Goal: Task Accomplishment & Management: Manage account settings

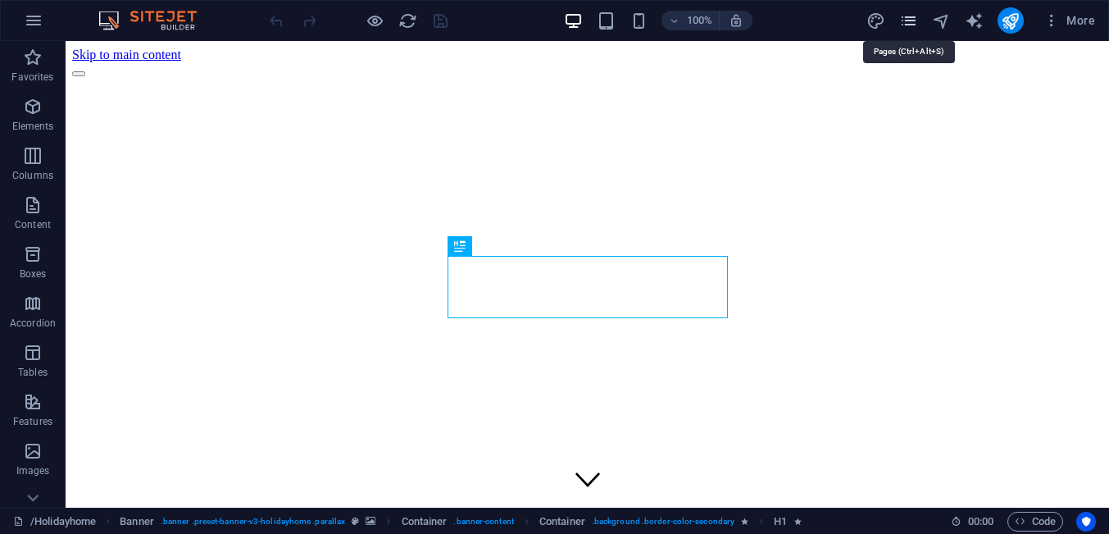
click at [907, 25] on icon "pages" at bounding box center [908, 20] width 19 height 19
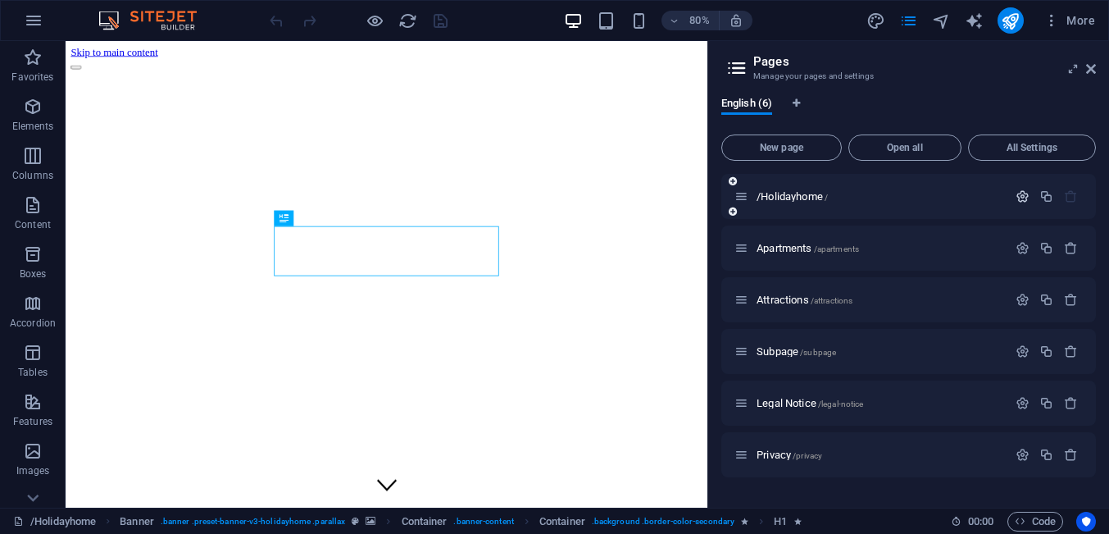
click at [1018, 198] on icon "button" at bounding box center [1022, 196] width 14 height 14
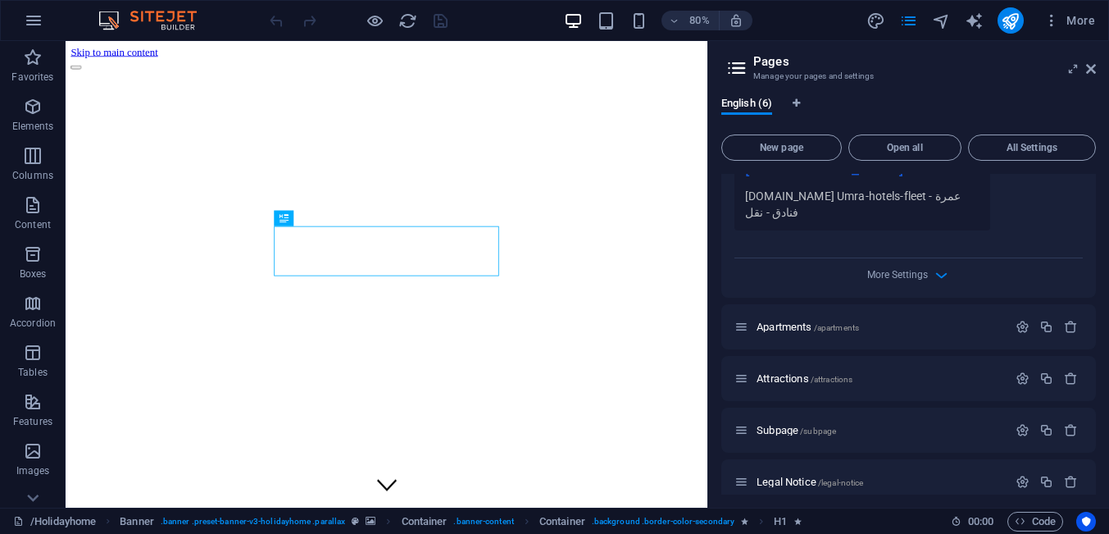
scroll to position [606, 0]
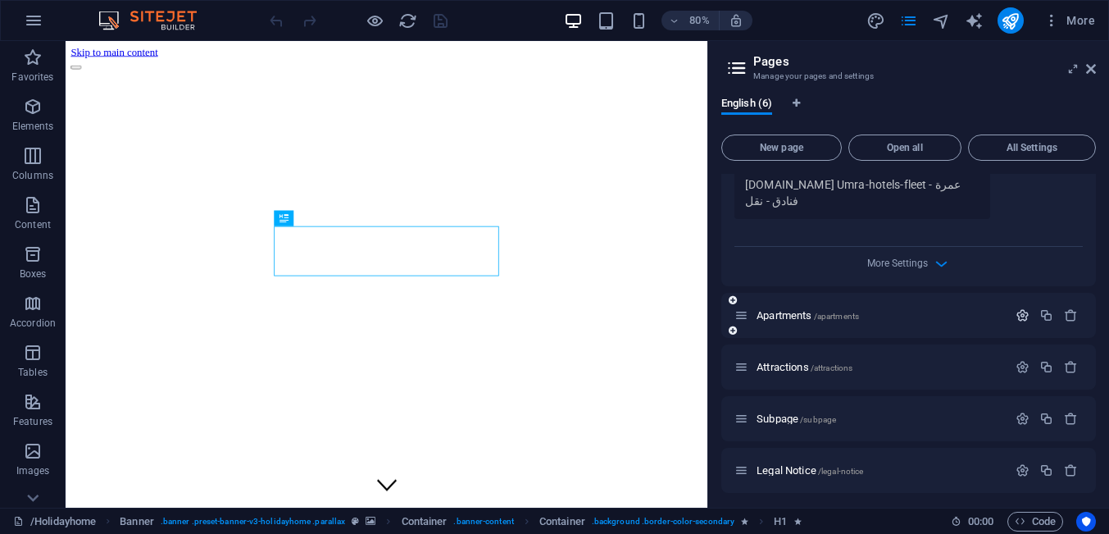
click at [1019, 308] on icon "button" at bounding box center [1022, 315] width 14 height 14
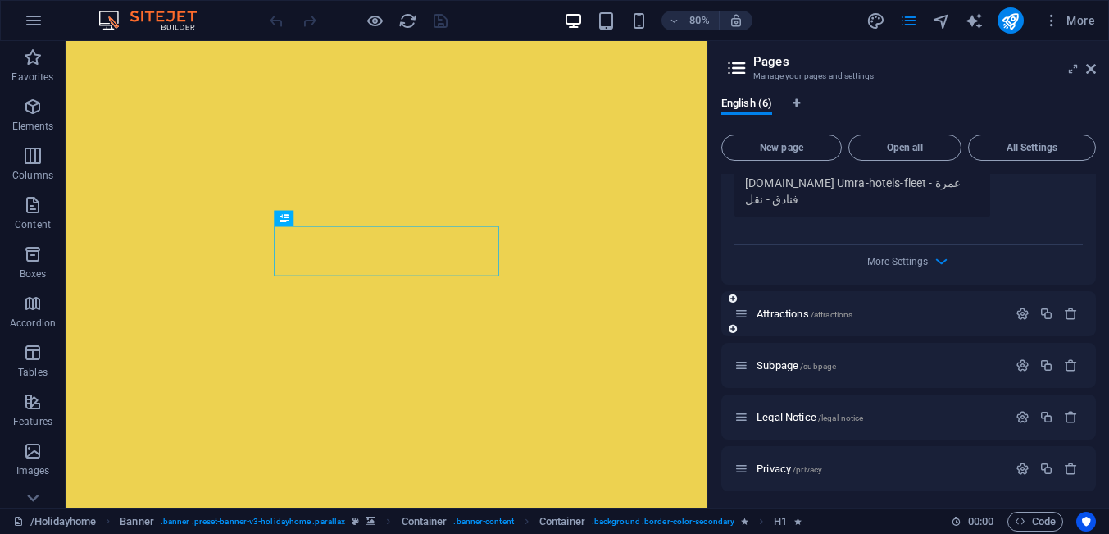
scroll to position [1288, 0]
click at [1021, 307] on icon "button" at bounding box center [1022, 312] width 14 height 14
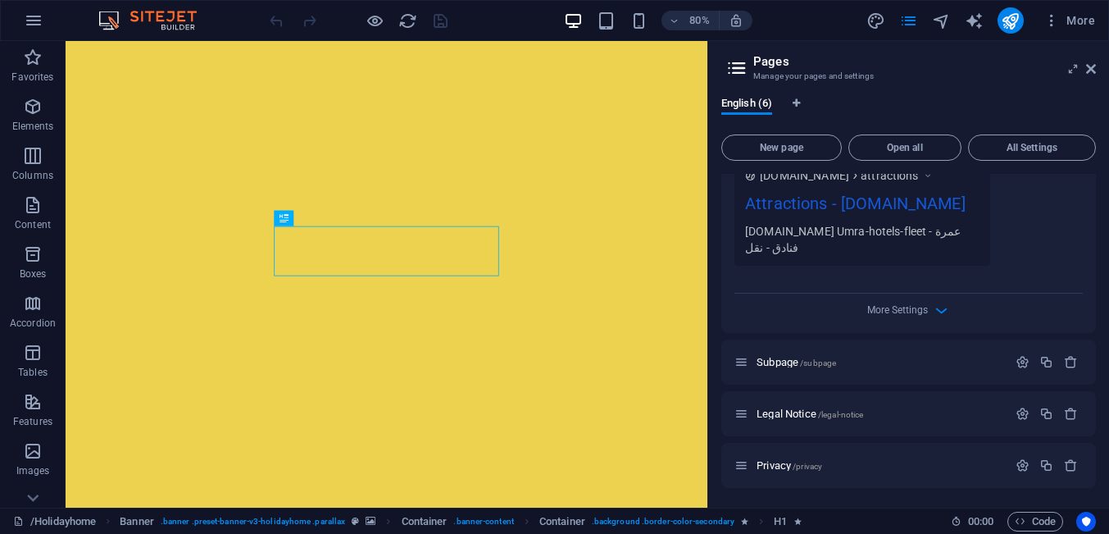
scroll to position [1938, 0]
click at [779, 360] on span "Subpage /subpage" at bounding box center [796, 362] width 80 height 12
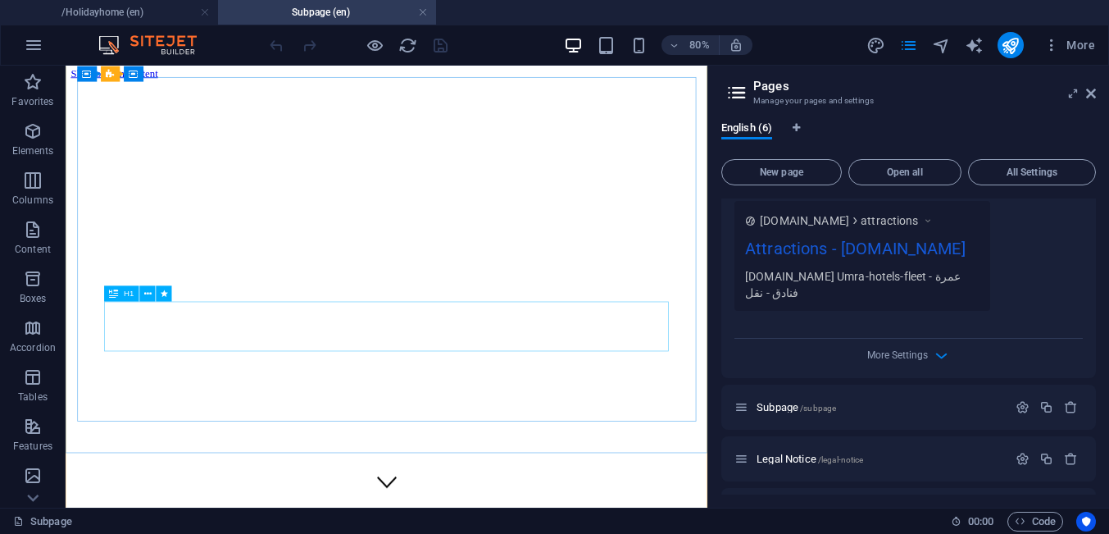
scroll to position [0, 0]
click at [1028, 414] on icon "button" at bounding box center [1022, 407] width 14 height 14
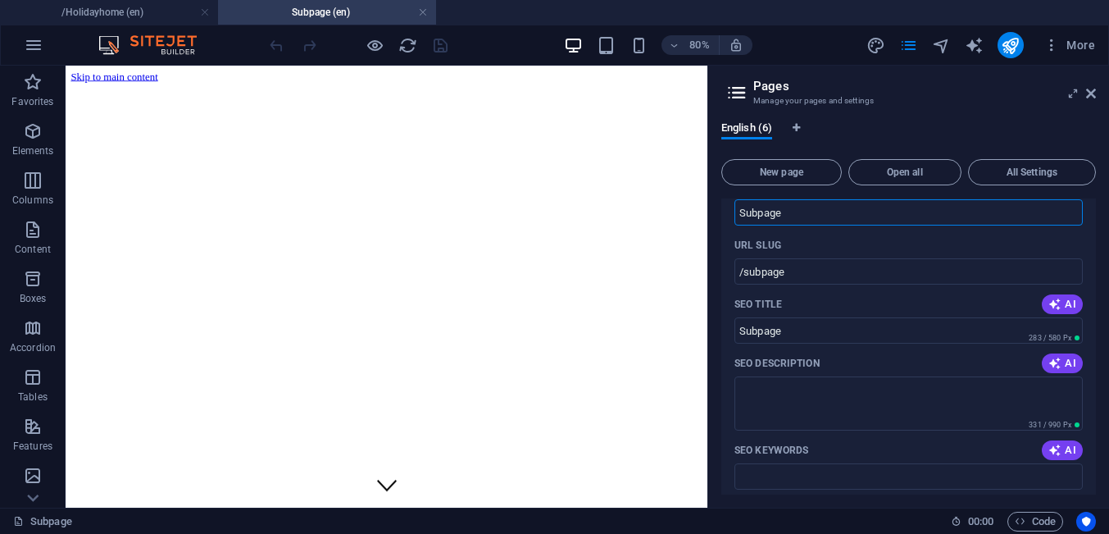
scroll to position [2126, 0]
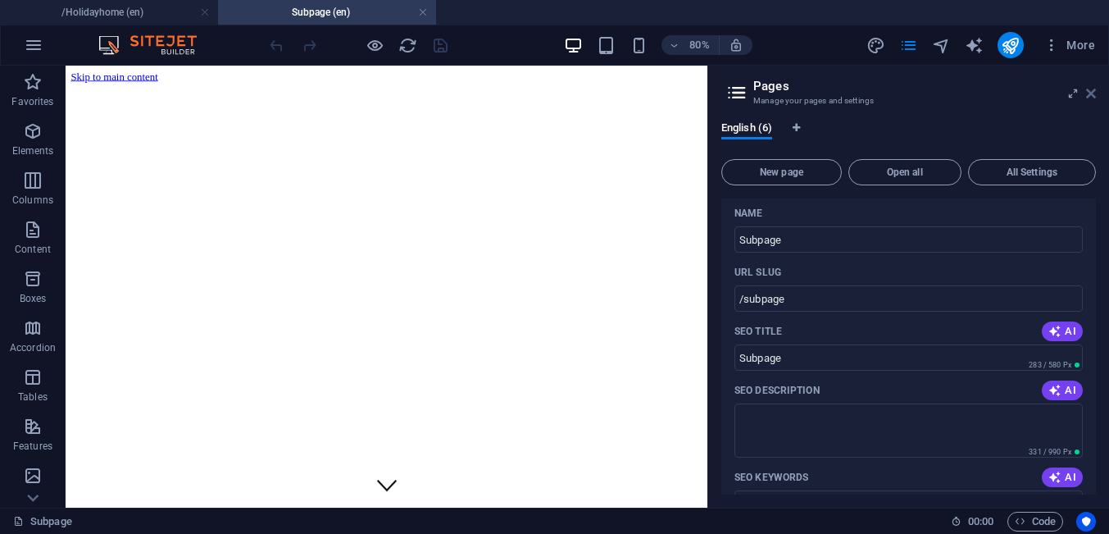
click at [1089, 93] on icon at bounding box center [1091, 93] width 10 height 13
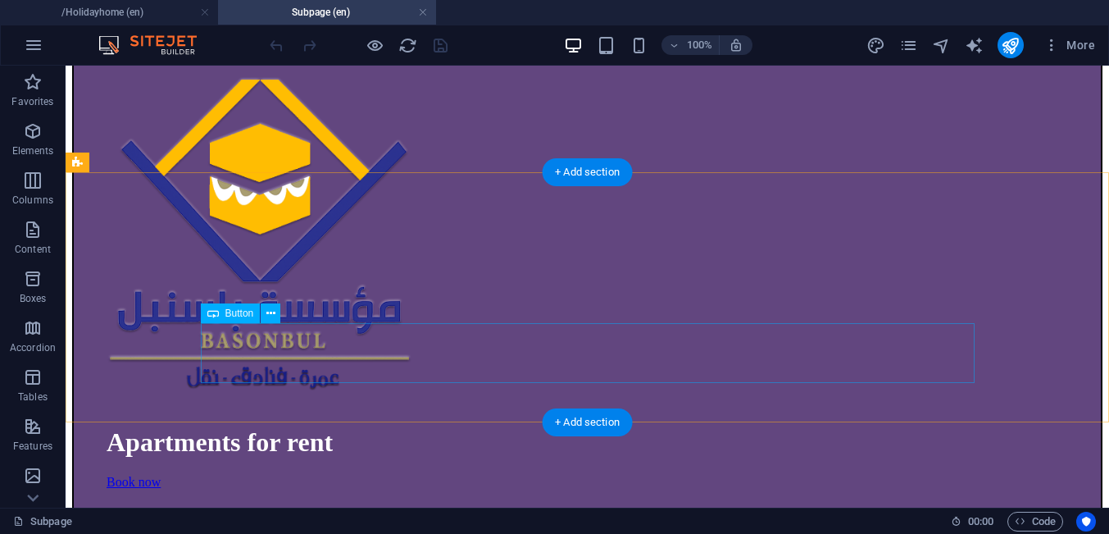
scroll to position [627, 0]
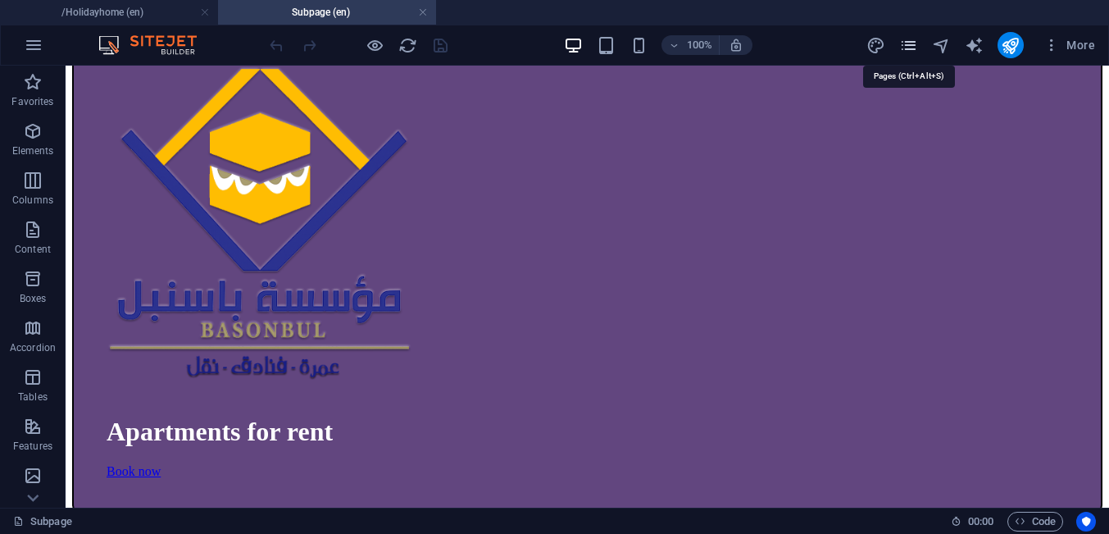
click at [914, 42] on icon "pages" at bounding box center [908, 45] width 19 height 19
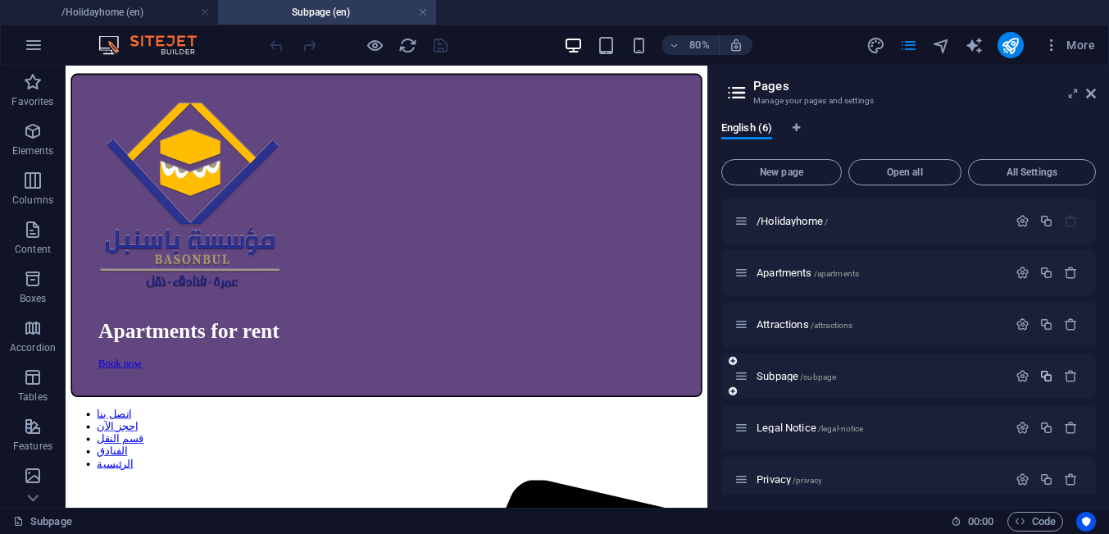
click at [1043, 378] on icon "button" at bounding box center [1046, 376] width 14 height 14
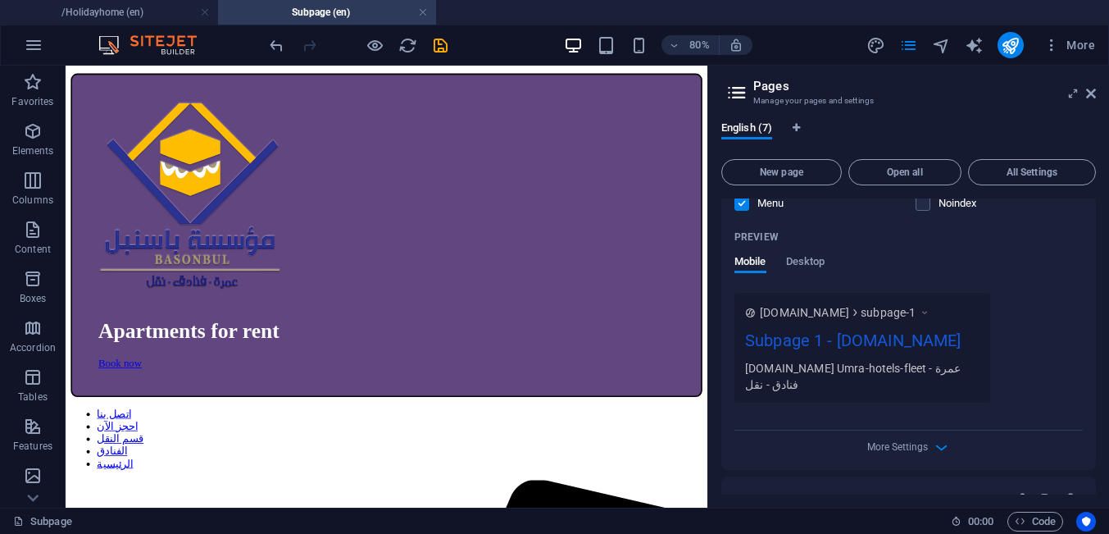
scroll to position [715, 0]
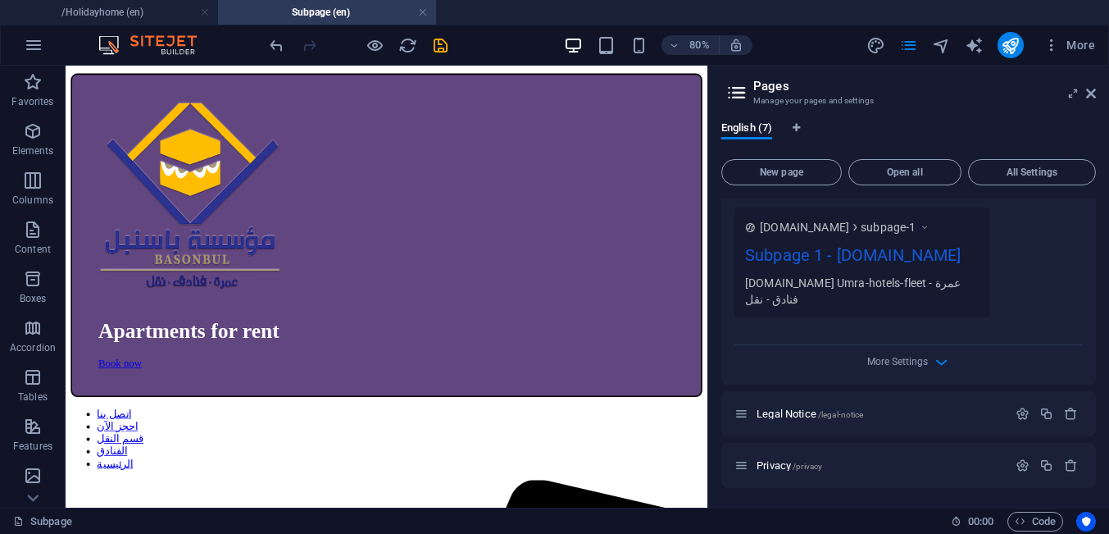
click at [1012, 278] on div "[DOMAIN_NAME] subpage-1 Subpage 1 - [DOMAIN_NAME] [DOMAIN_NAME] Umra-hotels-fle…" at bounding box center [908, 262] width 348 height 110
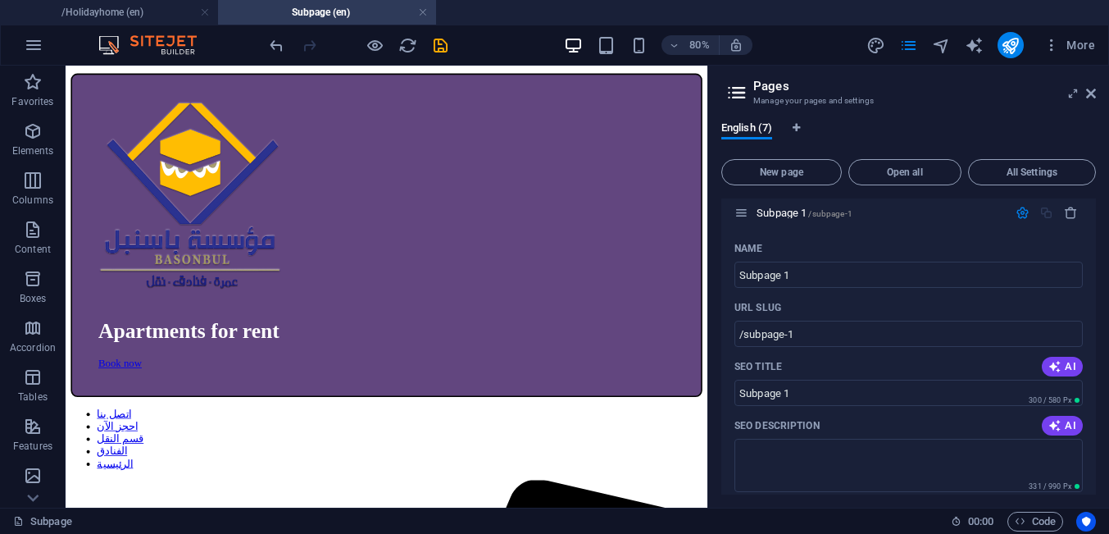
scroll to position [302, 0]
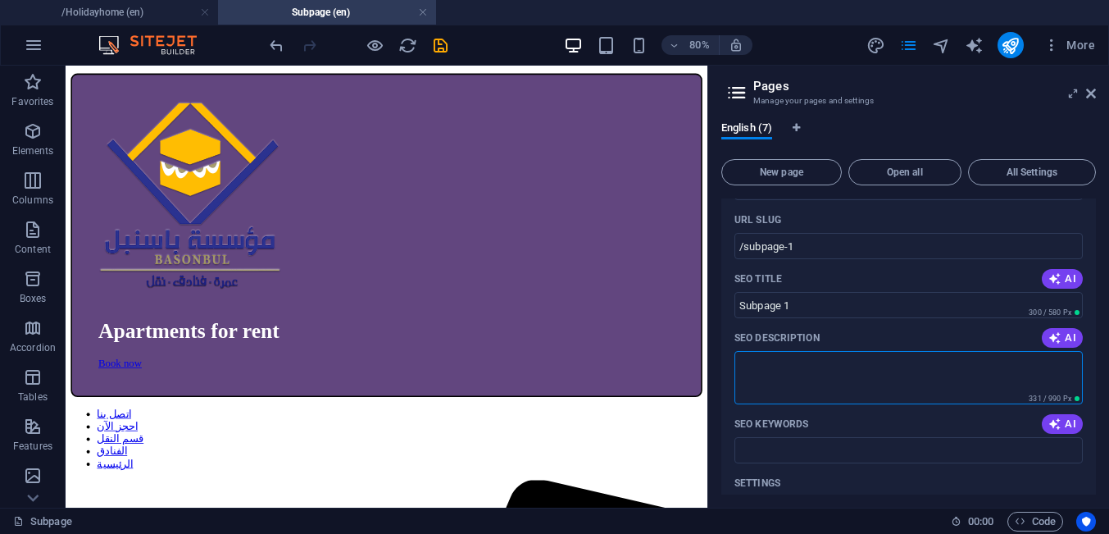
click at [908, 371] on textarea "SEO Description" at bounding box center [908, 377] width 348 height 53
click at [879, 454] on input "SEO Keywords" at bounding box center [908, 450] width 348 height 26
click at [913, 47] on icon "pages" at bounding box center [908, 45] width 19 height 19
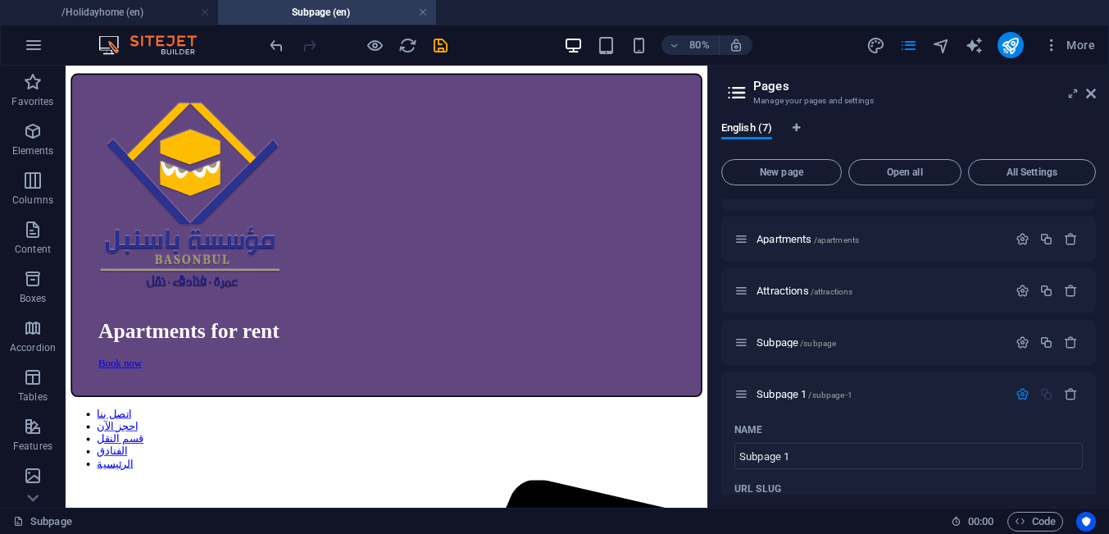
scroll to position [0, 0]
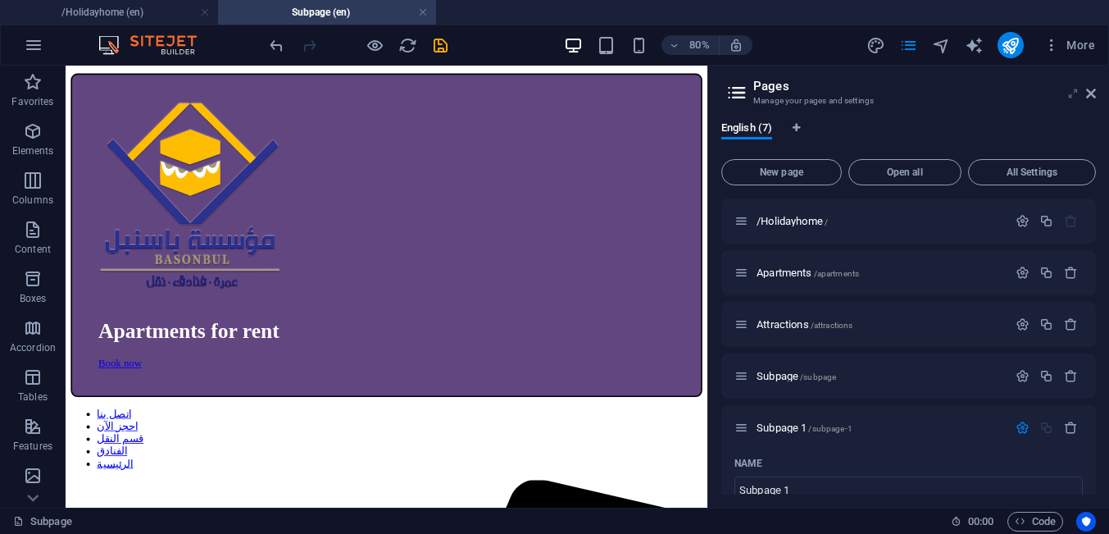
click at [1073, 98] on icon at bounding box center [1073, 93] width 0 height 13
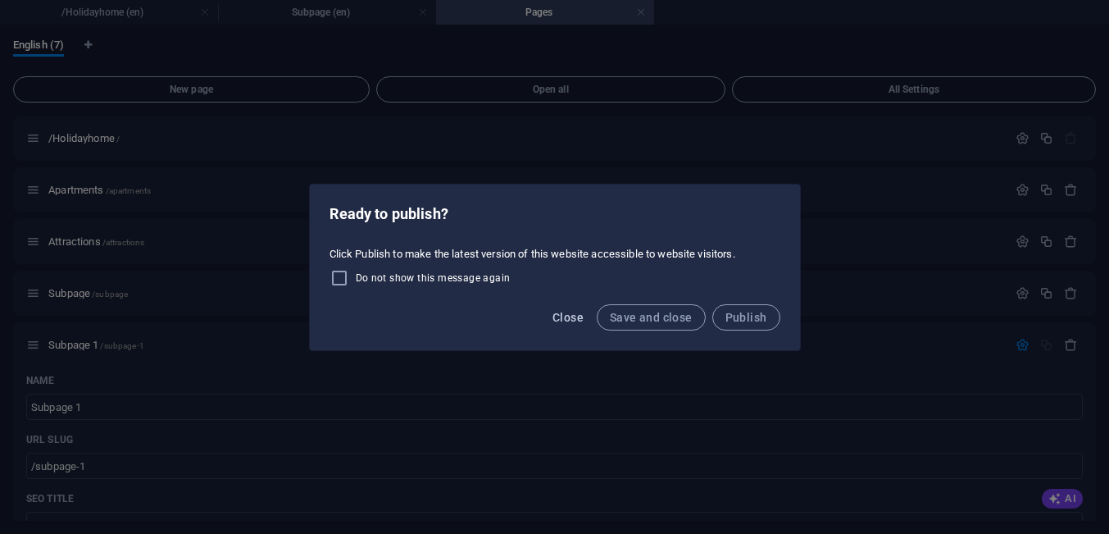
click at [574, 316] on span "Close" at bounding box center [567, 317] width 31 height 13
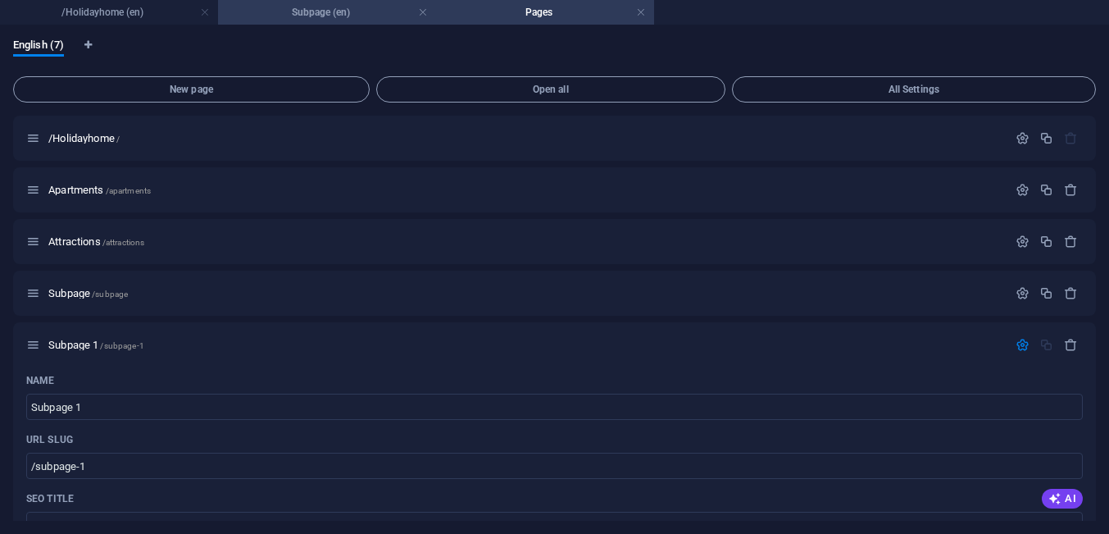
click at [370, 16] on h4 "Subpage (en)" at bounding box center [327, 12] width 218 height 18
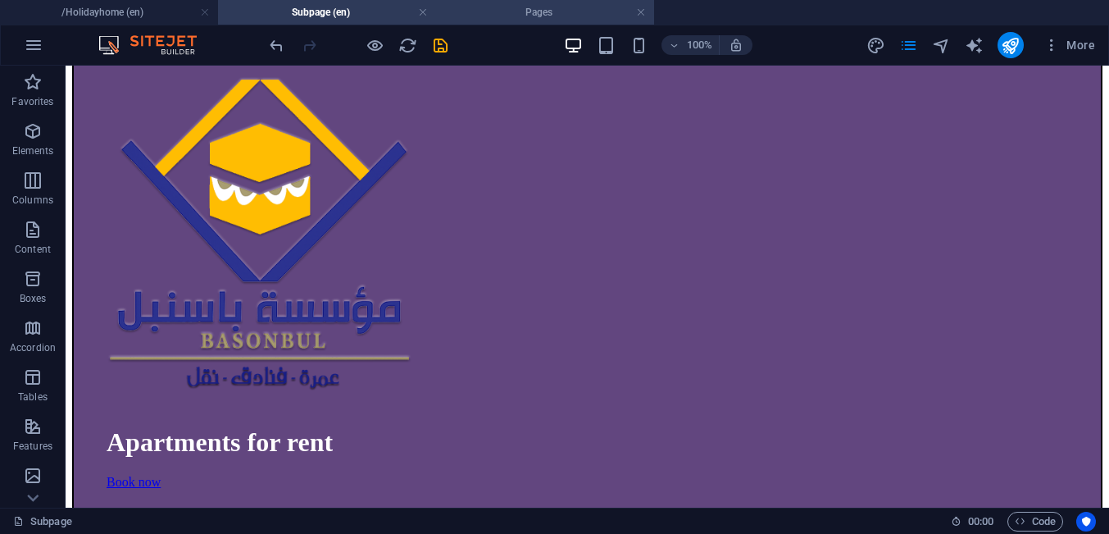
click at [470, 17] on h4 "Pages" at bounding box center [545, 12] width 218 height 18
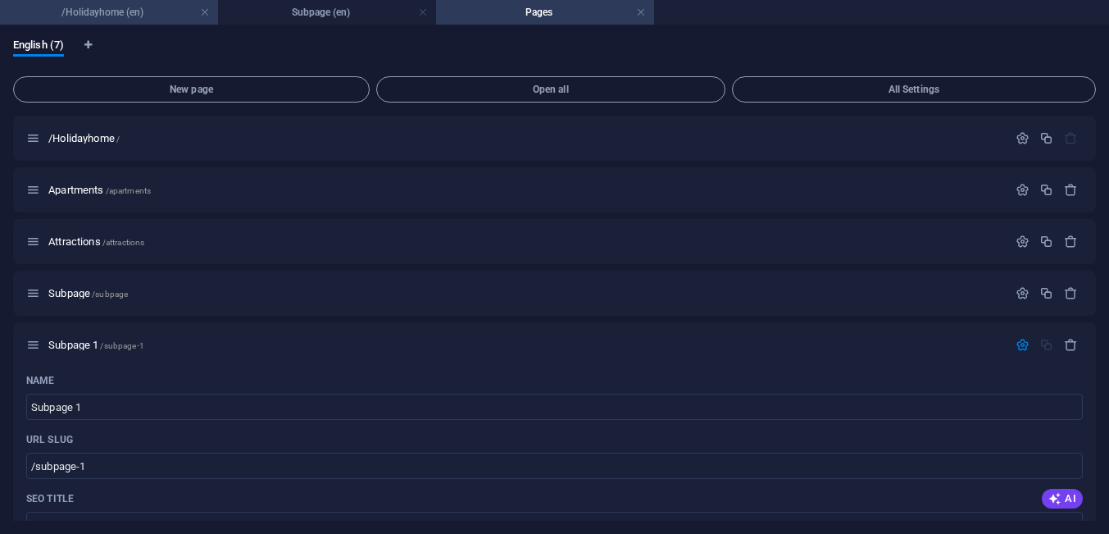
click at [166, 16] on h4 "/Holidayhome (en)" at bounding box center [109, 12] width 218 height 18
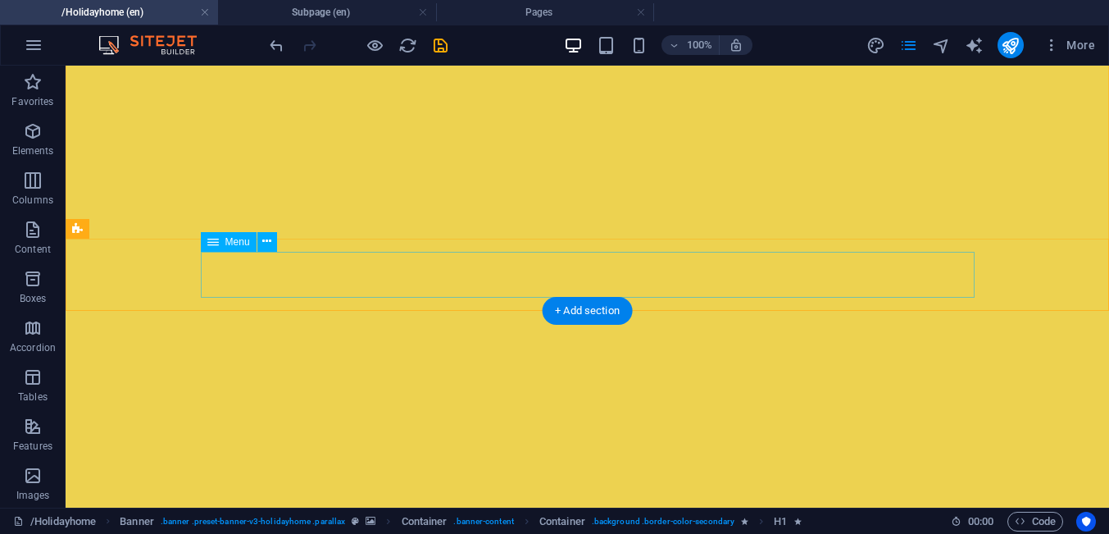
scroll to position [313, 0]
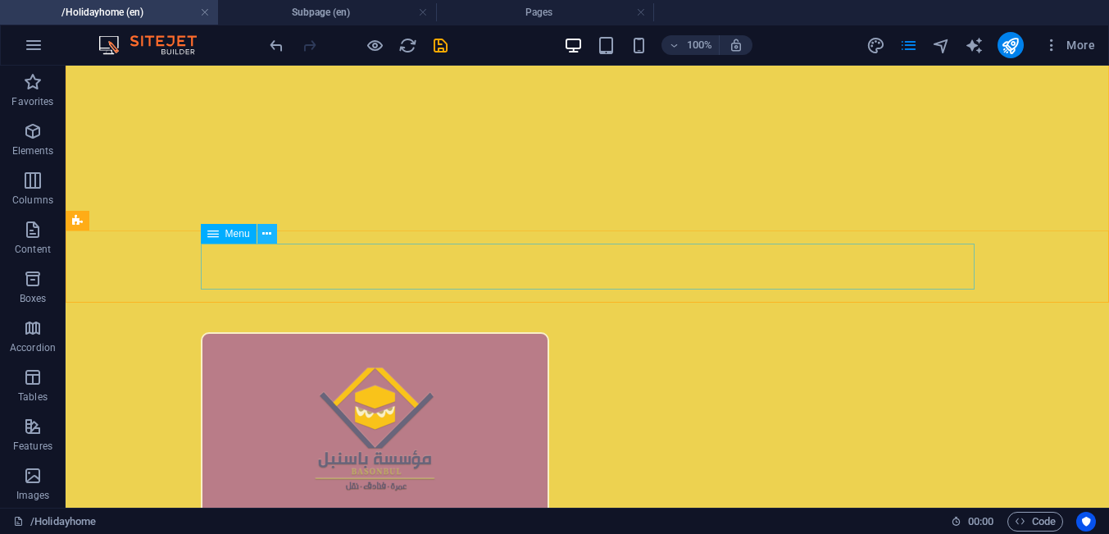
click at [265, 235] on icon at bounding box center [266, 233] width 9 height 17
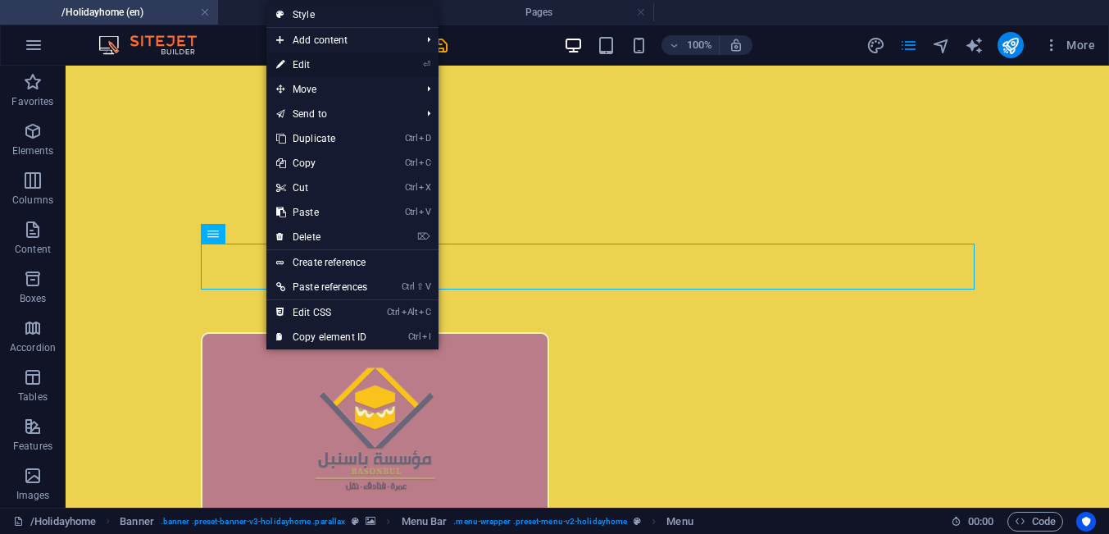
click at [315, 70] on link "⏎ Edit" at bounding box center [321, 64] width 111 height 25
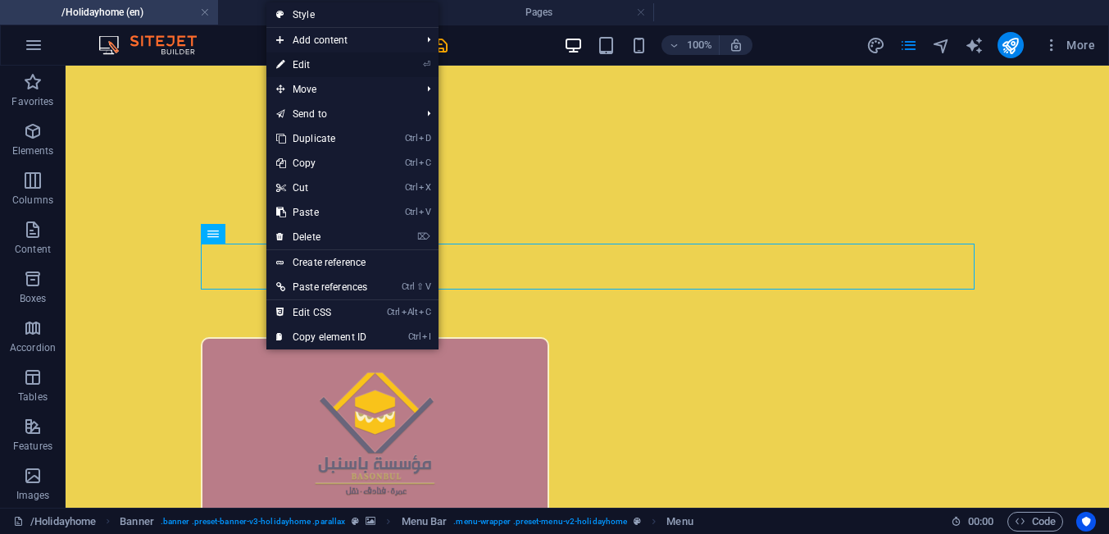
select select
select select "2"
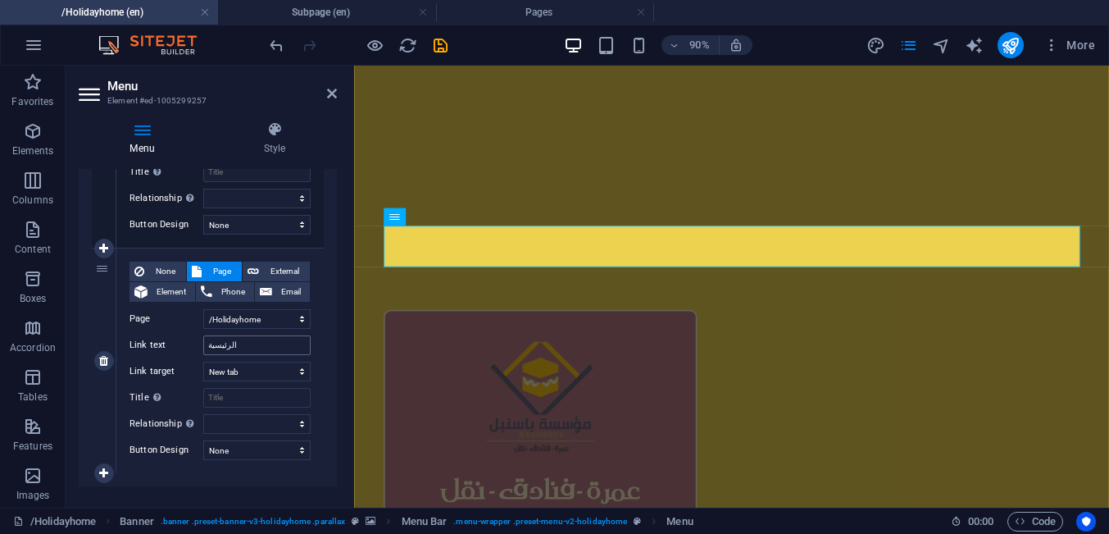
scroll to position [1001, 0]
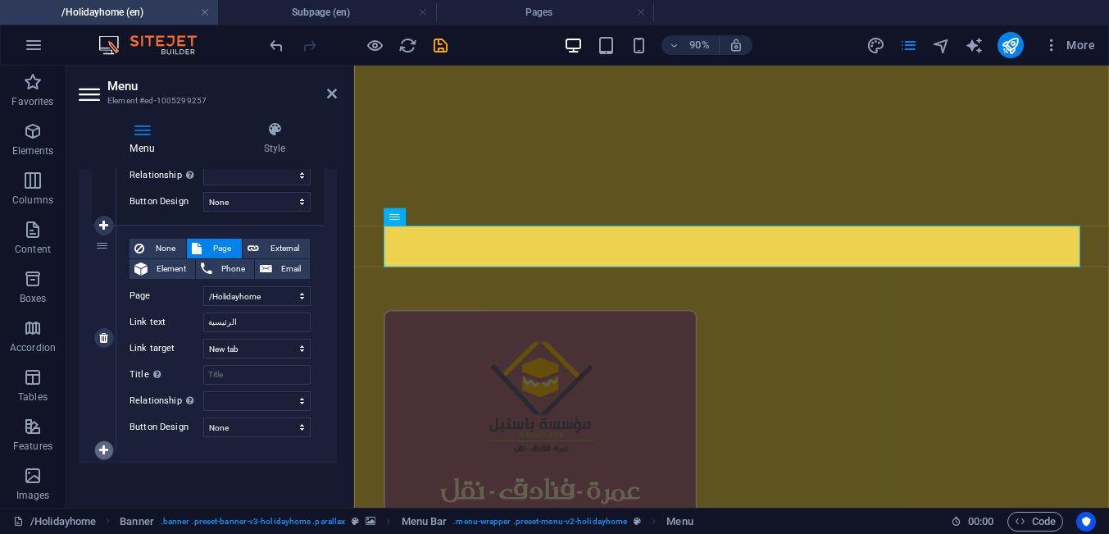
click at [107, 450] on icon at bounding box center [103, 449] width 9 height 11
select select
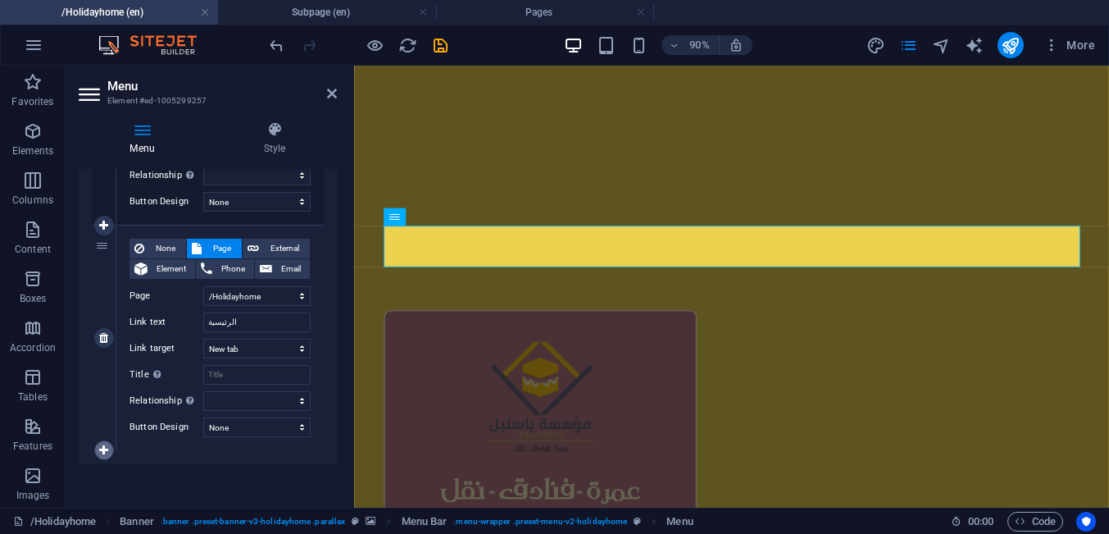
select select
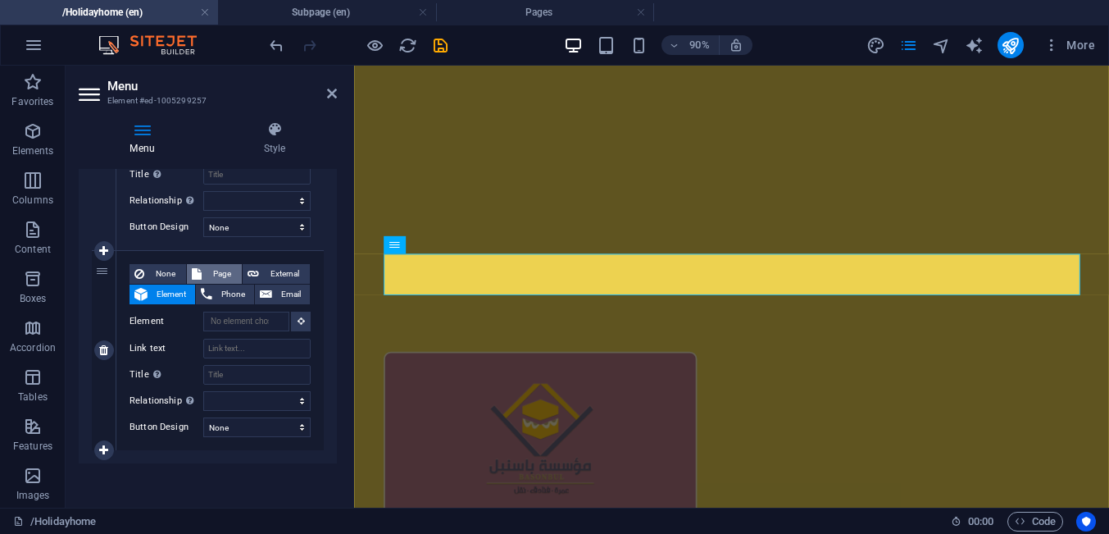
scroll to position [313, 0]
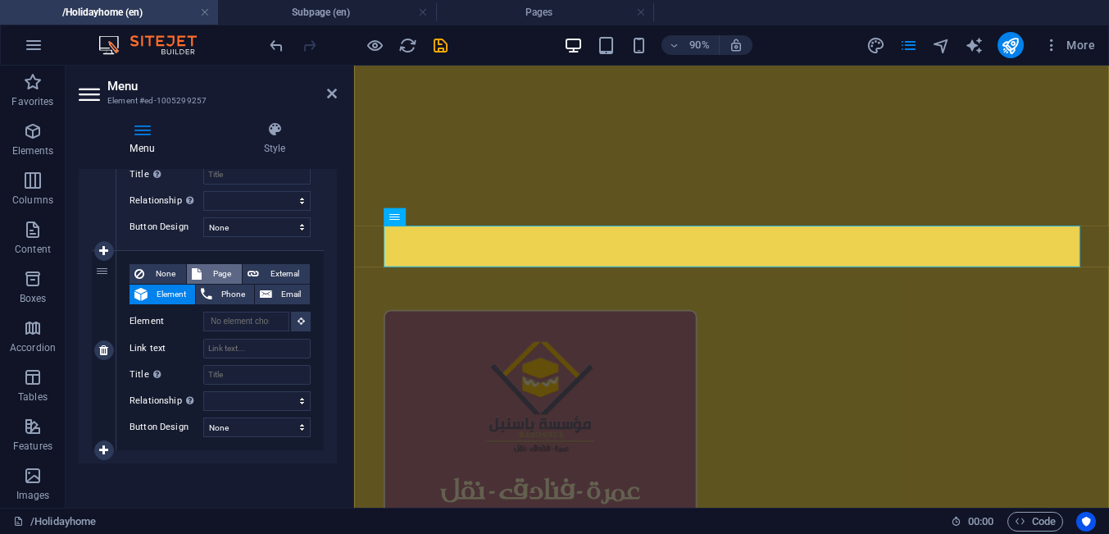
click at [208, 267] on span "Page" at bounding box center [222, 274] width 30 height 20
select select
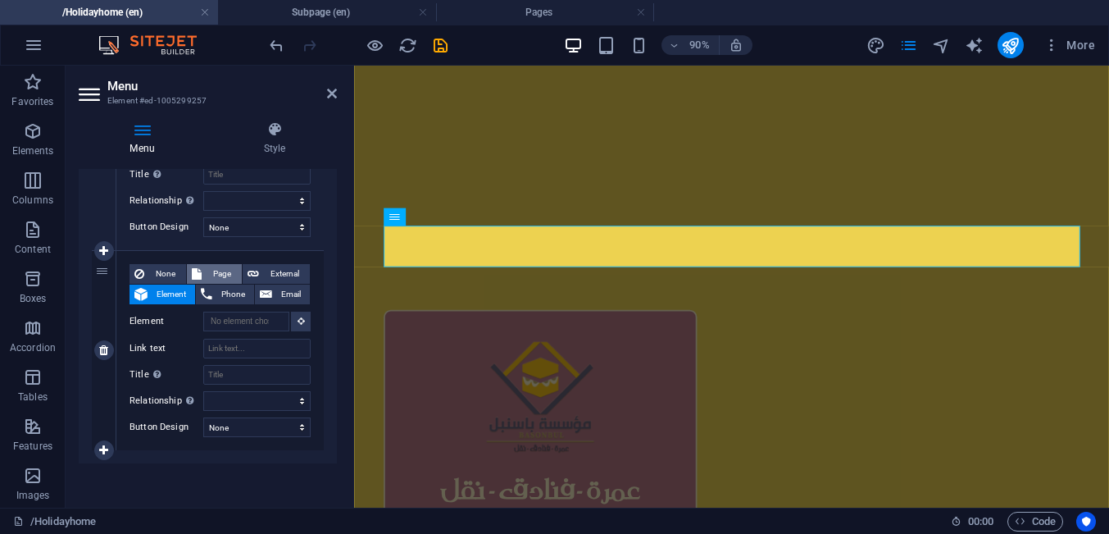
select select
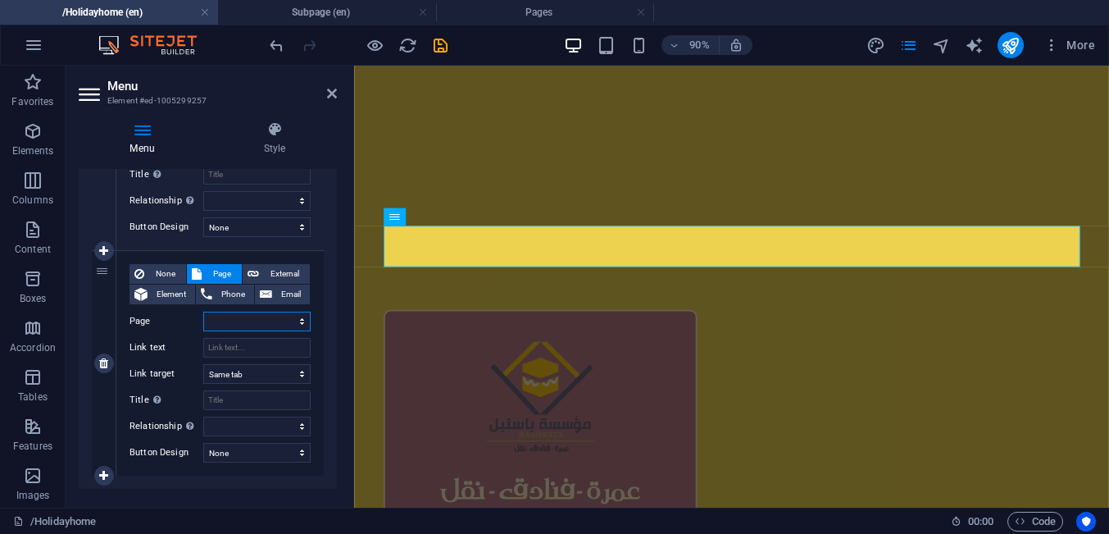
click at [203, 311] on select "/Holidayhome Apartments Attractions Subpage Subpage 1 Legal Notice Privacy" at bounding box center [256, 321] width 107 height 20
select select "4"
click option "Subpage 1" at bounding box center [0, 0] width 0 height 0
select select
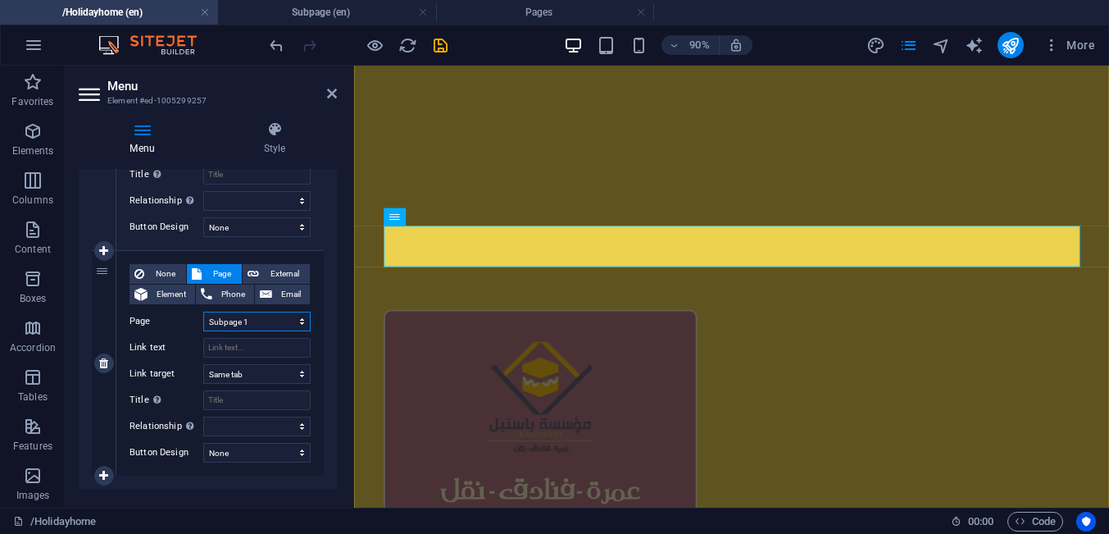
select select
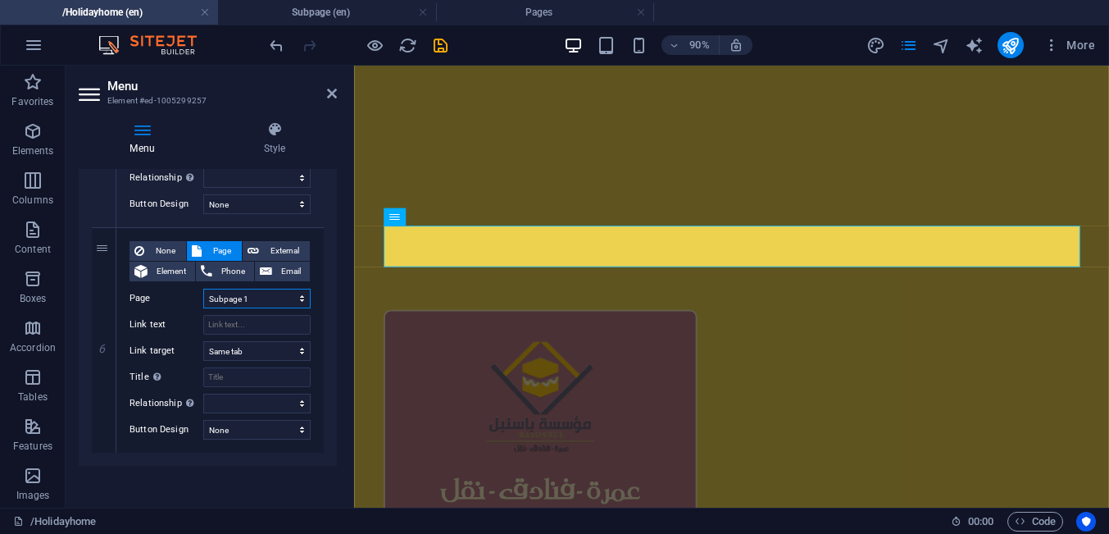
scroll to position [1226, 0]
click at [232, 493] on div "Menu Auto Custom Create custom menu items for this menu. Recommended for one-pa…" at bounding box center [208, 331] width 258 height 325
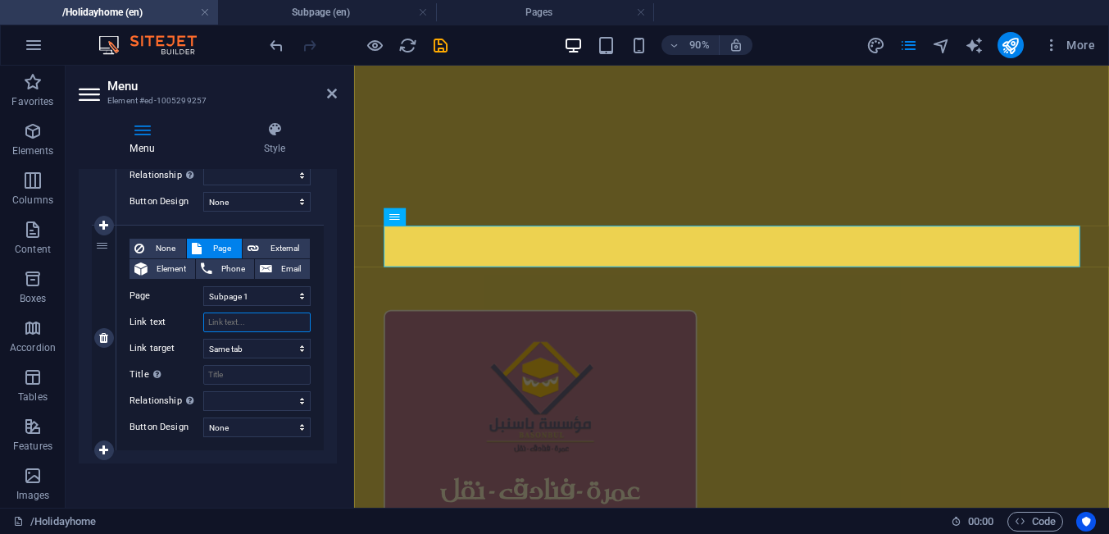
click at [247, 316] on input "Link text" at bounding box center [256, 322] width 107 height 20
type input "u"
select select
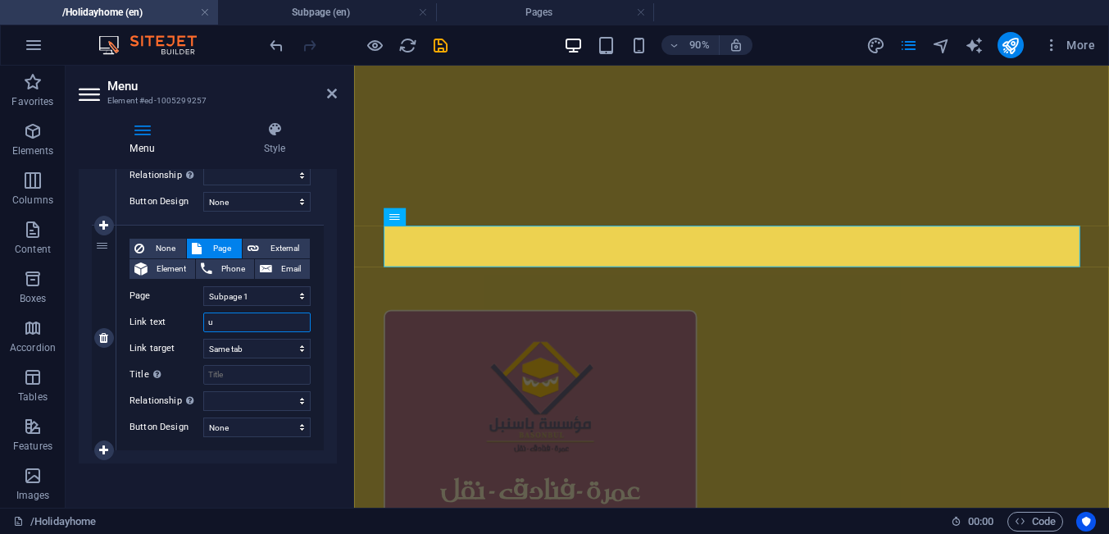
select select
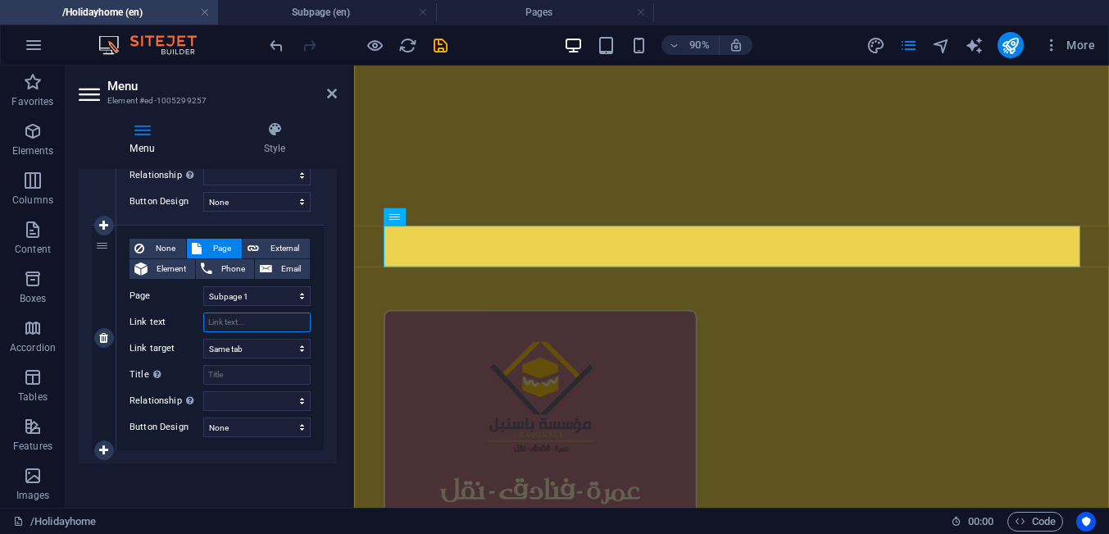
select select
type input "مناس"
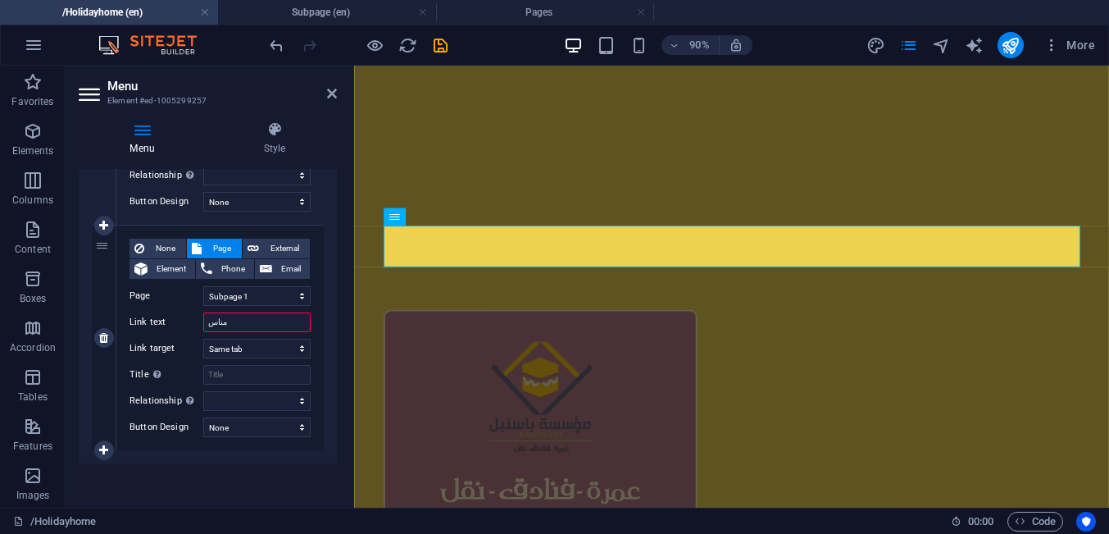
select select
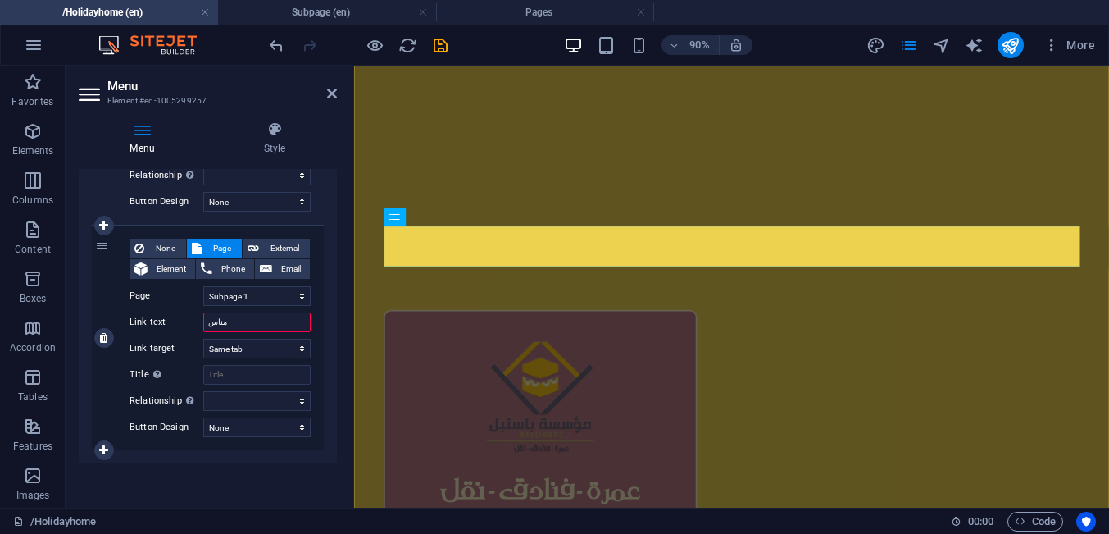
select select
type input "مناسط"
select select
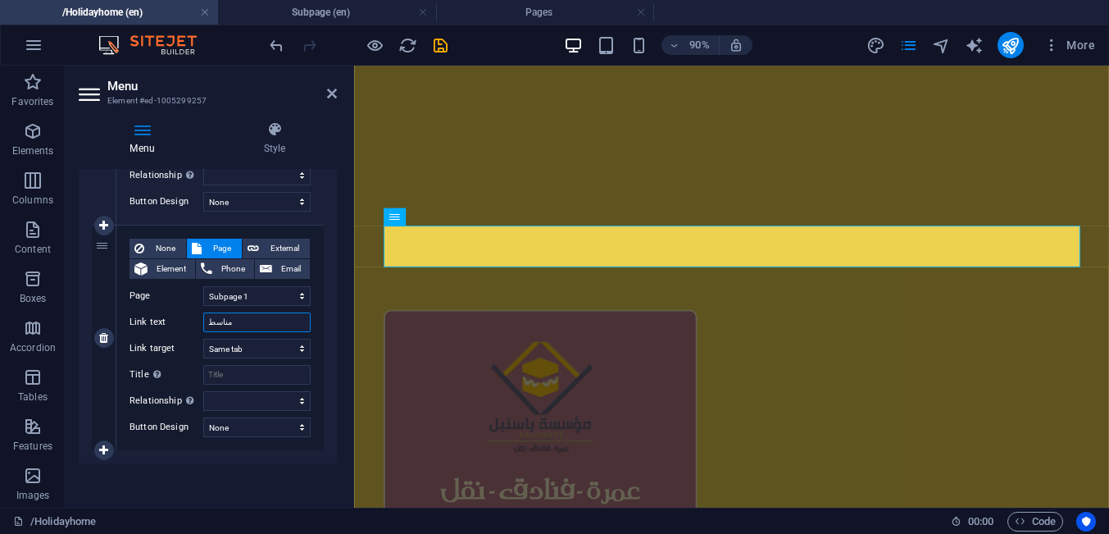
select select
type input "مناسك"
select select
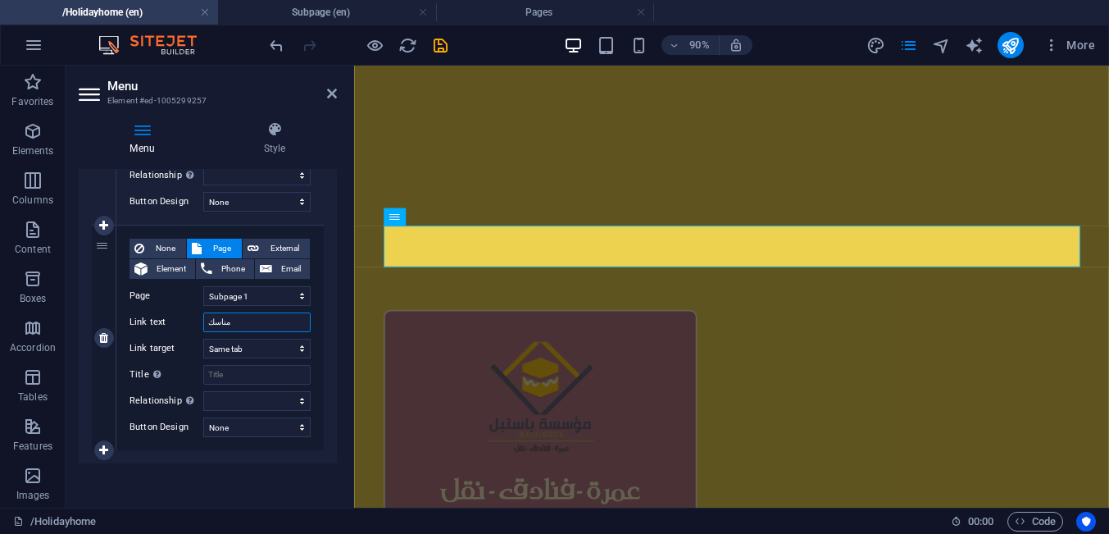
select select
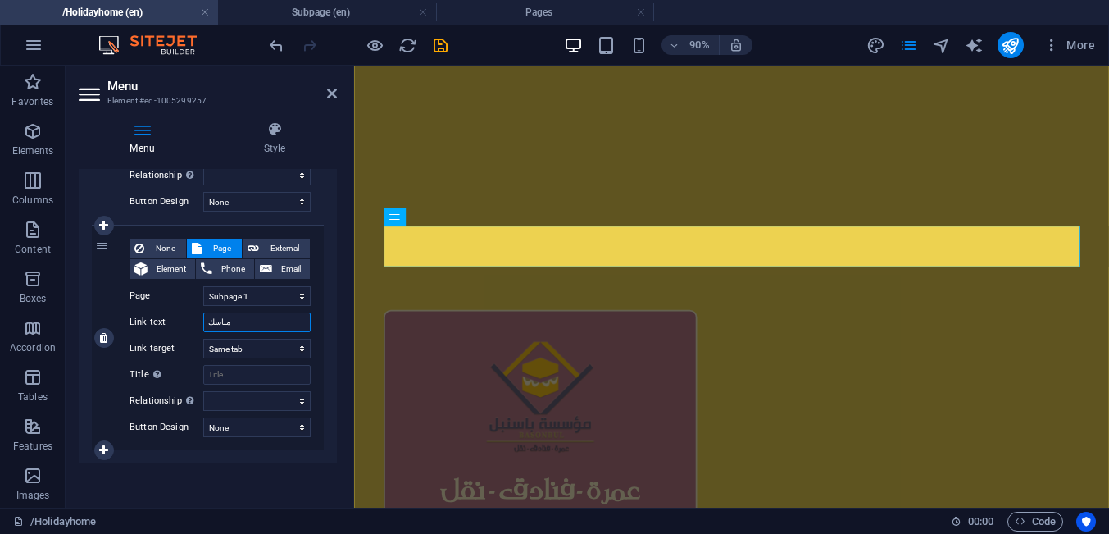
type input "مناسك"
select select
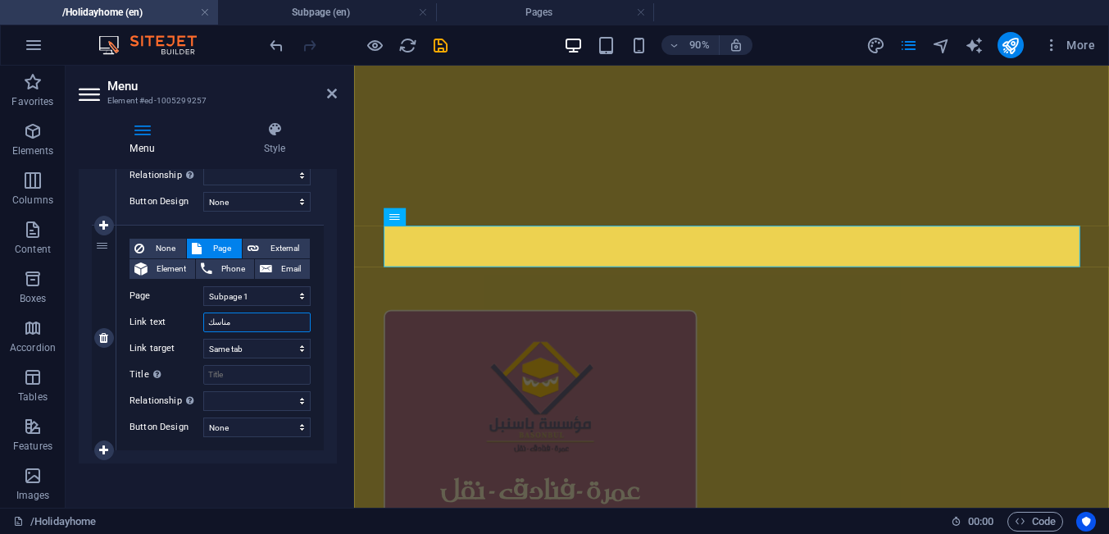
select select
type input "مناسك العم"
select select
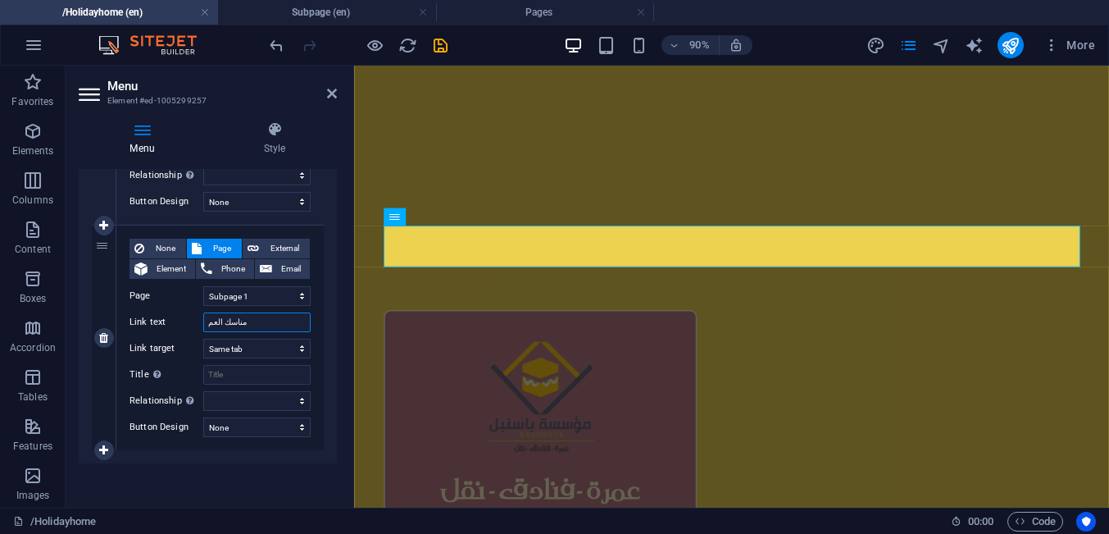
select select
type input "مناسك العمرة"
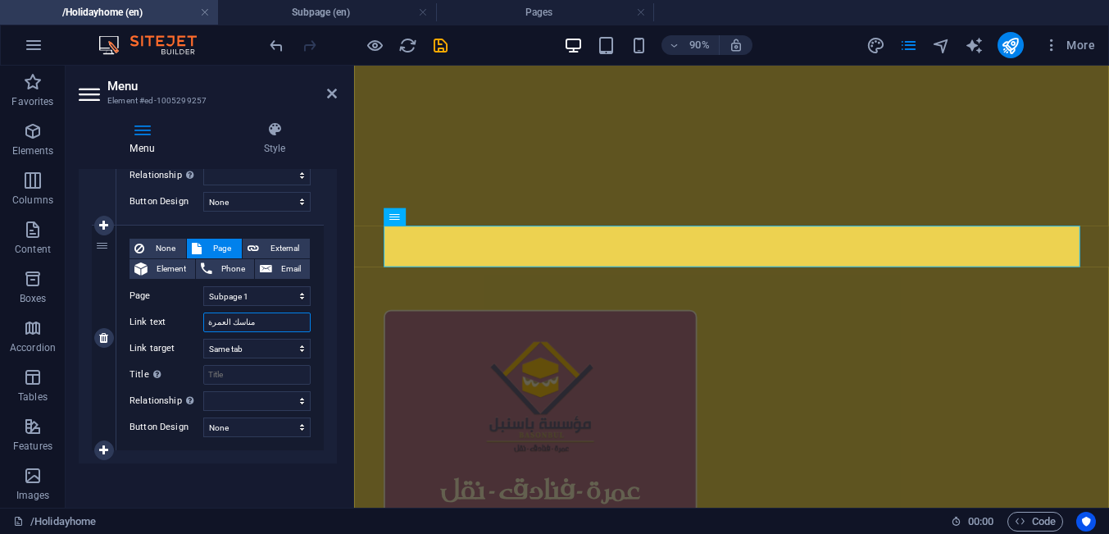
select select
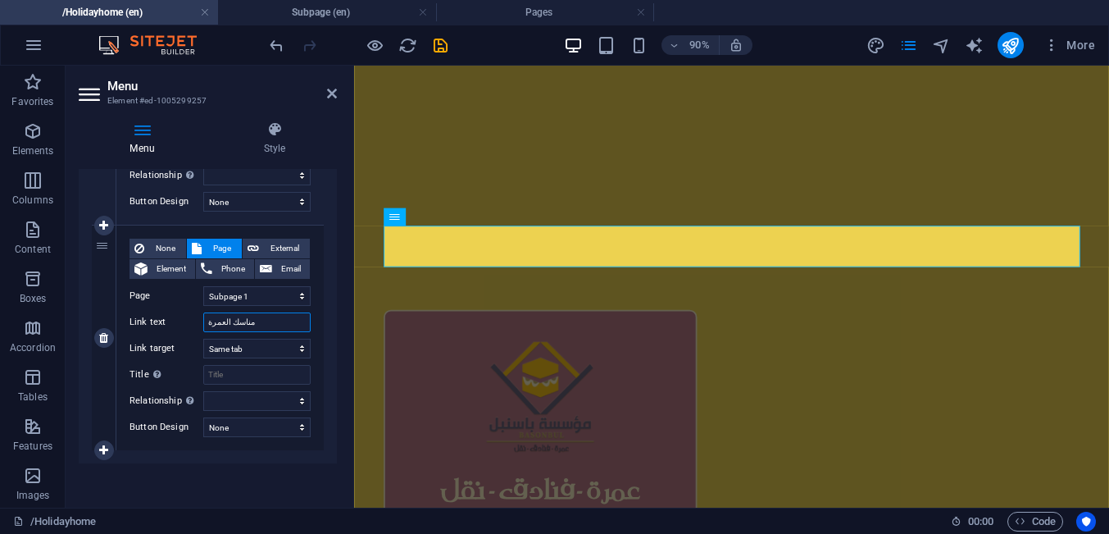
select select
type input "مناسك العمرة"
click at [228, 488] on div "Menu Auto Custom Create custom menu items for this menu. Recommended for one-pa…" at bounding box center [208, 331] width 258 height 325
click at [334, 96] on icon at bounding box center [332, 93] width 10 height 13
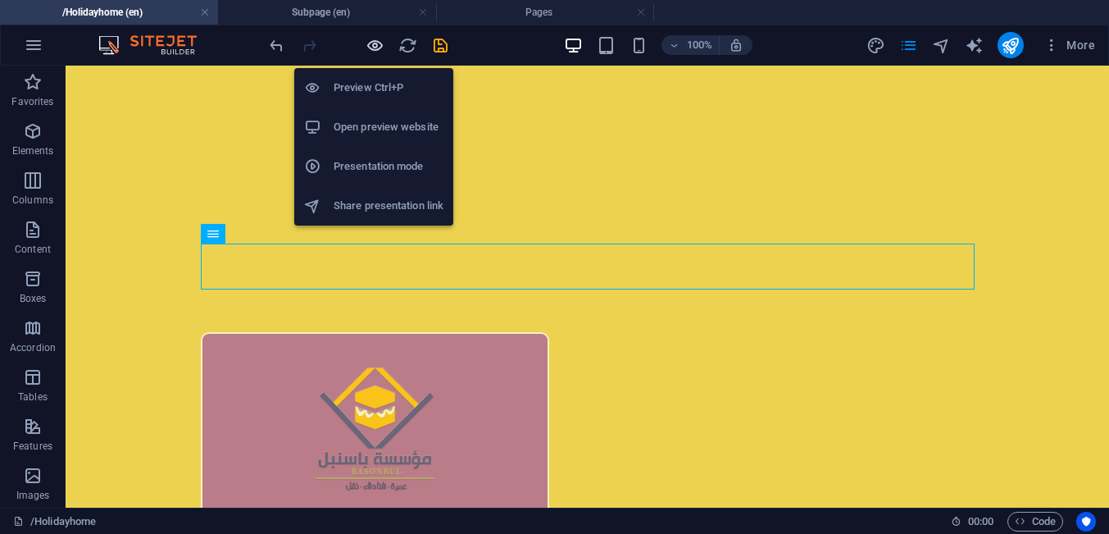
click at [370, 46] on icon "button" at bounding box center [375, 45] width 19 height 19
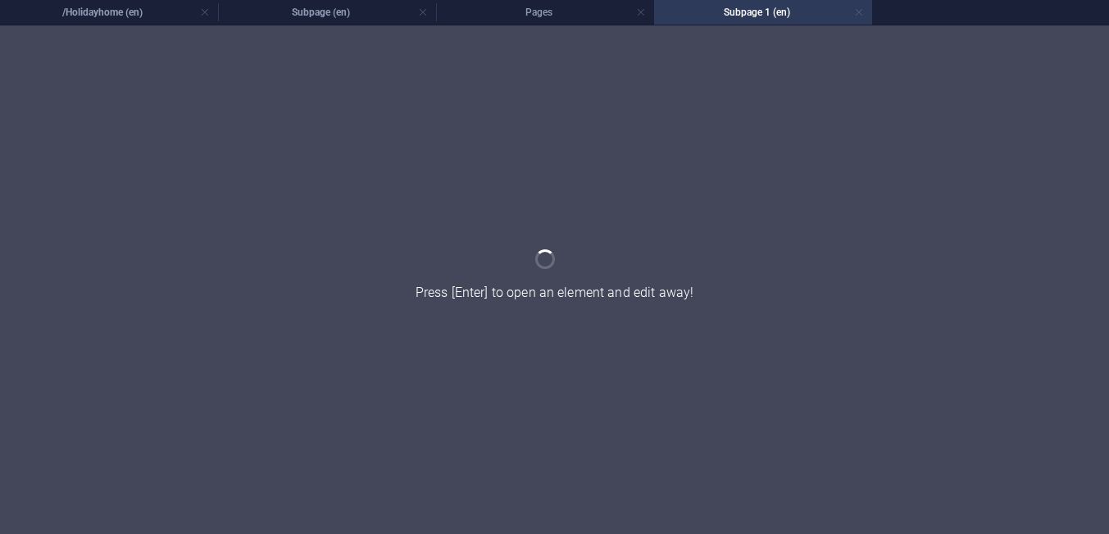
click at [862, 16] on link at bounding box center [859, 13] width 10 height 16
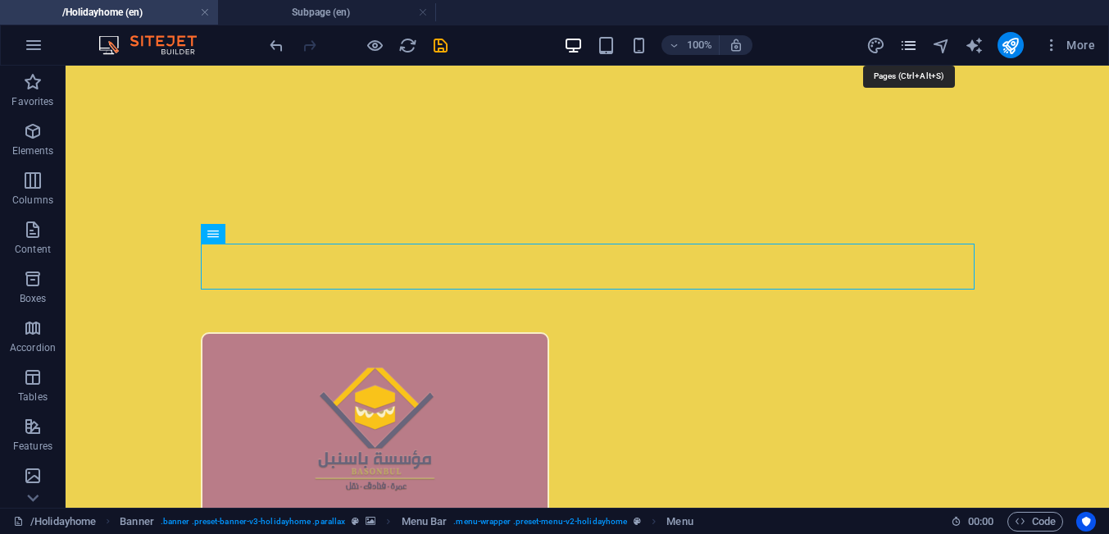
click at [918, 44] on icon "pages" at bounding box center [908, 45] width 19 height 19
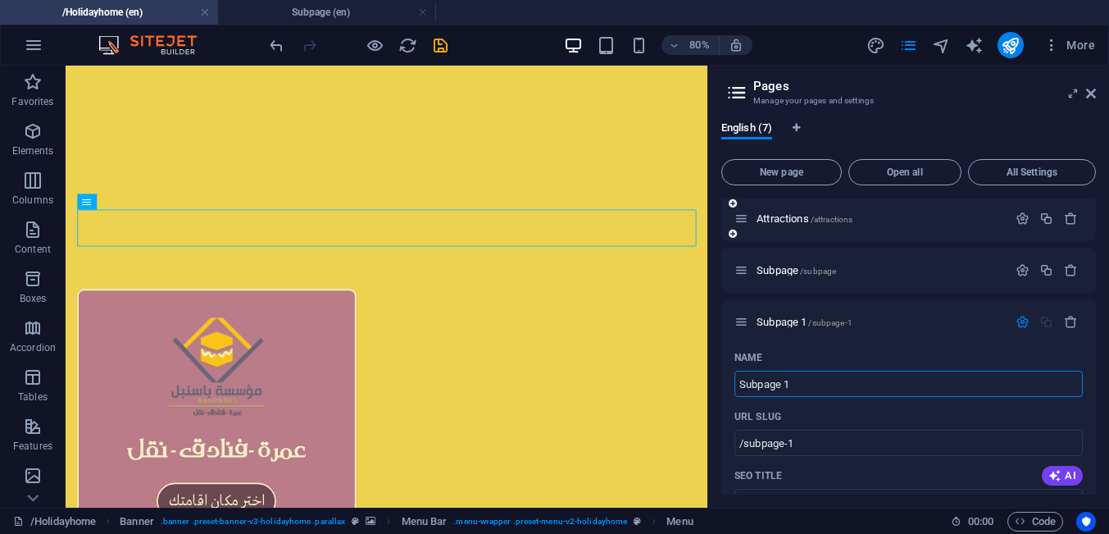
scroll to position [153, 0]
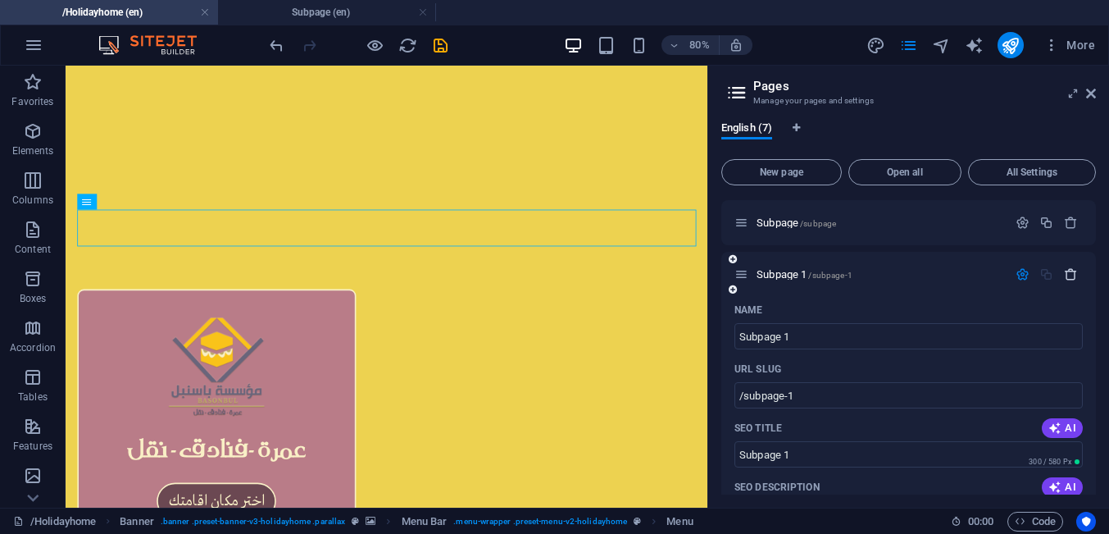
click at [1070, 280] on icon "button" at bounding box center [1071, 274] width 14 height 14
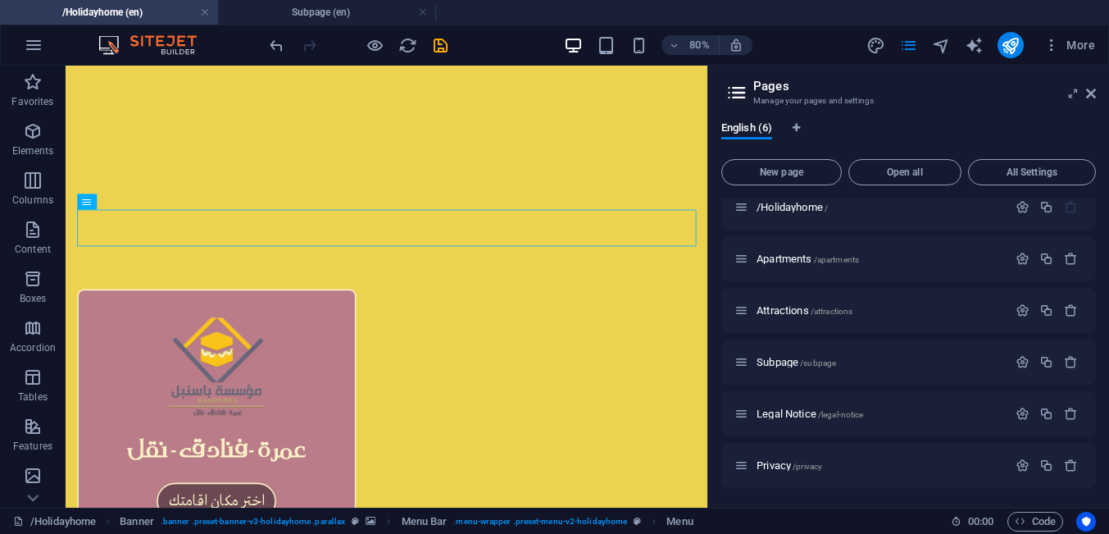
scroll to position [13, 0]
click at [795, 368] on span "Subpage /subpage" at bounding box center [796, 363] width 80 height 12
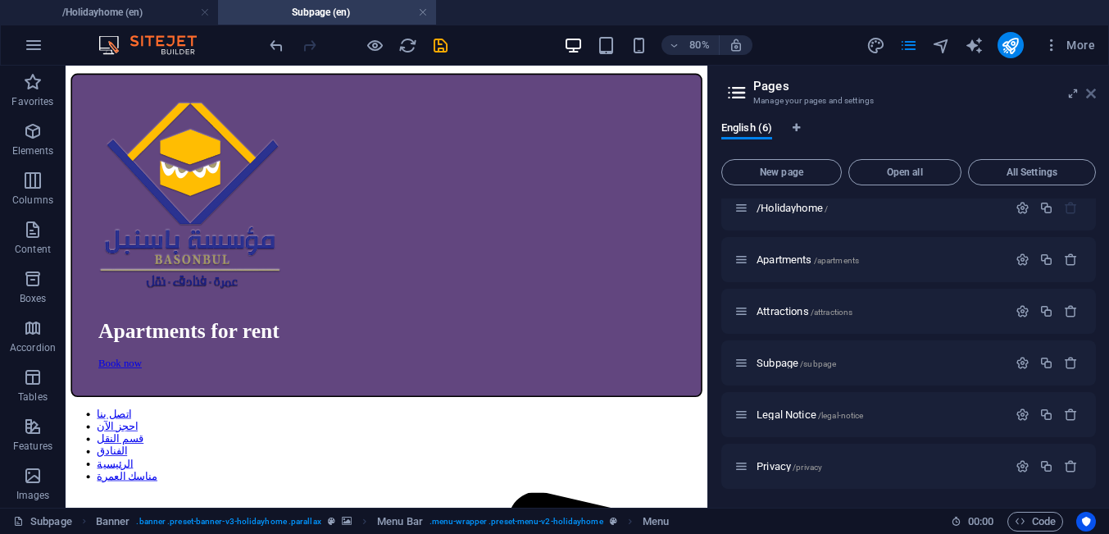
click at [1092, 93] on icon at bounding box center [1091, 93] width 10 height 13
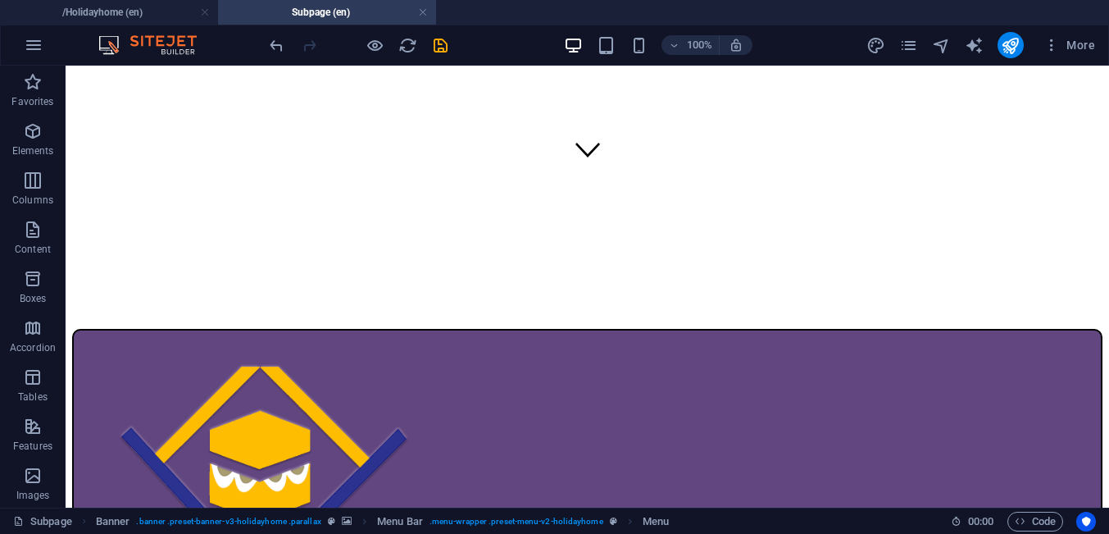
scroll to position [523, 0]
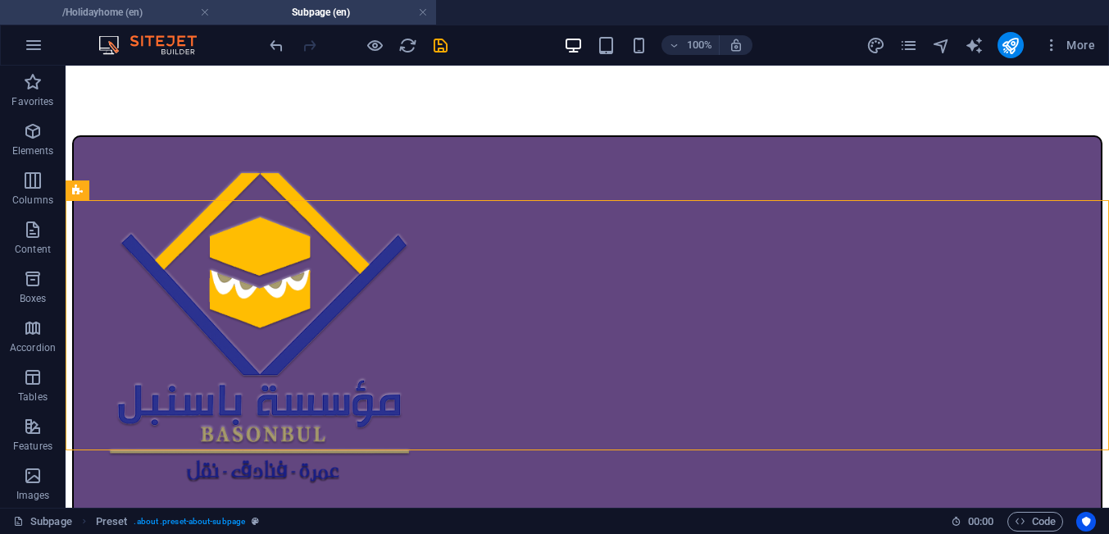
click at [114, 10] on h4 "/Holidayhome (en)" at bounding box center [109, 12] width 218 height 18
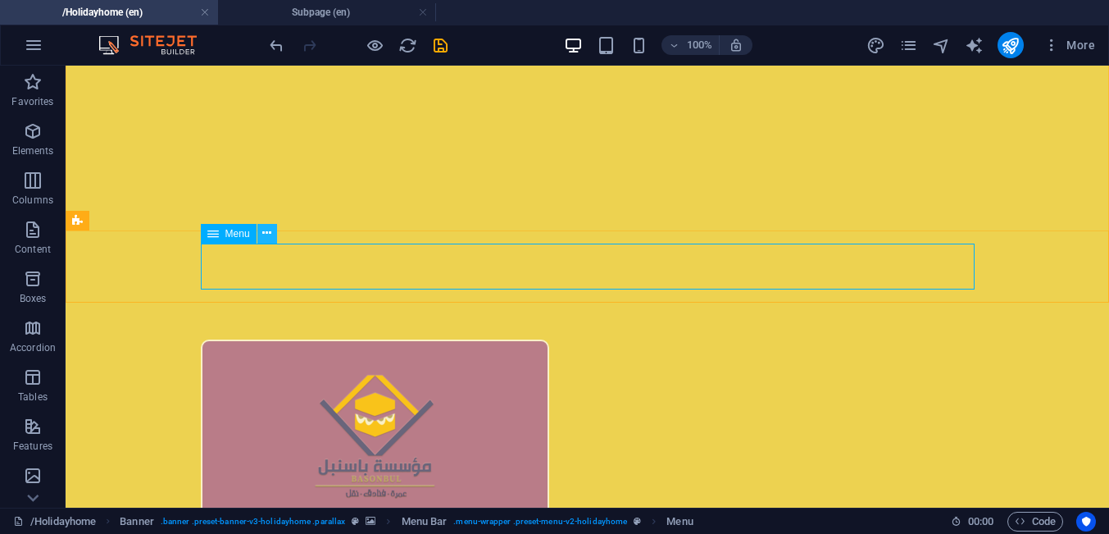
click at [265, 237] on icon at bounding box center [266, 233] width 9 height 17
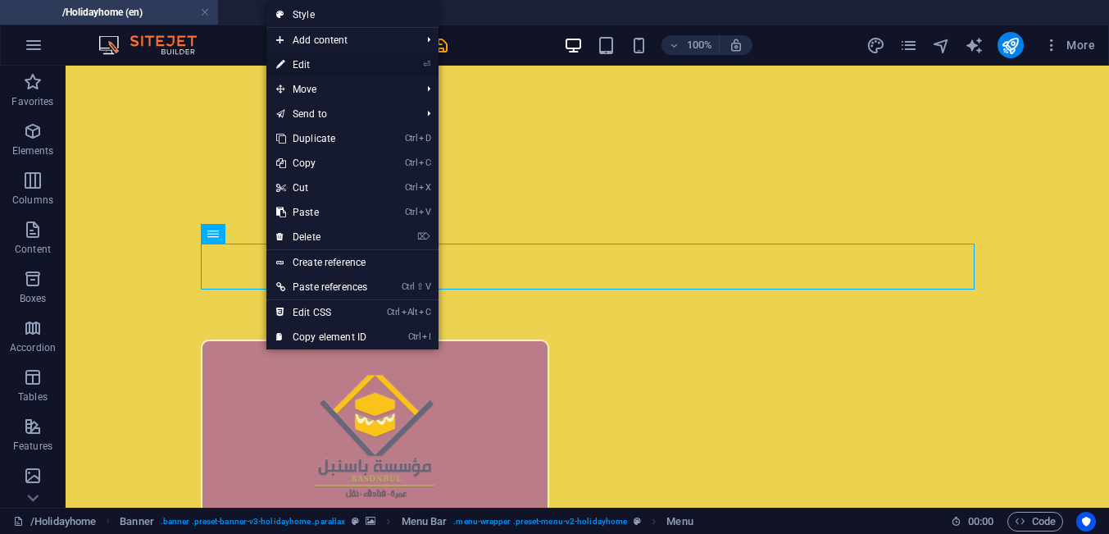
click at [291, 63] on link "⏎ Edit" at bounding box center [321, 64] width 111 height 25
select select
select select "2"
select select "4"
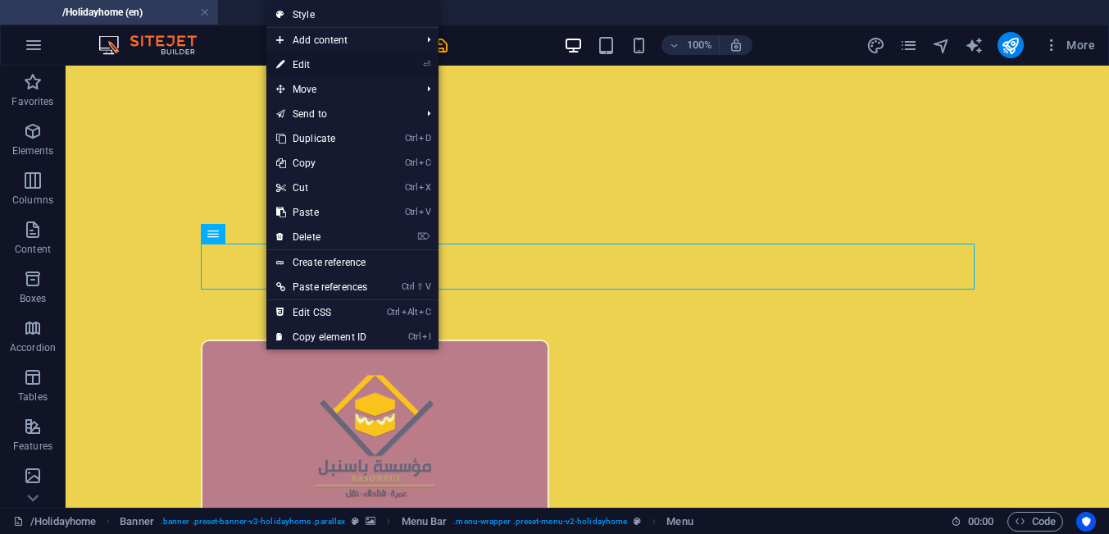
select select
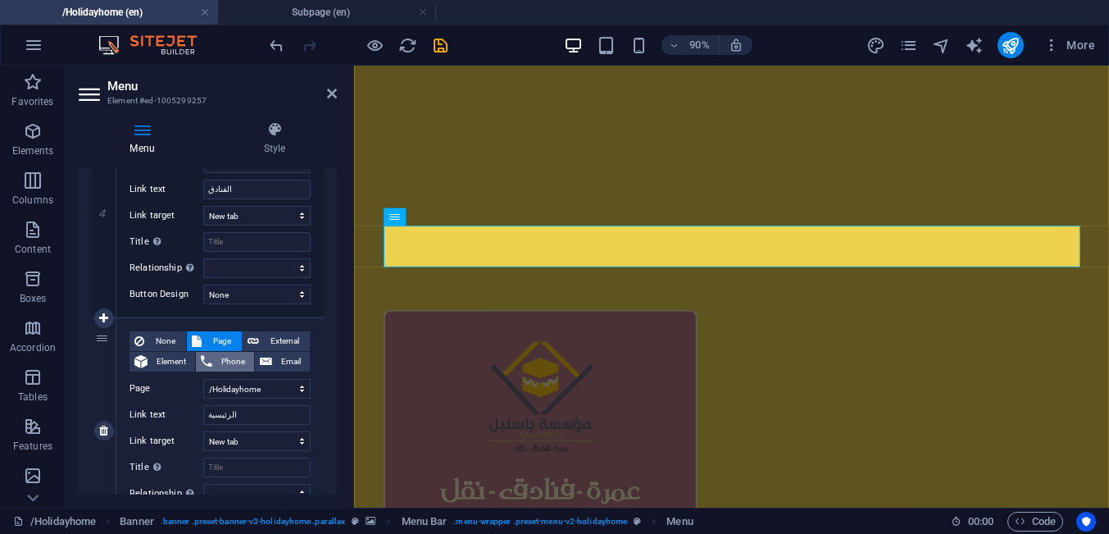
scroll to position [1211, 0]
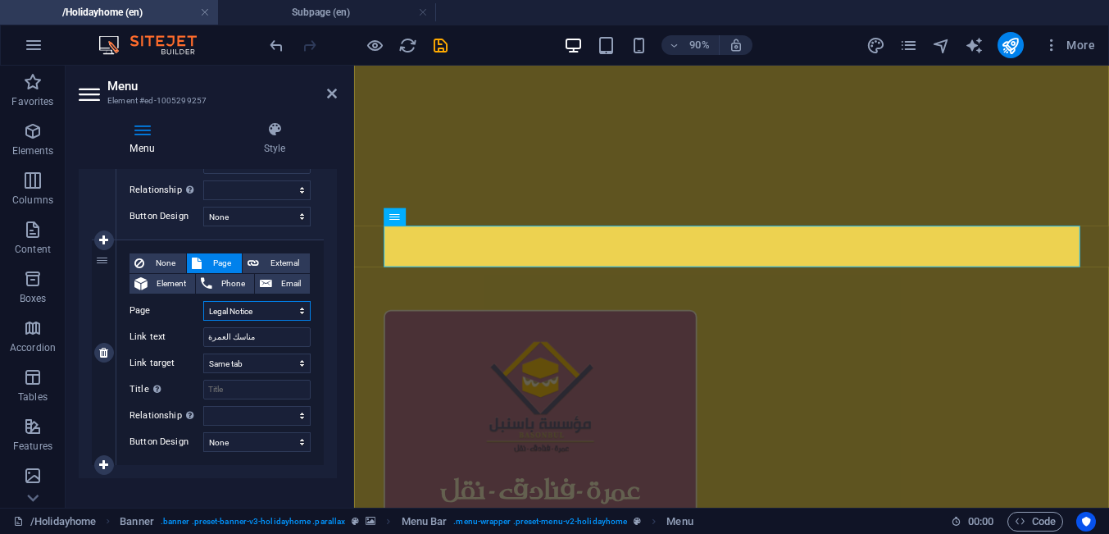
click at [203, 301] on select "/Holidayhome Apartments Attractions Subpage Legal Notice Privacy" at bounding box center [256, 311] width 107 height 20
select select "3"
click option "Subpage" at bounding box center [0, 0] width 0 height 0
select select
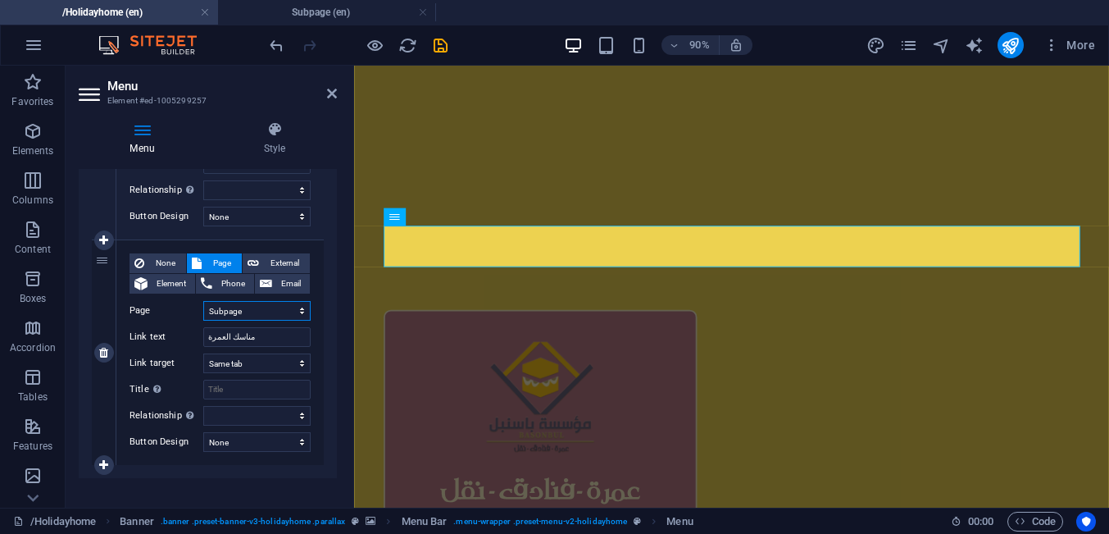
select select
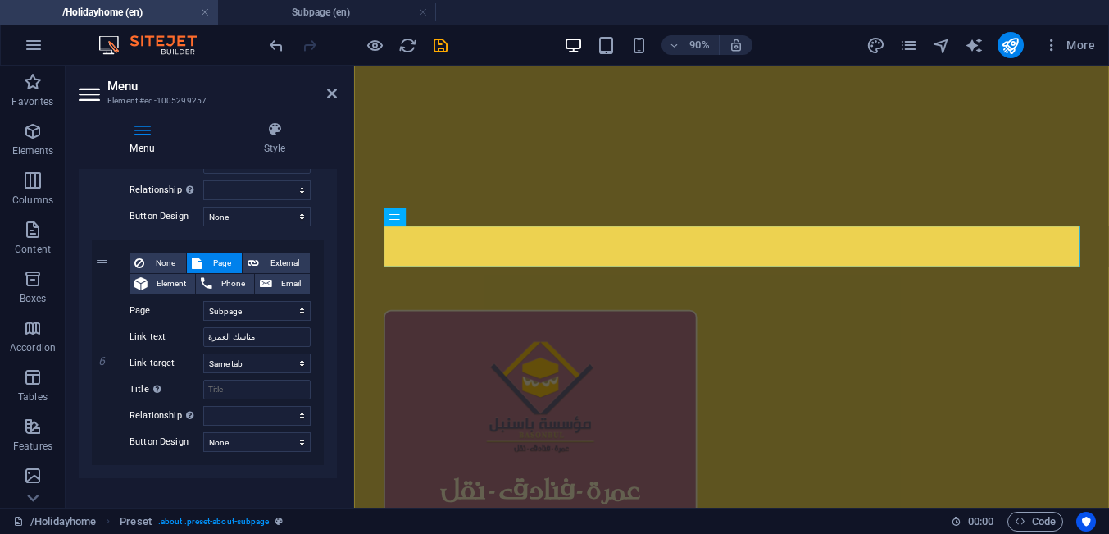
click at [234, 490] on div "Menu Auto Custom Create custom menu items for this menu. Recommended for one-pa…" at bounding box center [208, 331] width 258 height 325
click at [333, 98] on icon at bounding box center [332, 93] width 10 height 13
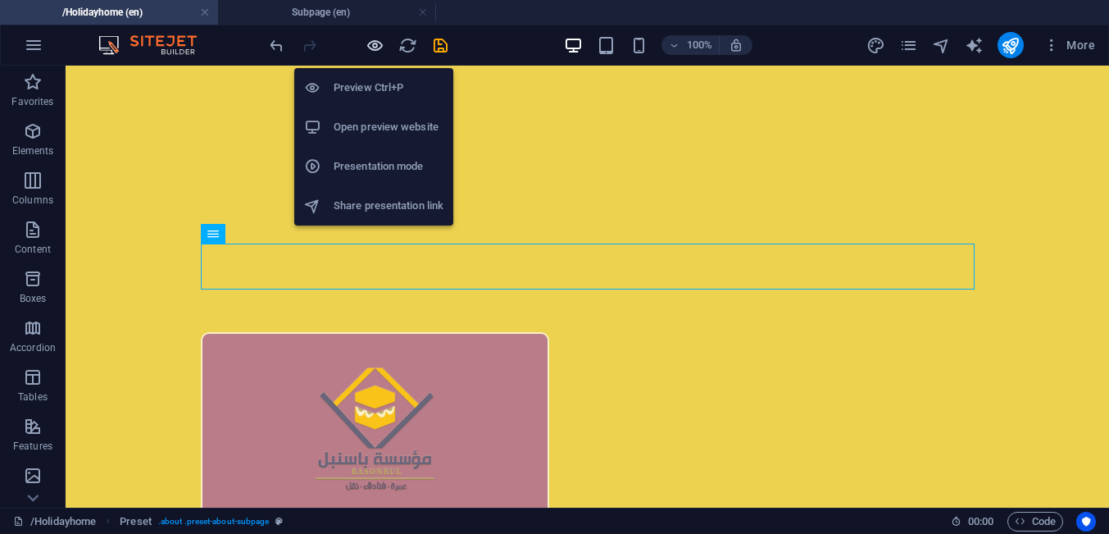
click at [375, 42] on icon "button" at bounding box center [375, 45] width 19 height 19
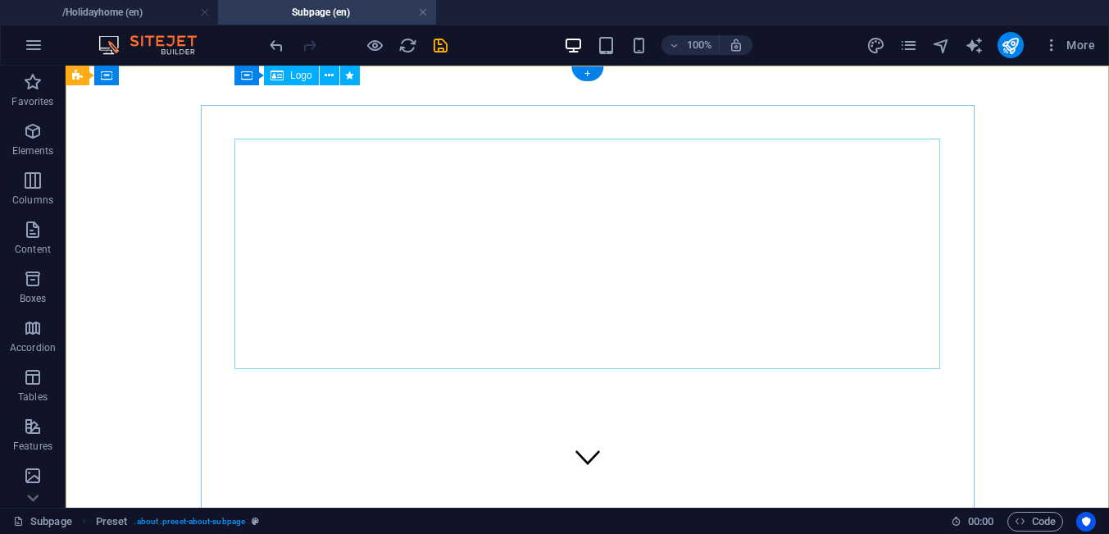
scroll to position [0, 0]
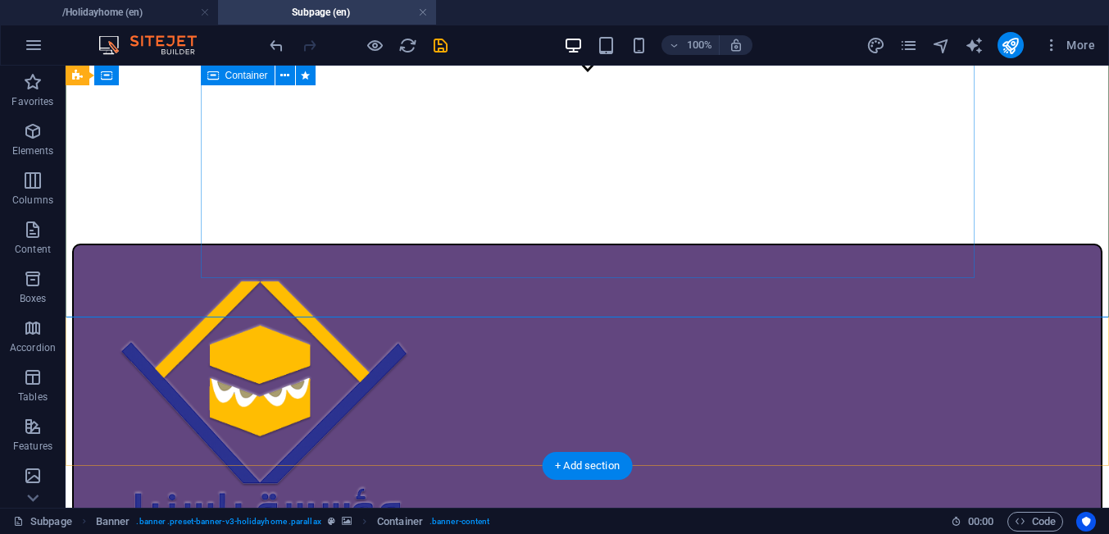
scroll to position [418, 0]
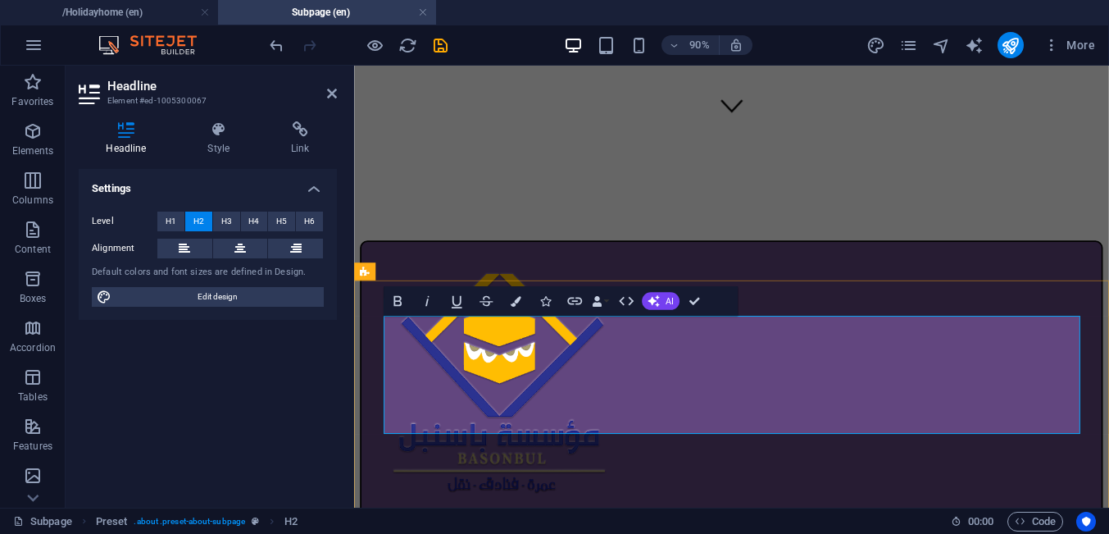
drag, startPoint x: 1030, startPoint y: 359, endPoint x: 669, endPoint y: 453, distance: 373.5
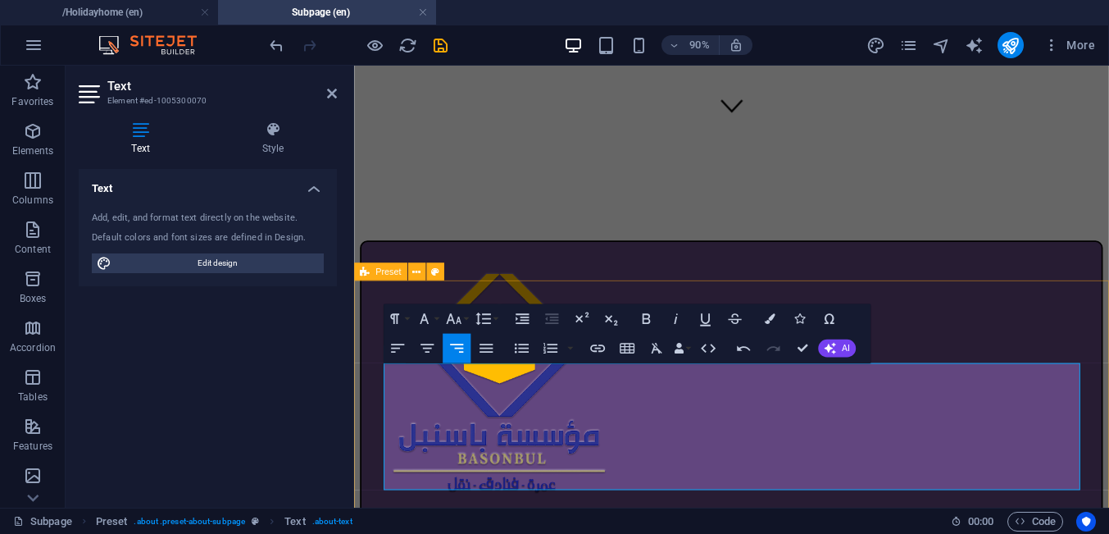
drag, startPoint x: 420, startPoint y: 470, endPoint x: 1165, endPoint y: 527, distance: 746.3
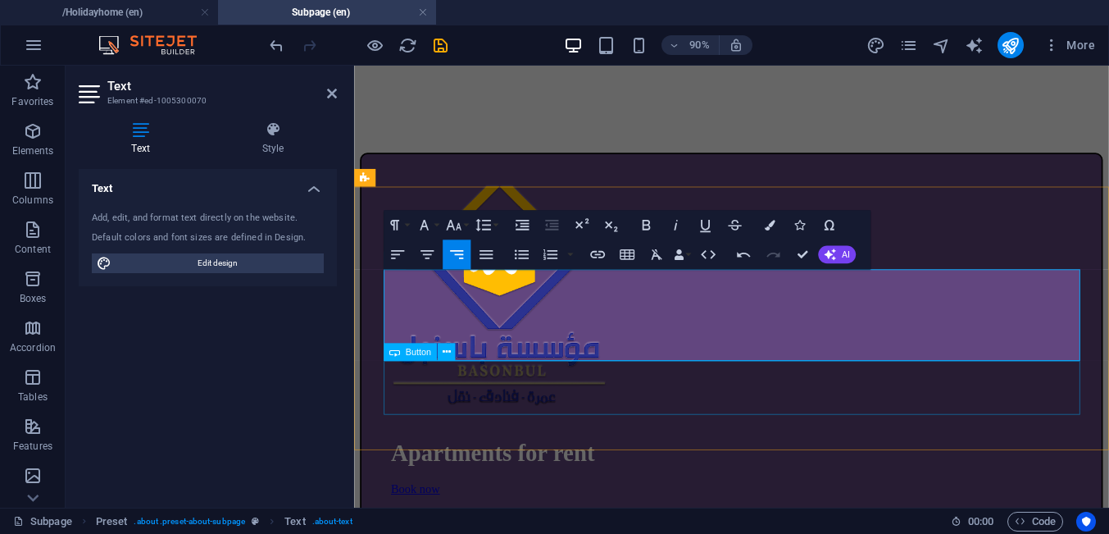
scroll to position [523, 0]
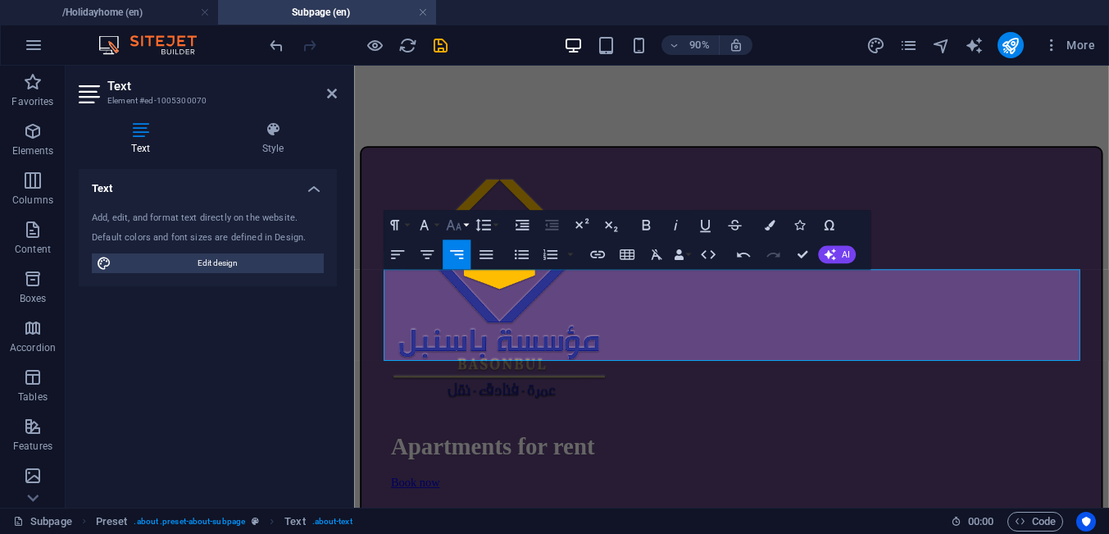
click at [469, 224] on button "Font Size" at bounding box center [457, 225] width 28 height 30
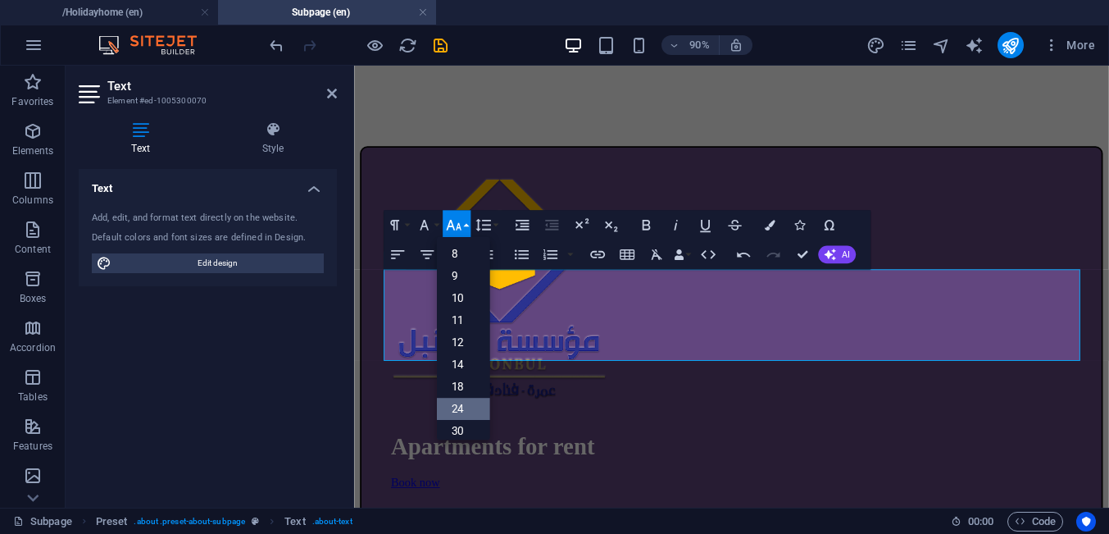
click at [462, 399] on link "24" at bounding box center [462, 409] width 53 height 22
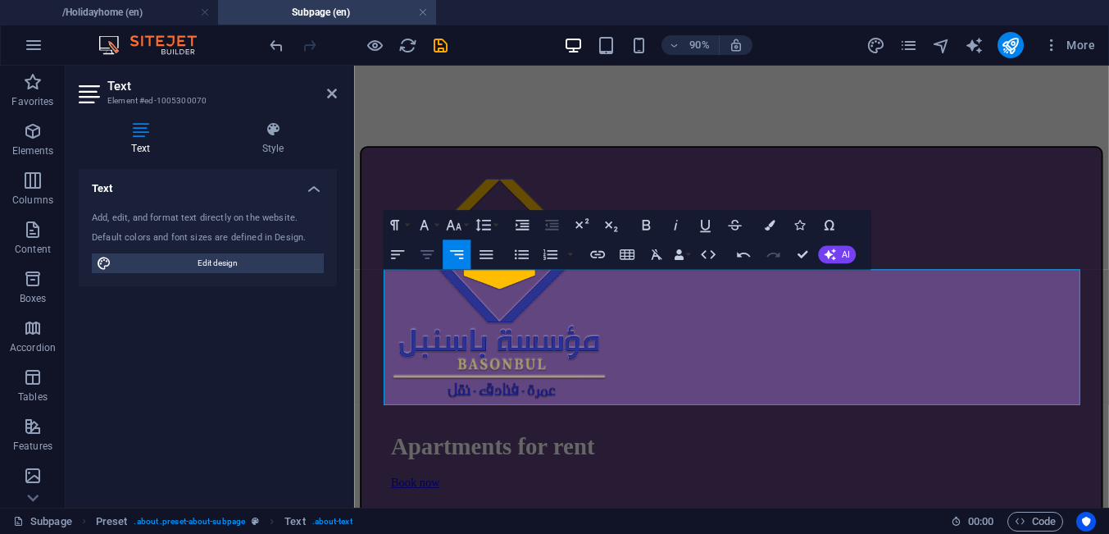
click at [429, 257] on icon "button" at bounding box center [427, 254] width 18 height 18
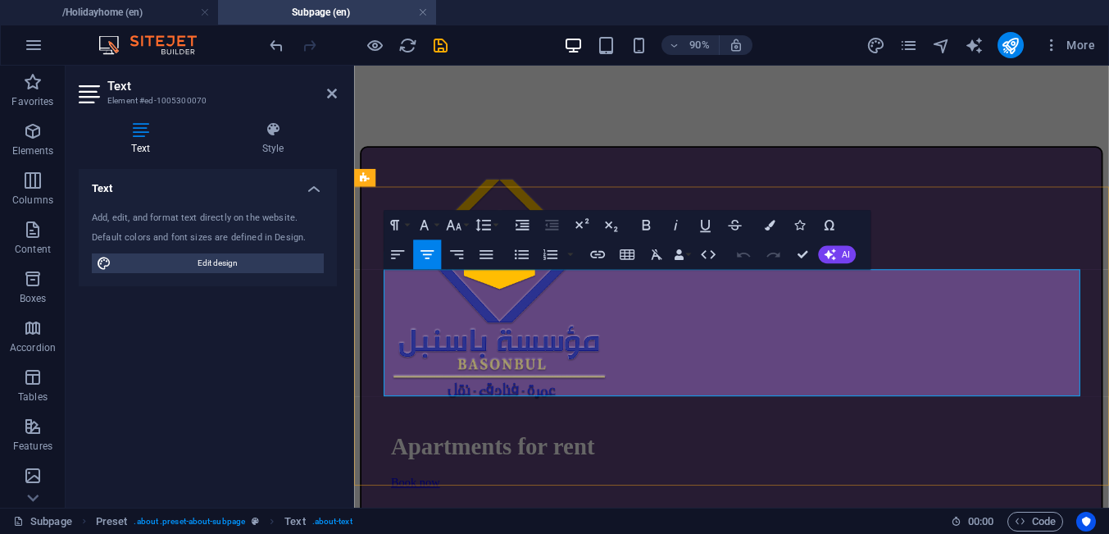
drag, startPoint x: 760, startPoint y: 343, endPoint x: 754, endPoint y: 311, distance: 31.7
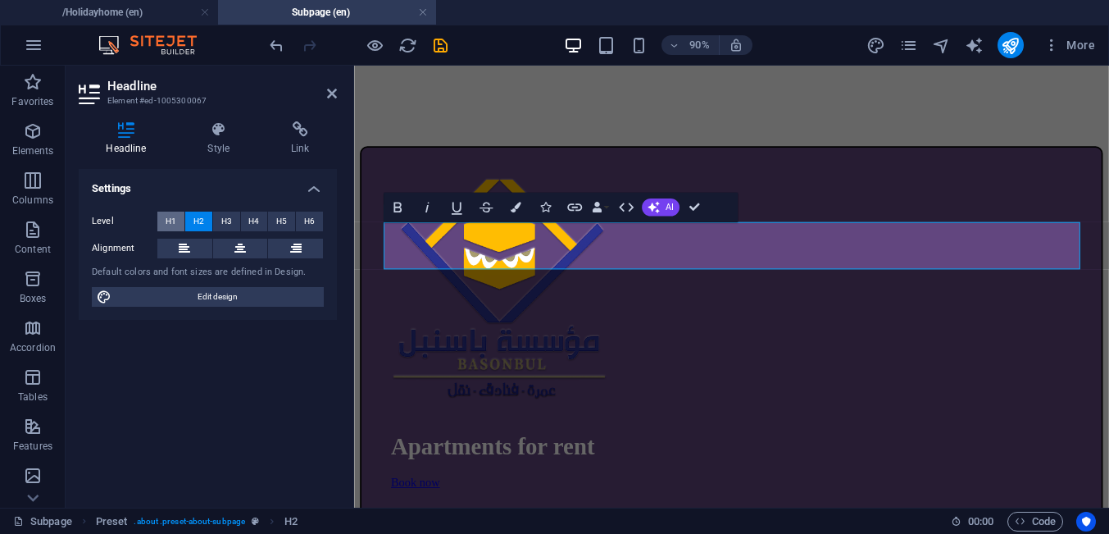
click at [168, 221] on span "H1" at bounding box center [171, 221] width 11 height 20
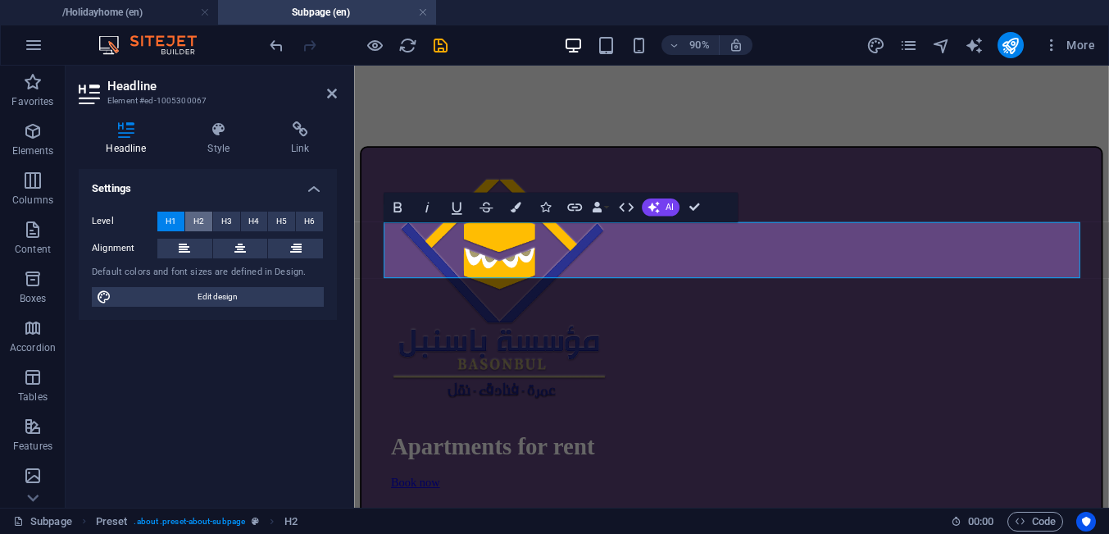
click at [200, 220] on span "H2" at bounding box center [198, 221] width 11 height 20
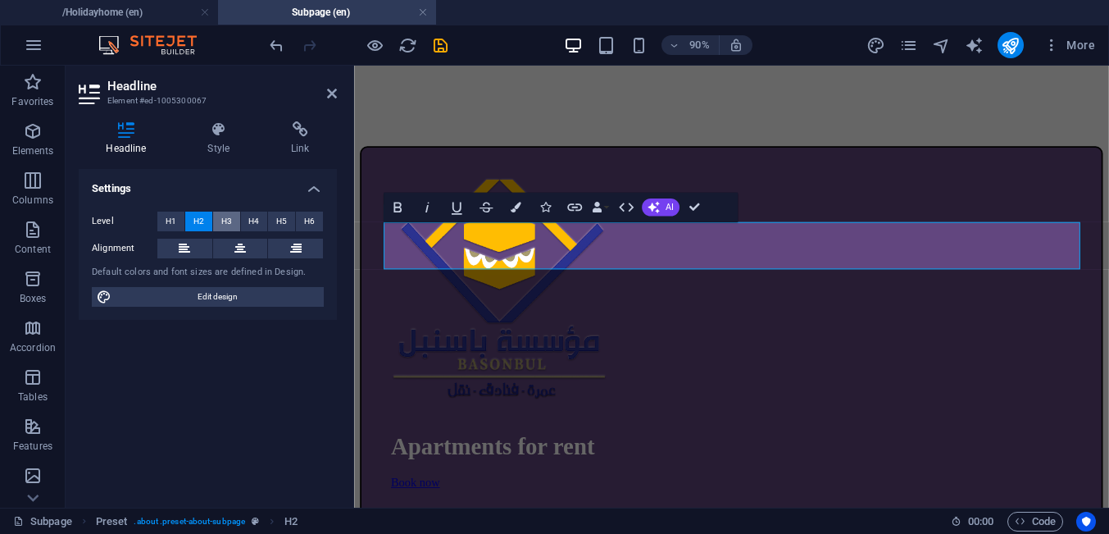
click at [225, 220] on span "H3" at bounding box center [226, 221] width 11 height 20
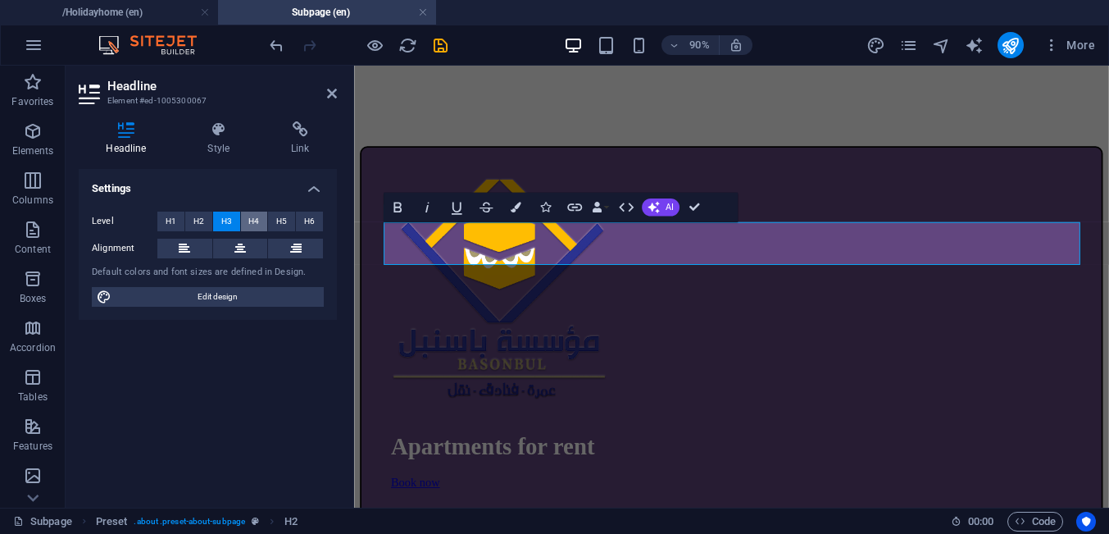
click at [253, 221] on span "H4" at bounding box center [253, 221] width 11 height 20
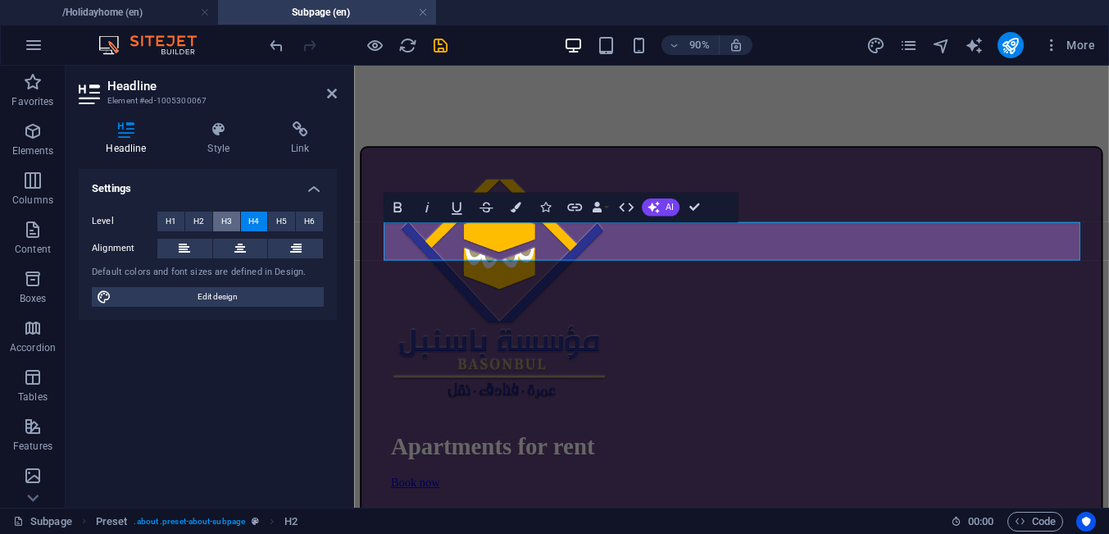
click at [228, 221] on span "H3" at bounding box center [226, 221] width 11 height 20
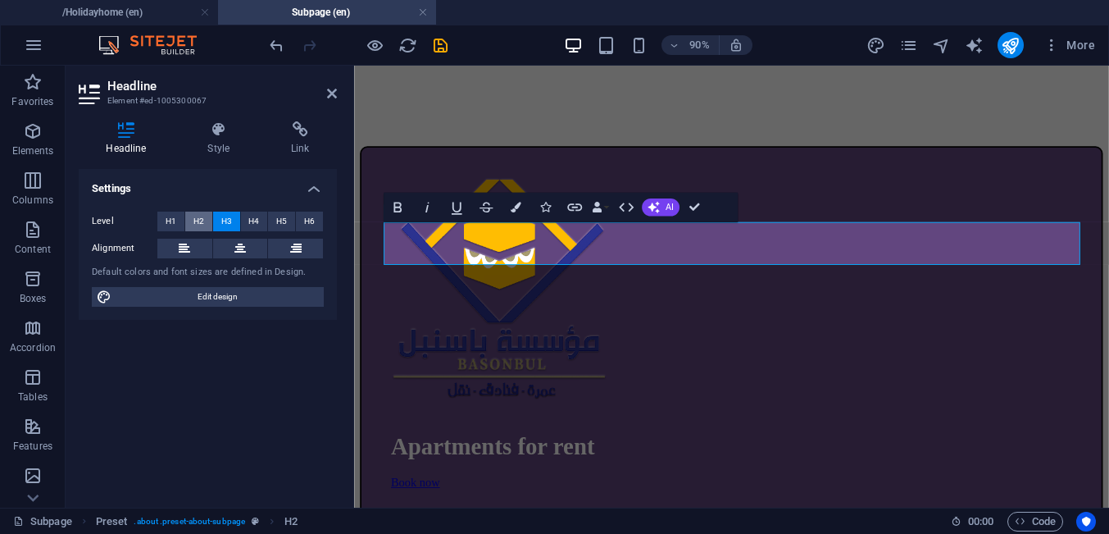
click at [202, 222] on span "H2" at bounding box center [198, 221] width 11 height 20
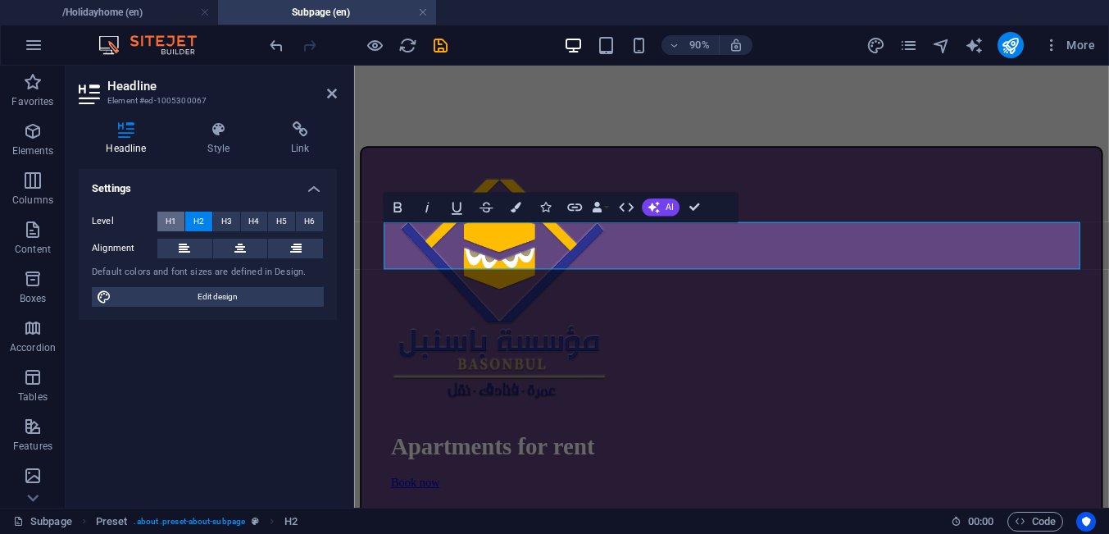
click at [178, 222] on button "H1" at bounding box center [170, 221] width 27 height 20
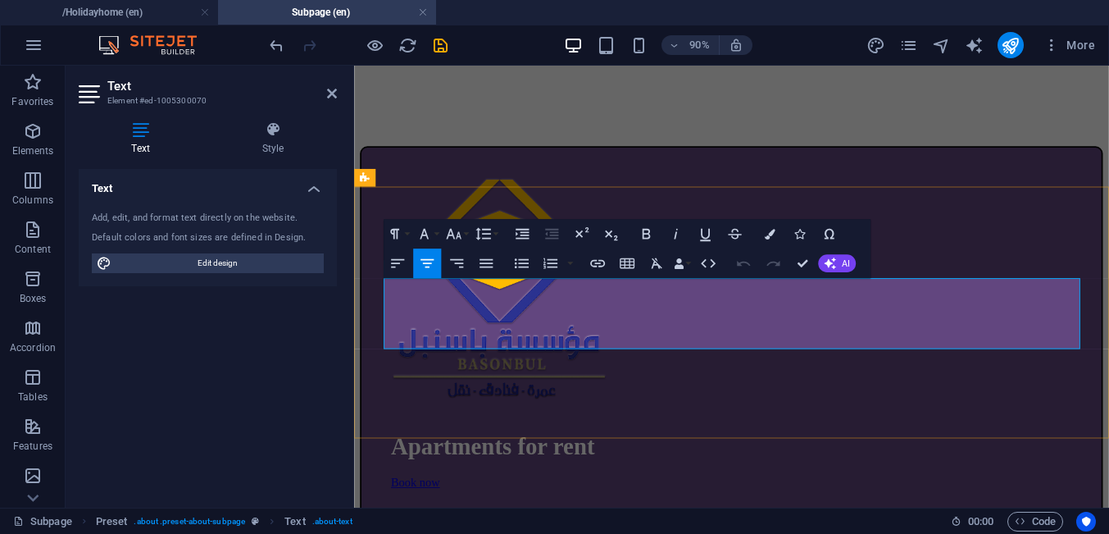
click at [468, 235] on button "Font Size" at bounding box center [457, 234] width 28 height 30
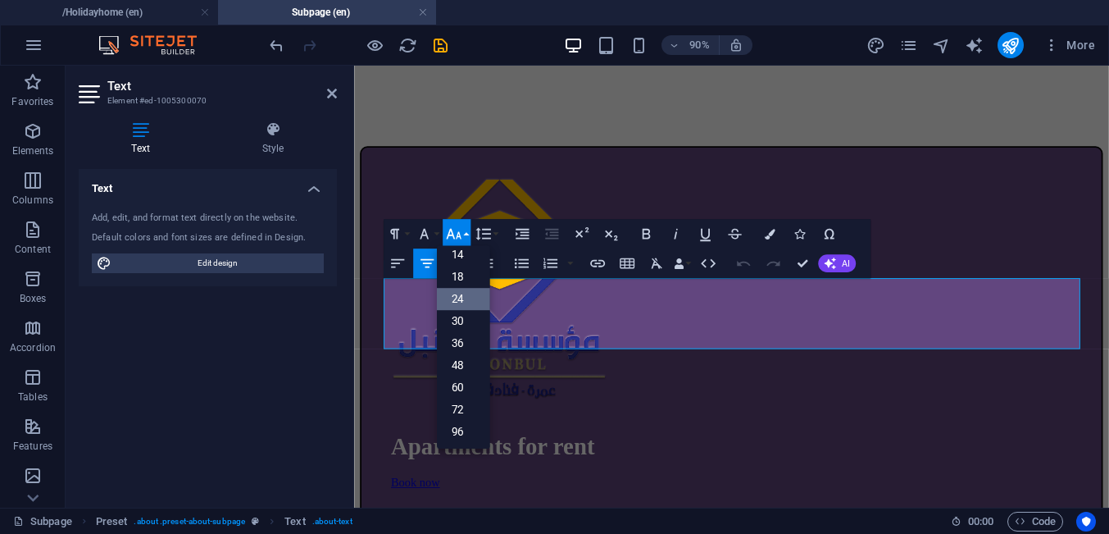
scroll to position [132, 0]
click at [466, 311] on link "30" at bounding box center [462, 320] width 53 height 22
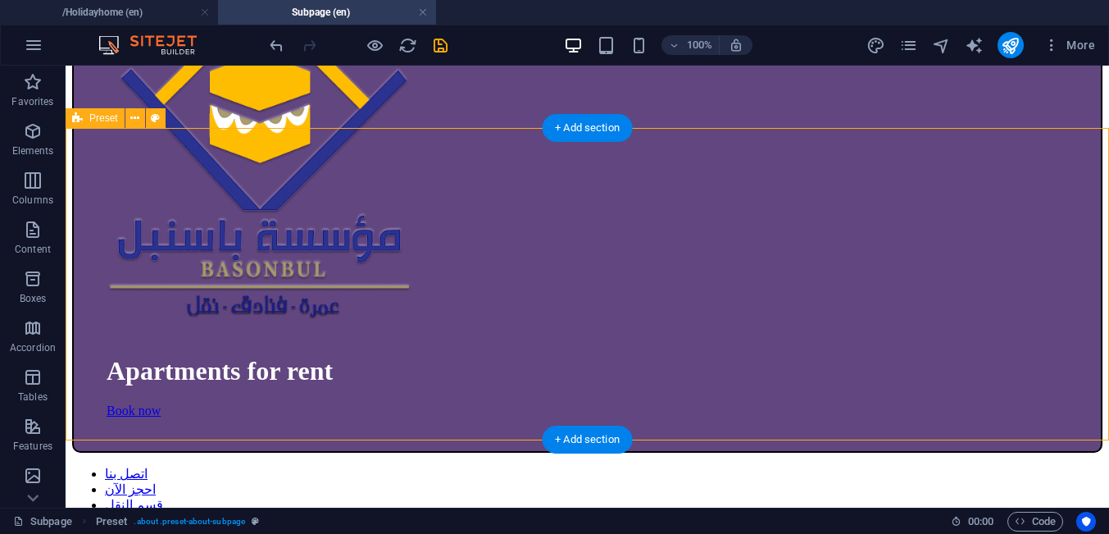
scroll to position [732, 0]
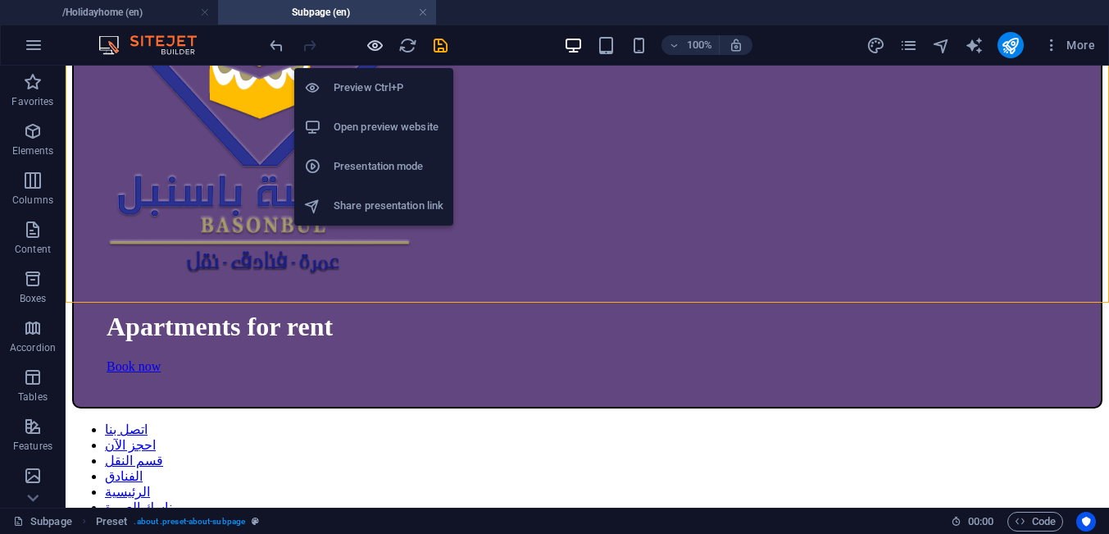
click at [377, 52] on icon "button" at bounding box center [375, 45] width 19 height 19
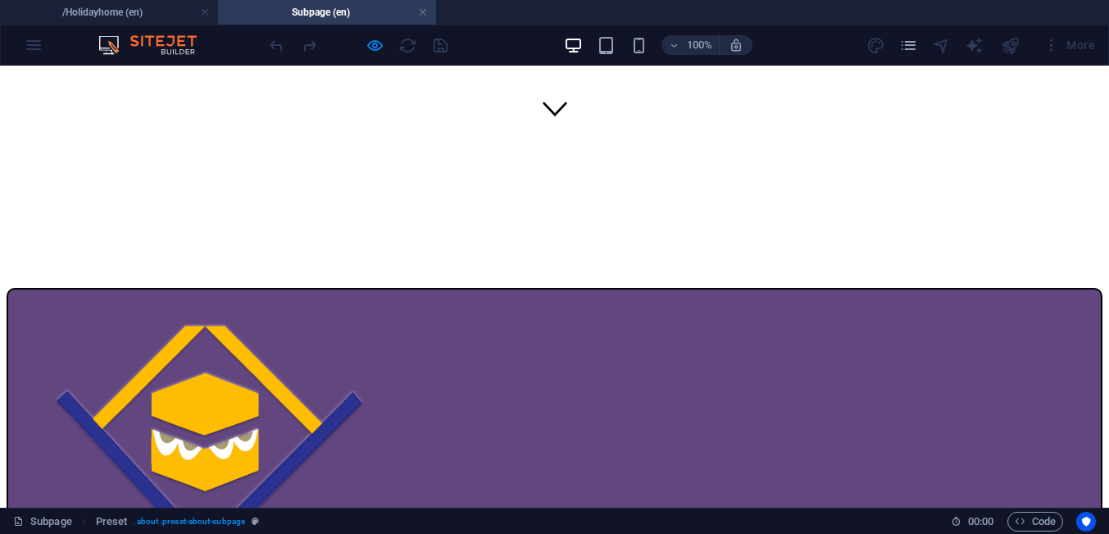
scroll to position [209, 0]
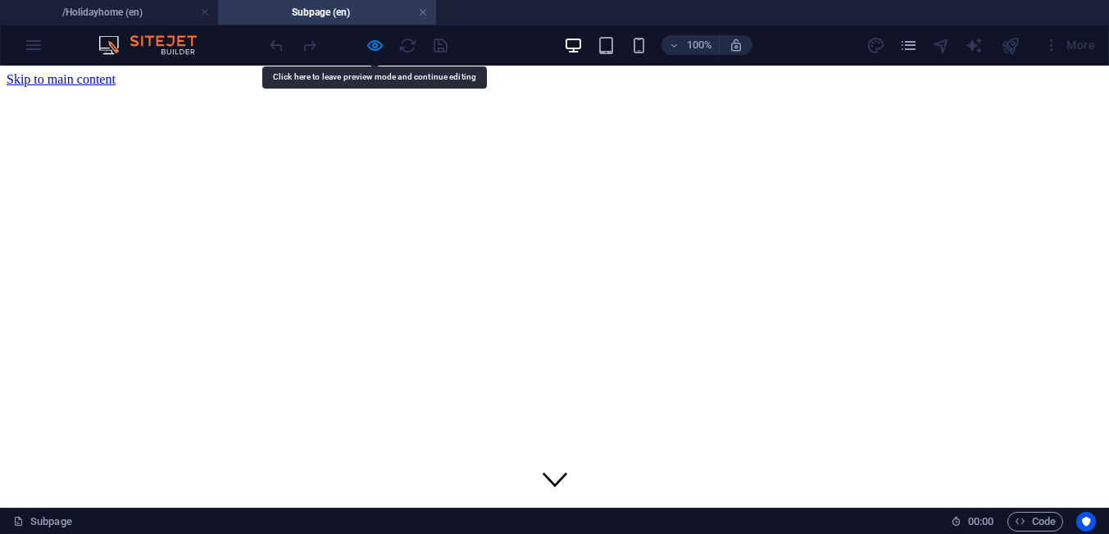
scroll to position [0, 0]
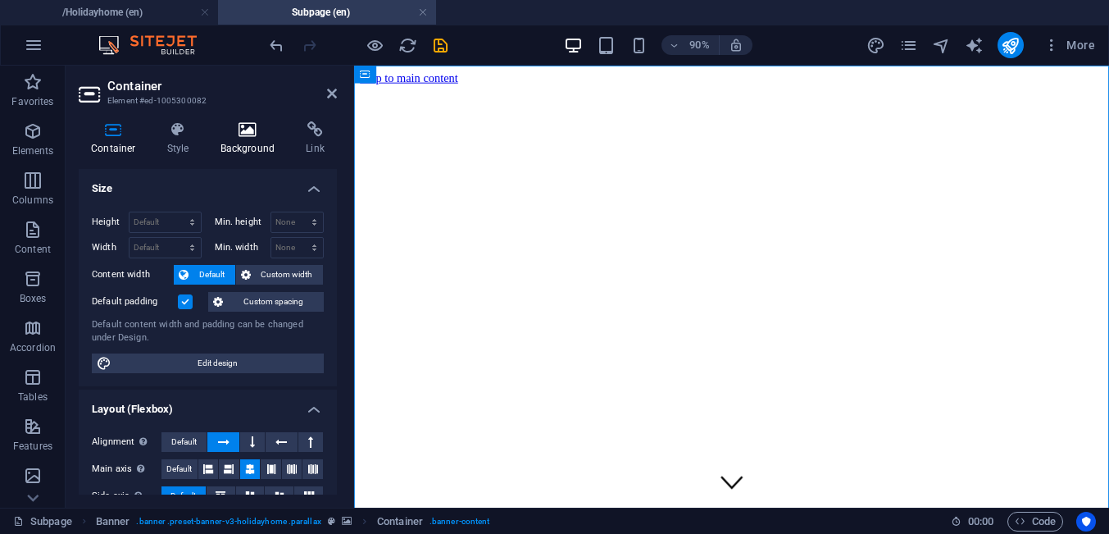
click at [258, 142] on h4 "Background" at bounding box center [251, 138] width 86 height 34
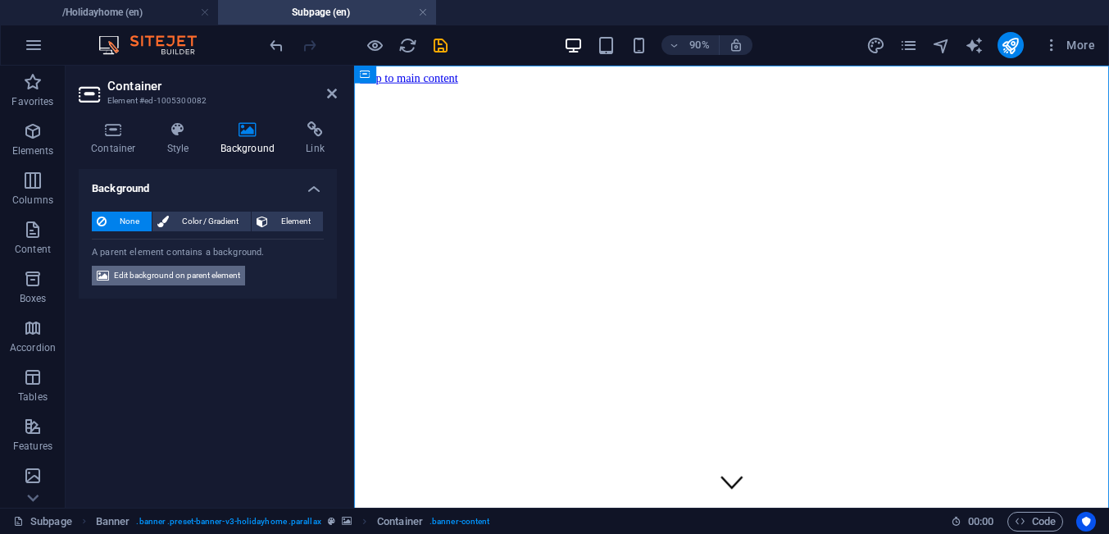
click at [123, 274] on span "Edit background on parent element" at bounding box center [177, 276] width 126 height 20
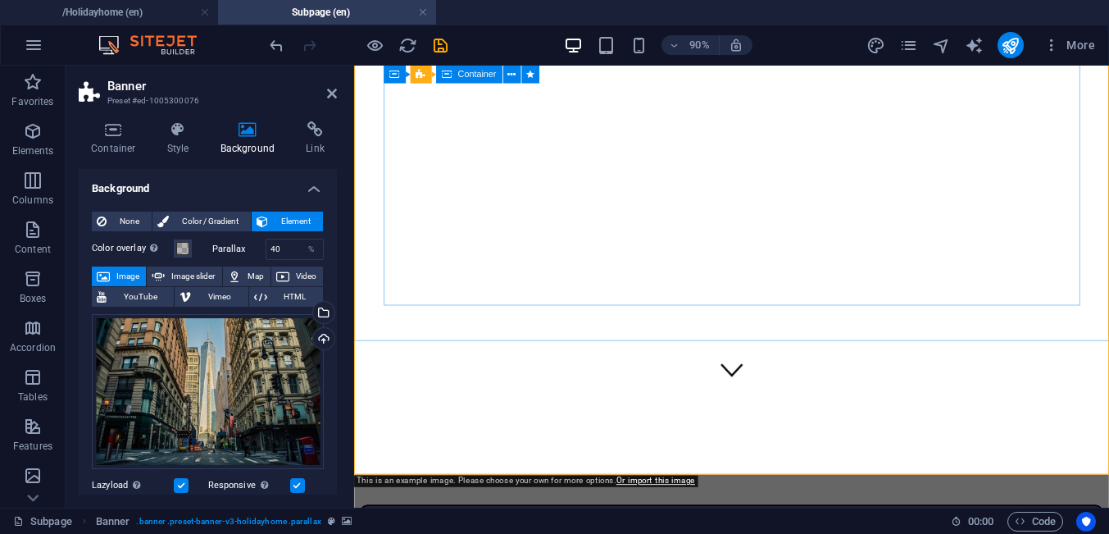
scroll to position [313, 0]
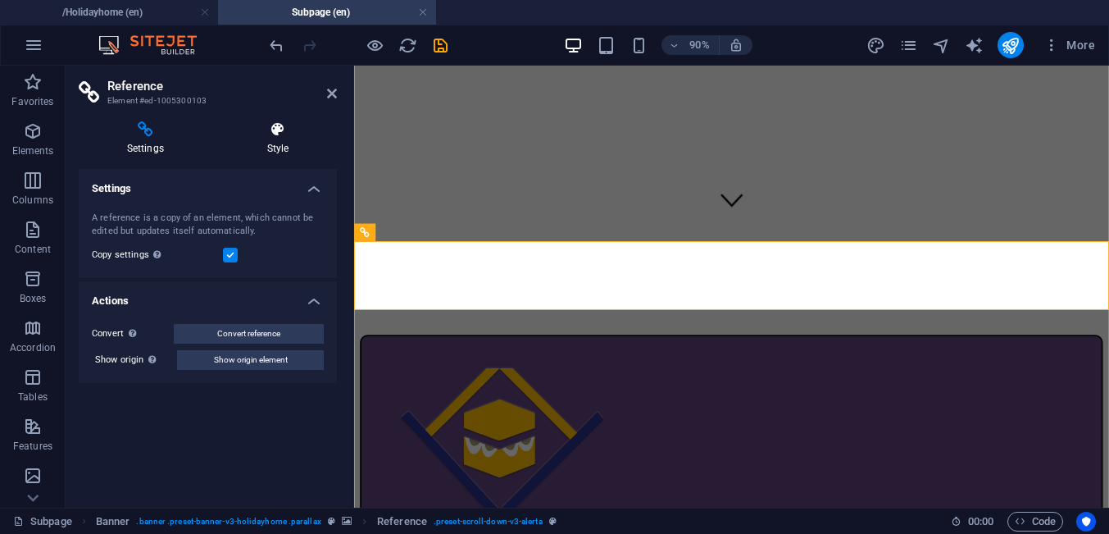
click at [276, 143] on h4 "Style" at bounding box center [278, 138] width 118 height 34
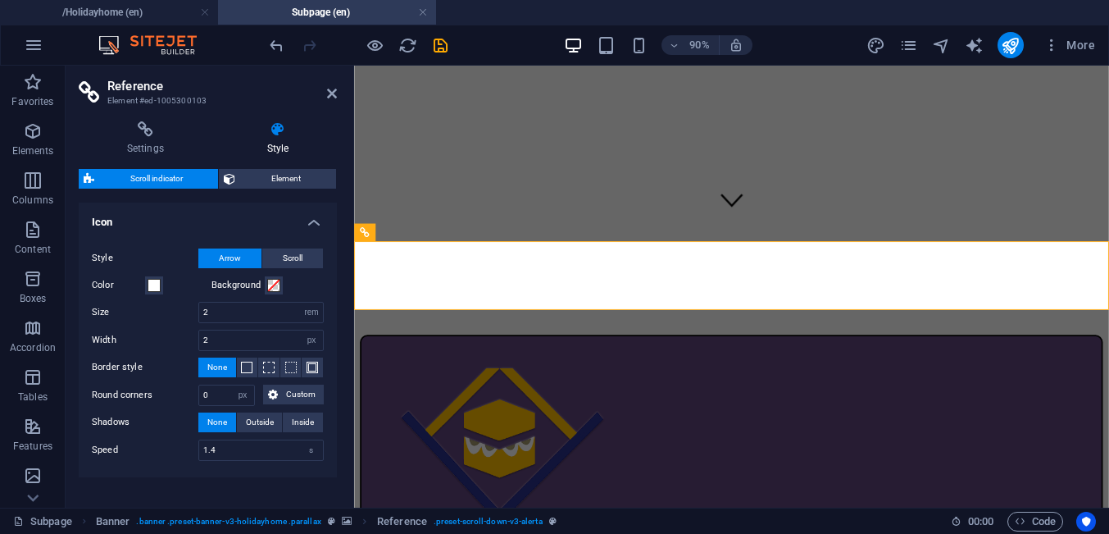
click at [154, 157] on div "Settings Style Settings A reference is a copy of an element, which cannot be ed…" at bounding box center [208, 307] width 258 height 373
click at [149, 152] on h4 "Settings" at bounding box center [149, 138] width 140 height 34
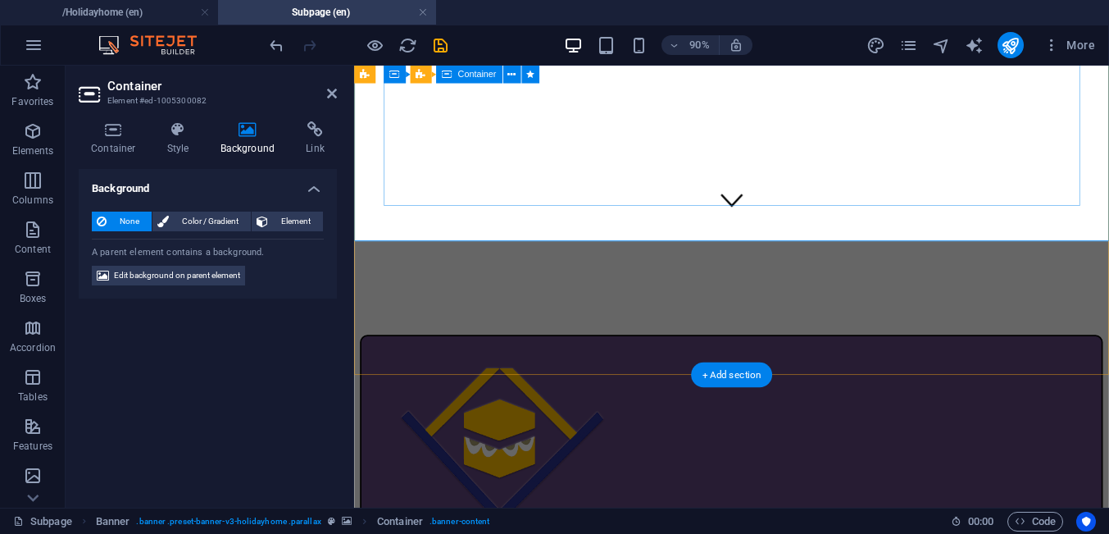
scroll to position [0, 0]
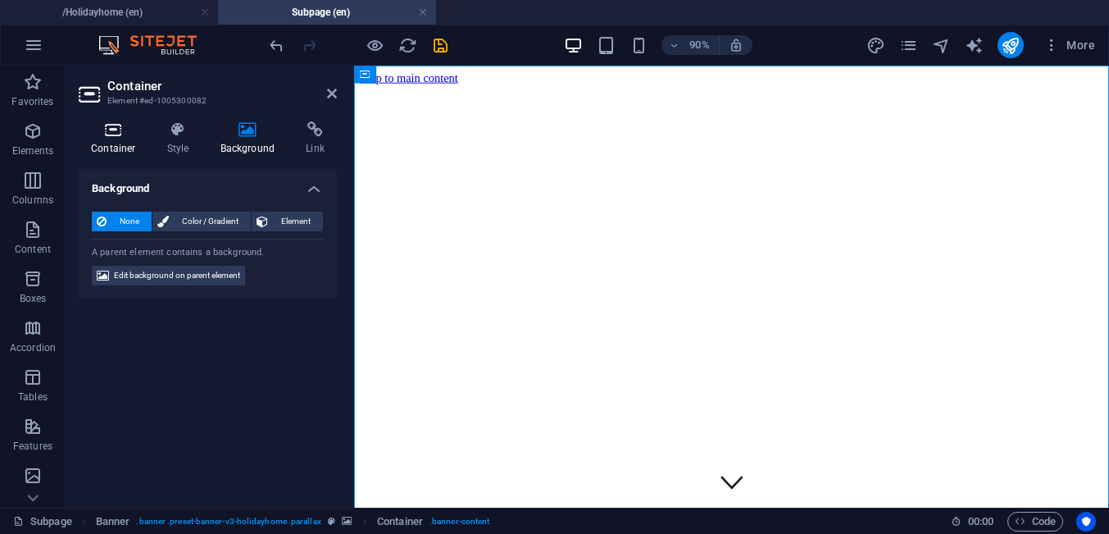
click at [107, 151] on h4 "Container" at bounding box center [117, 138] width 76 height 34
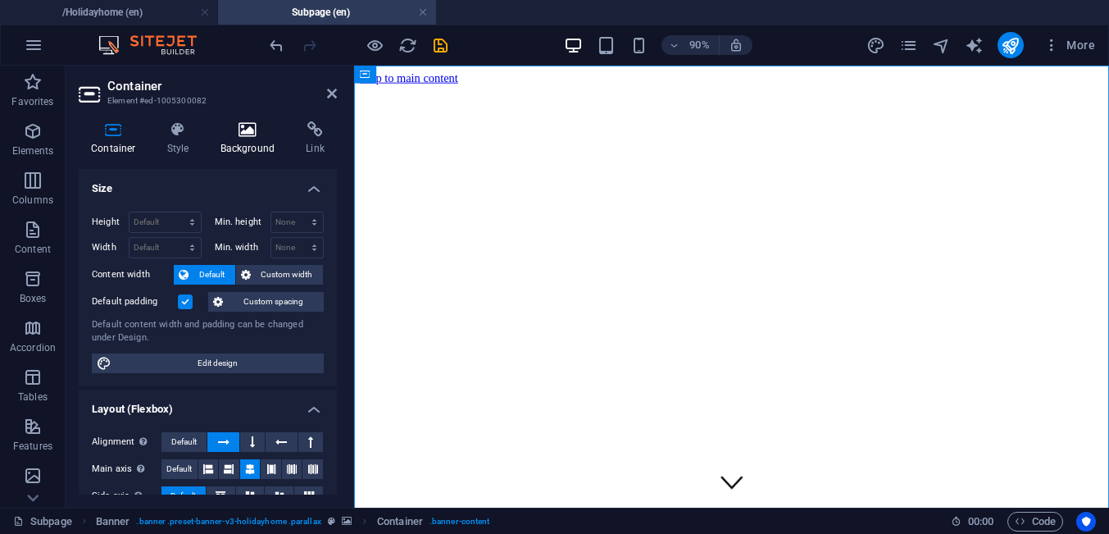
click at [239, 150] on h4 "Background" at bounding box center [251, 138] width 86 height 34
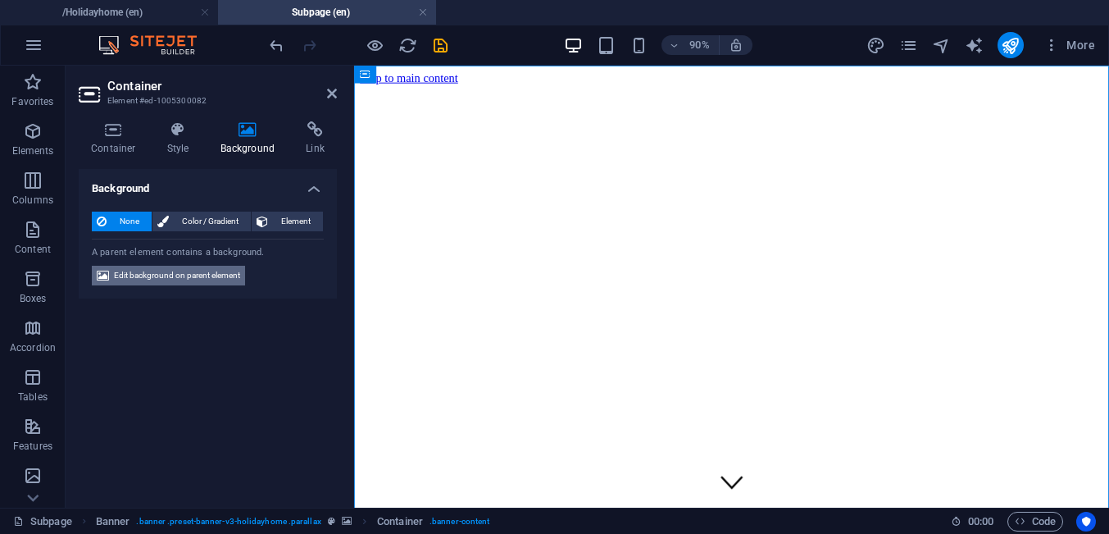
click at [132, 277] on span "Edit background on parent element" at bounding box center [177, 276] width 126 height 20
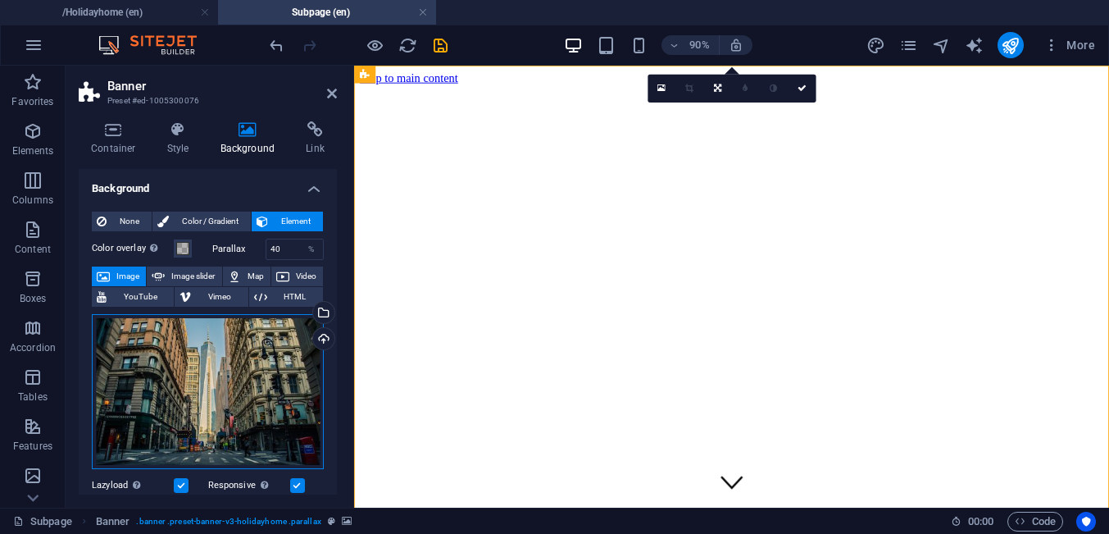
click at [168, 360] on div "Drag files here, click to choose files or select files from Files or our free s…" at bounding box center [208, 391] width 232 height 155
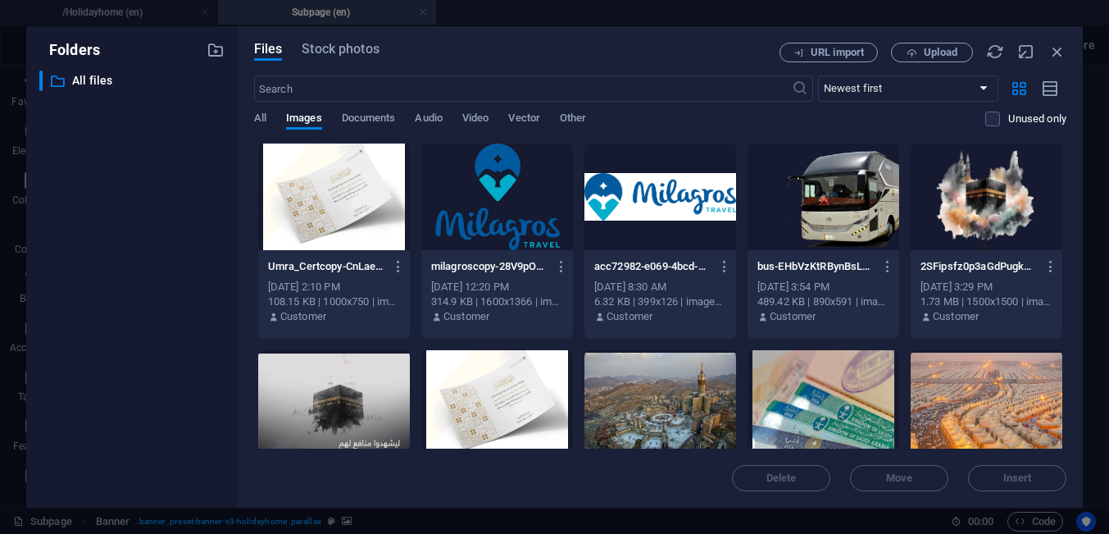
click at [985, 228] on div at bounding box center [987, 196] width 152 height 107
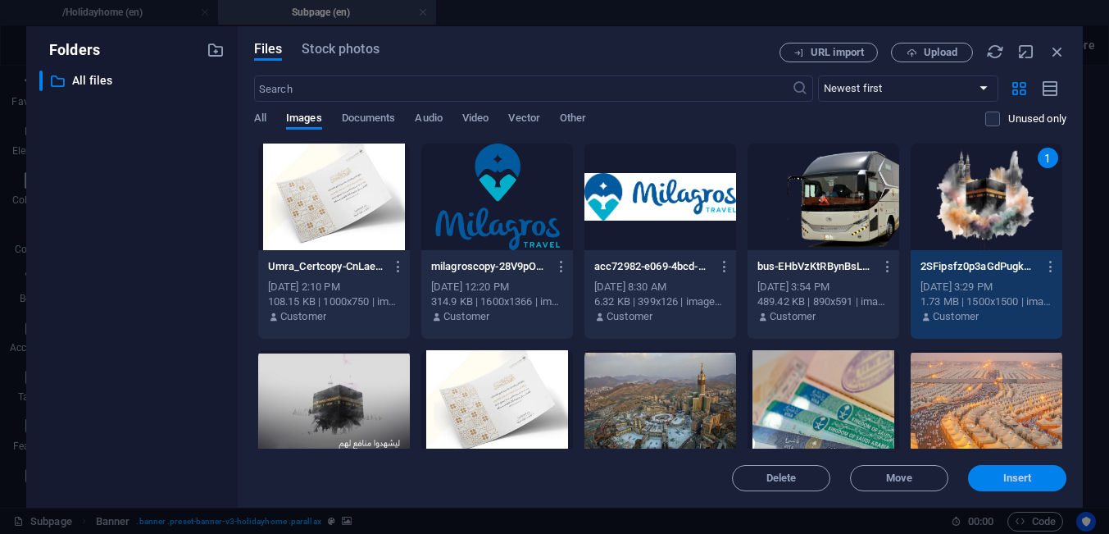
click at [985, 474] on span "Insert" at bounding box center [1017, 478] width 85 height 10
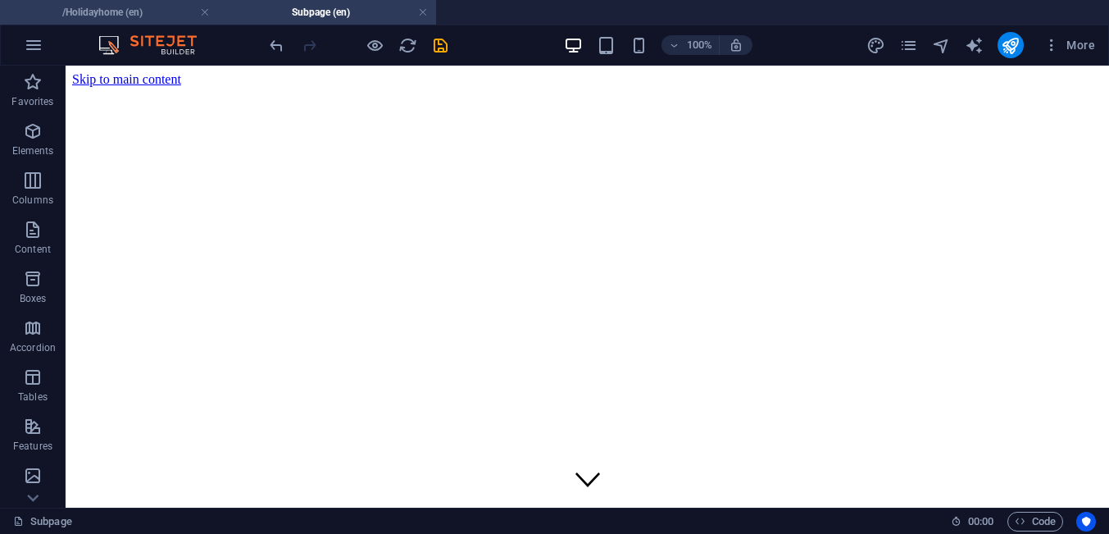
click at [163, 14] on h4 "/Holidayhome (en)" at bounding box center [109, 12] width 218 height 18
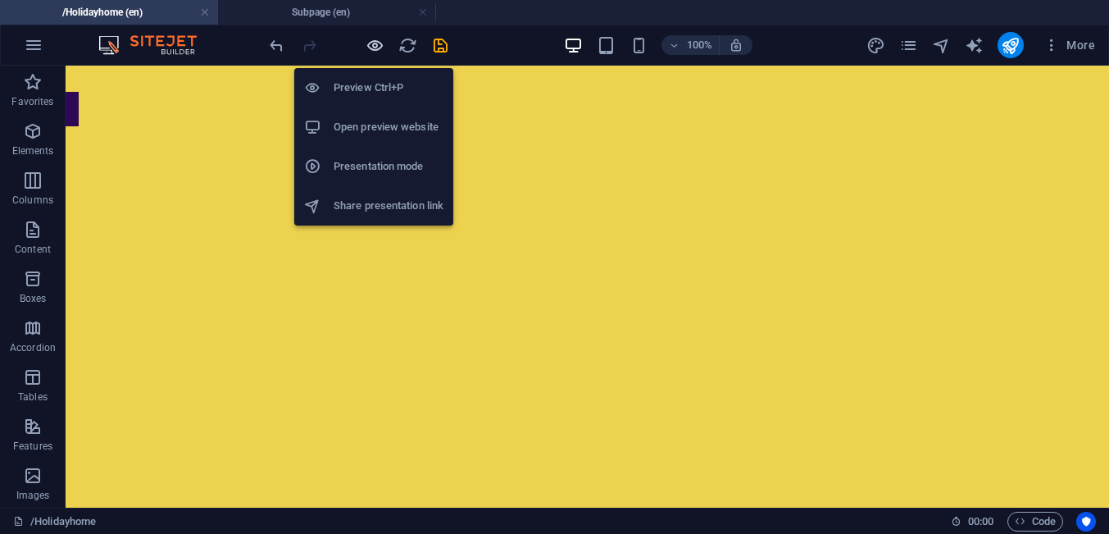
click at [369, 48] on icon "button" at bounding box center [375, 45] width 19 height 19
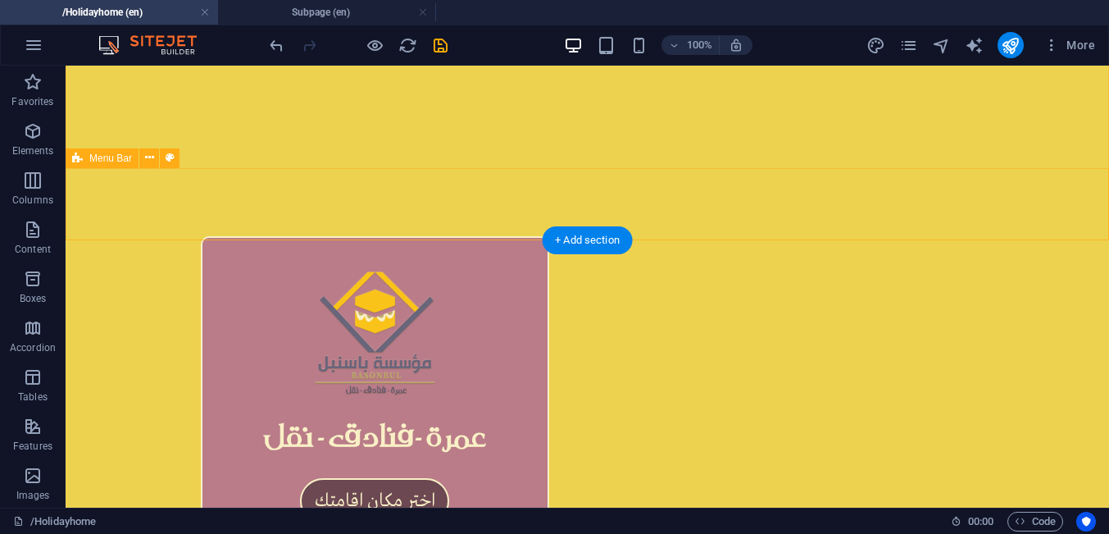
scroll to position [418, 0]
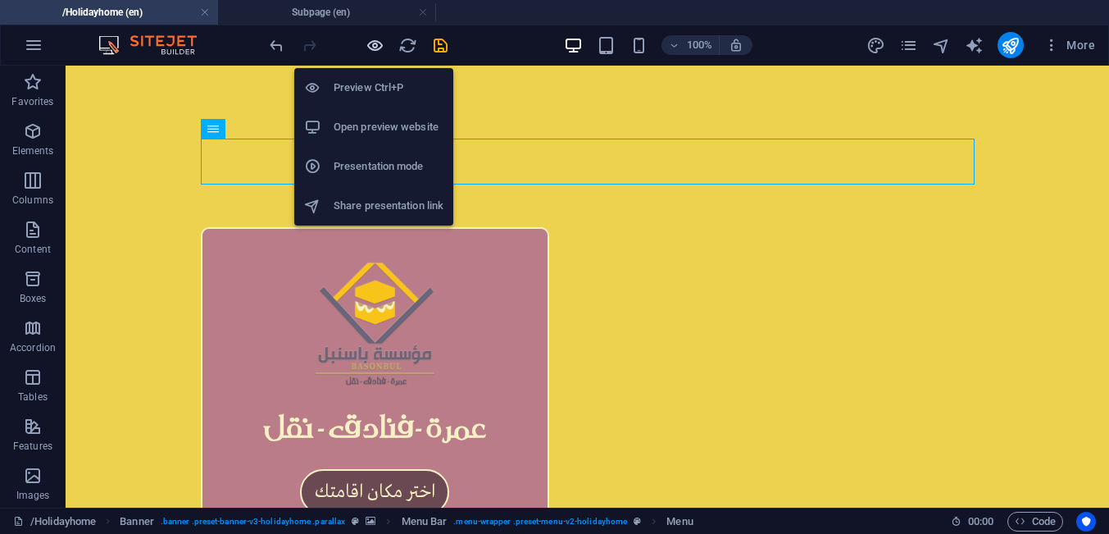
click at [378, 48] on icon "button" at bounding box center [375, 45] width 19 height 19
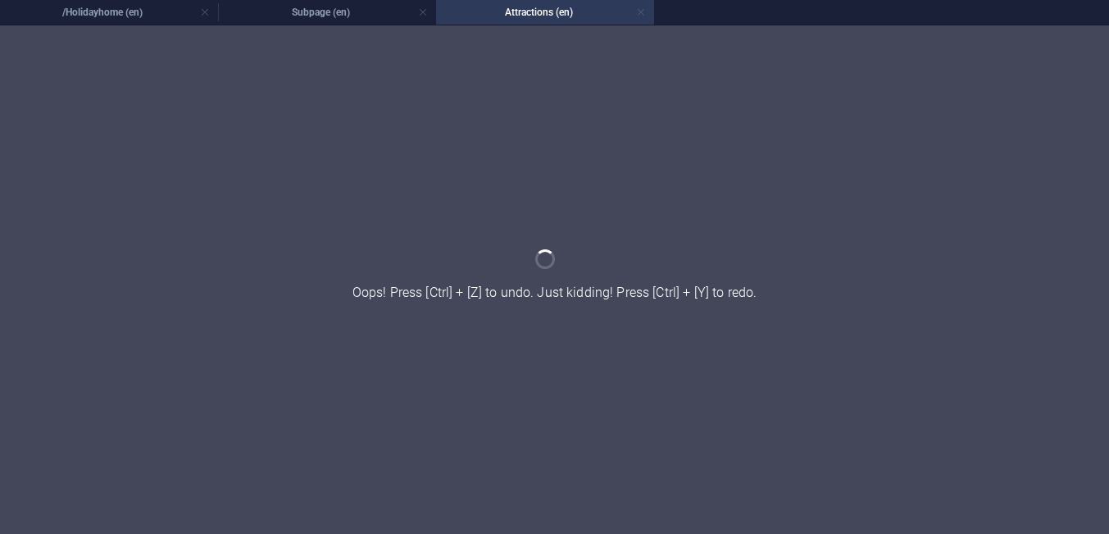
click at [641, 9] on link at bounding box center [641, 13] width 10 height 16
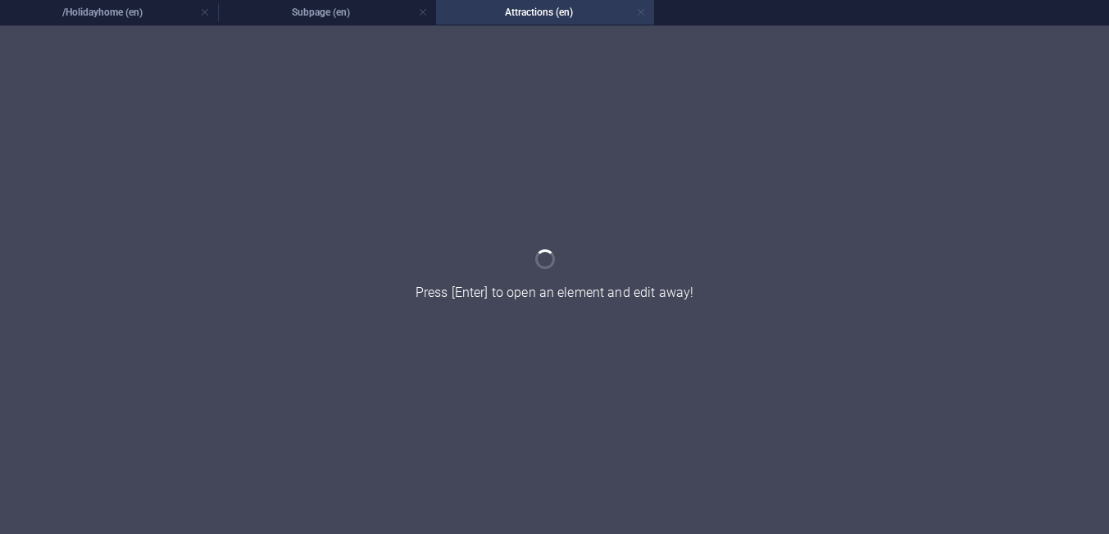
click at [643, 14] on link at bounding box center [641, 13] width 10 height 16
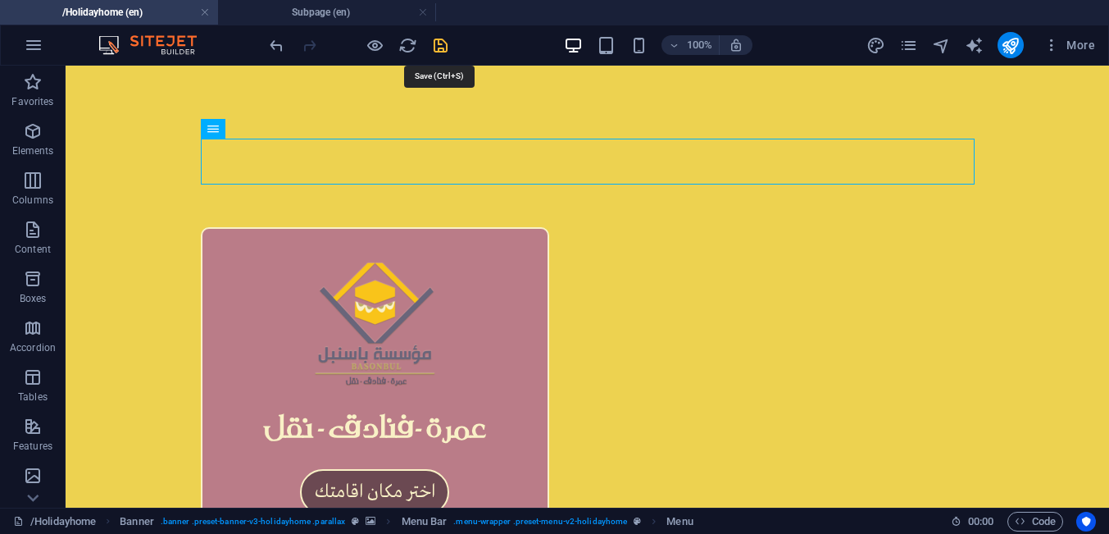
click at [434, 48] on icon "save" at bounding box center [440, 45] width 19 height 19
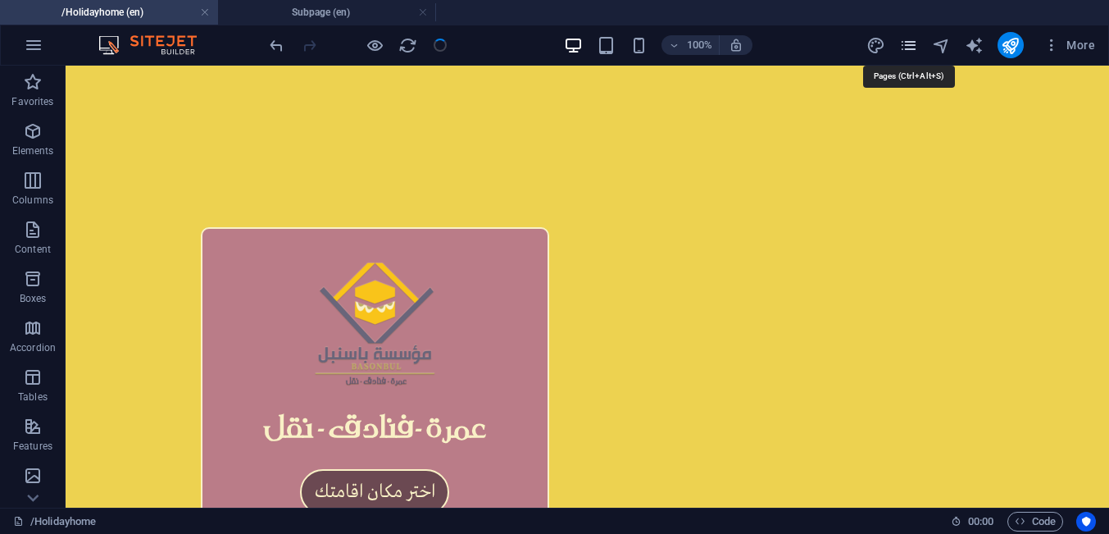
click at [912, 50] on icon "pages" at bounding box center [908, 45] width 19 height 19
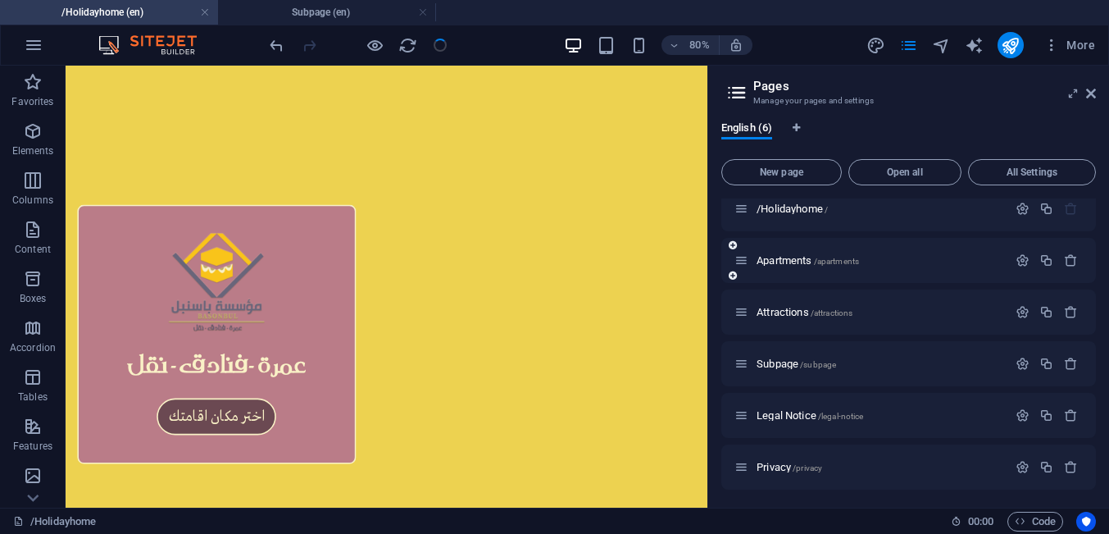
scroll to position [13, 0]
click at [788, 315] on span "Attractions /attractions" at bounding box center [804, 311] width 96 height 12
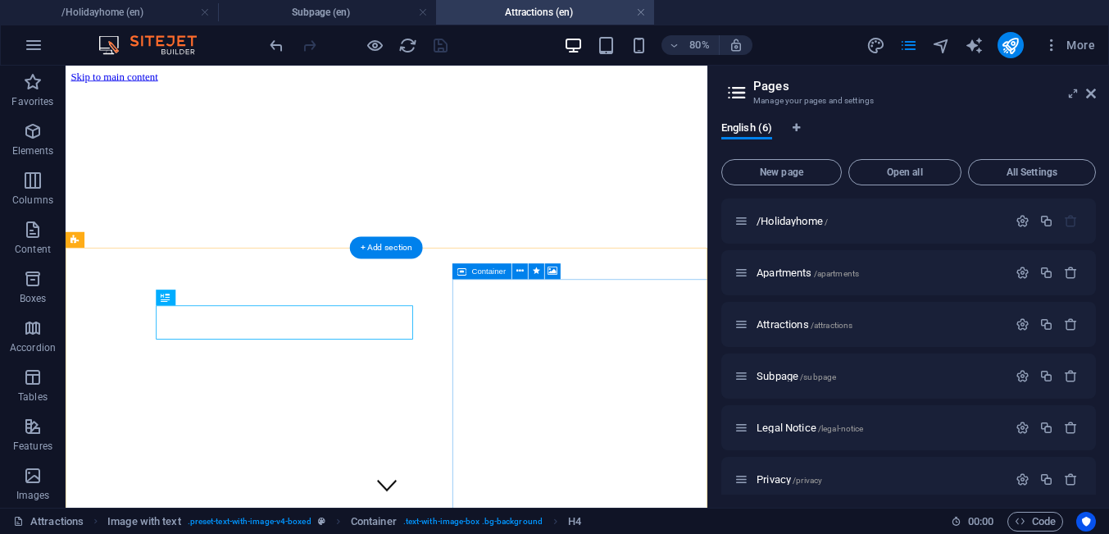
scroll to position [453, 0]
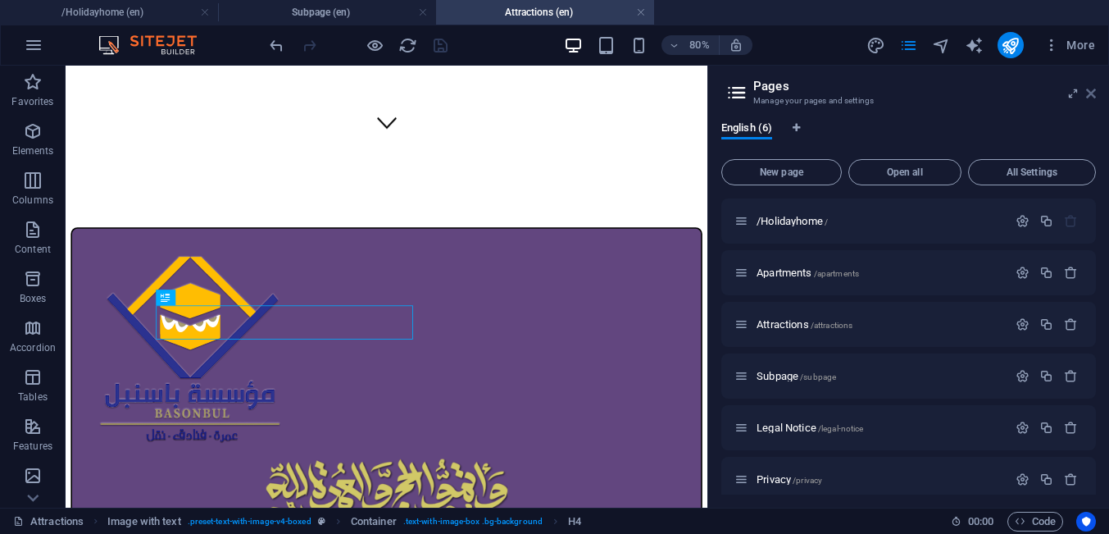
click at [1093, 93] on icon at bounding box center [1091, 93] width 10 height 13
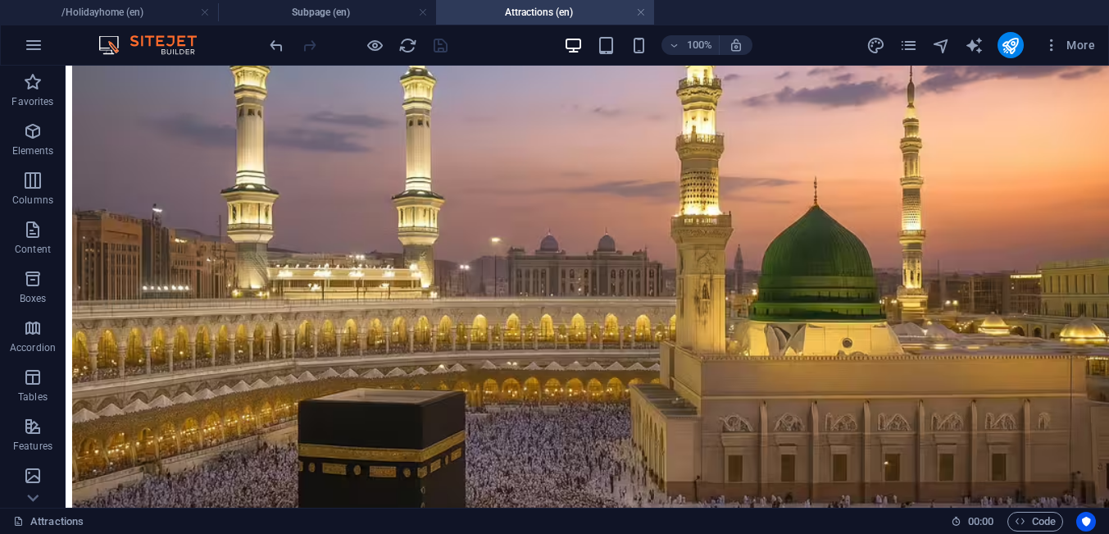
scroll to position [6101, 0]
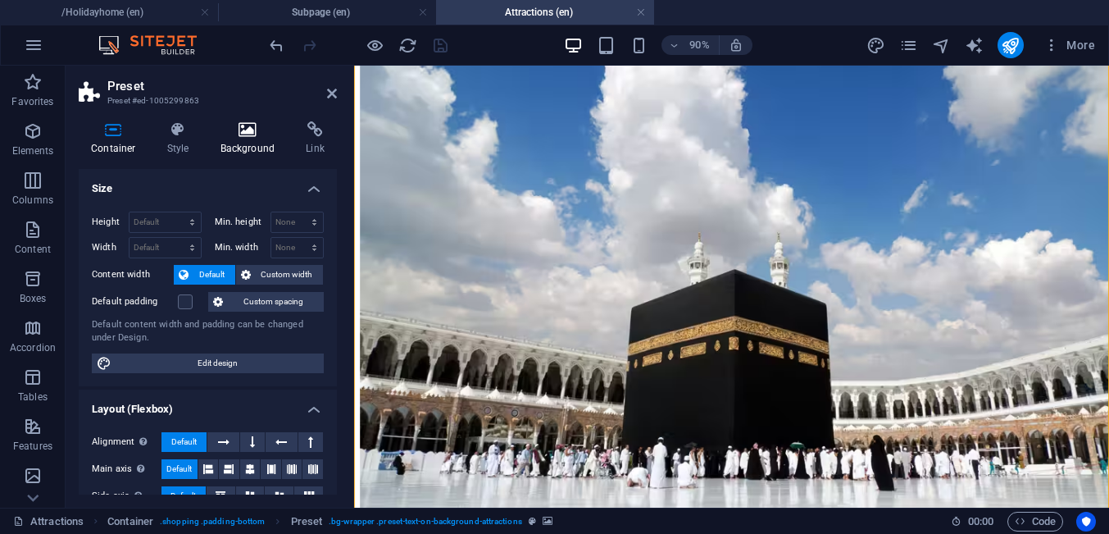
click at [259, 149] on h4 "Background" at bounding box center [251, 138] width 86 height 34
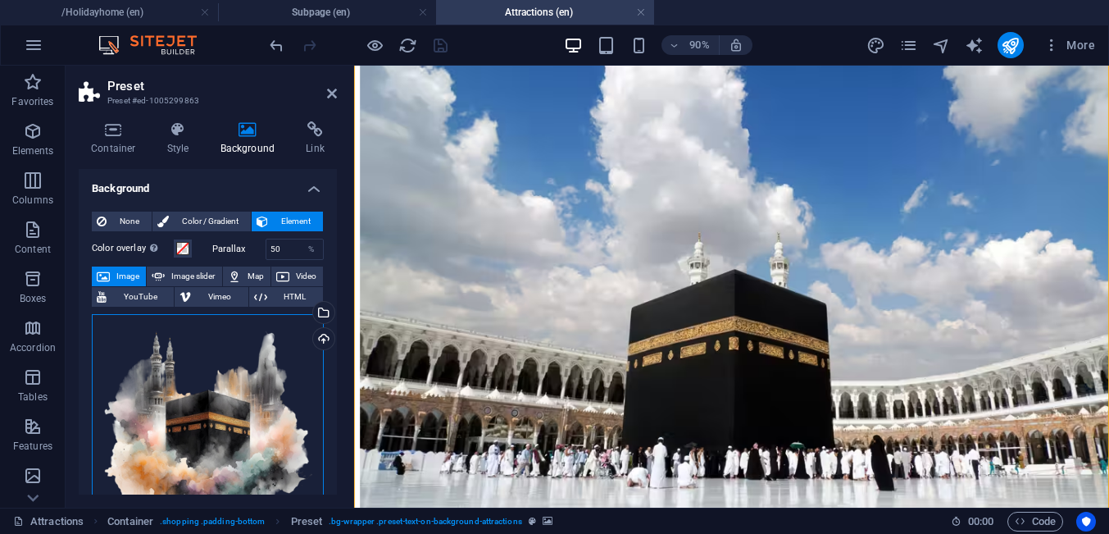
click at [243, 382] on div "Drag files here, click to choose files or select files from Files or our free s…" at bounding box center [208, 430] width 232 height 232
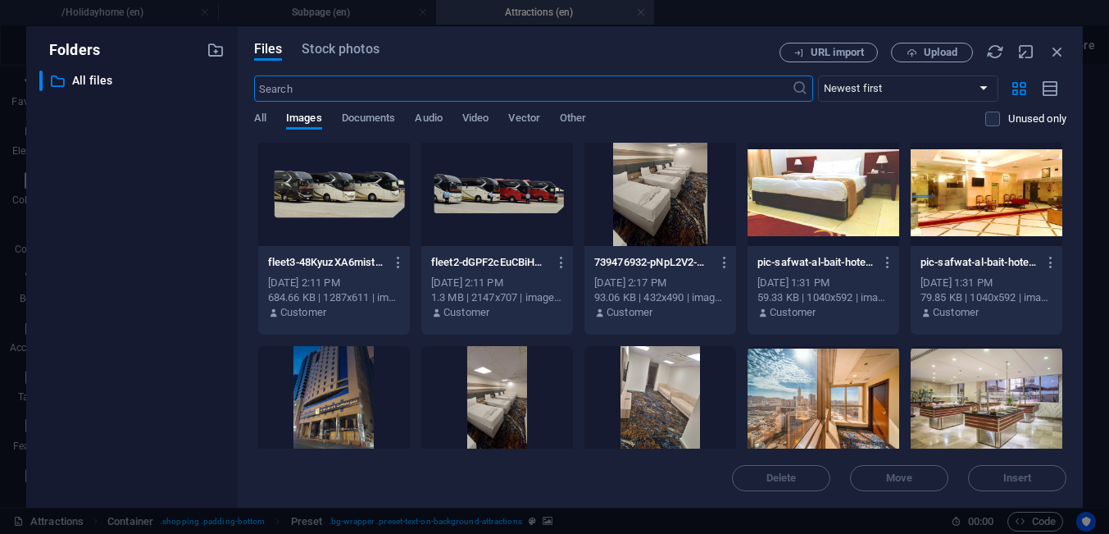
scroll to position [833, 0]
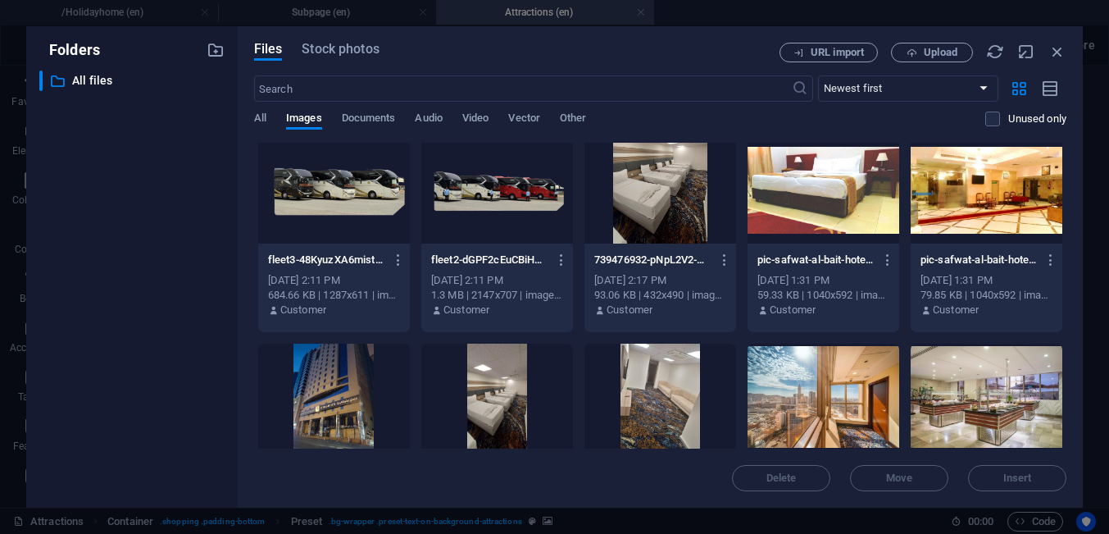
click at [366, 198] on div at bounding box center [334, 190] width 152 height 107
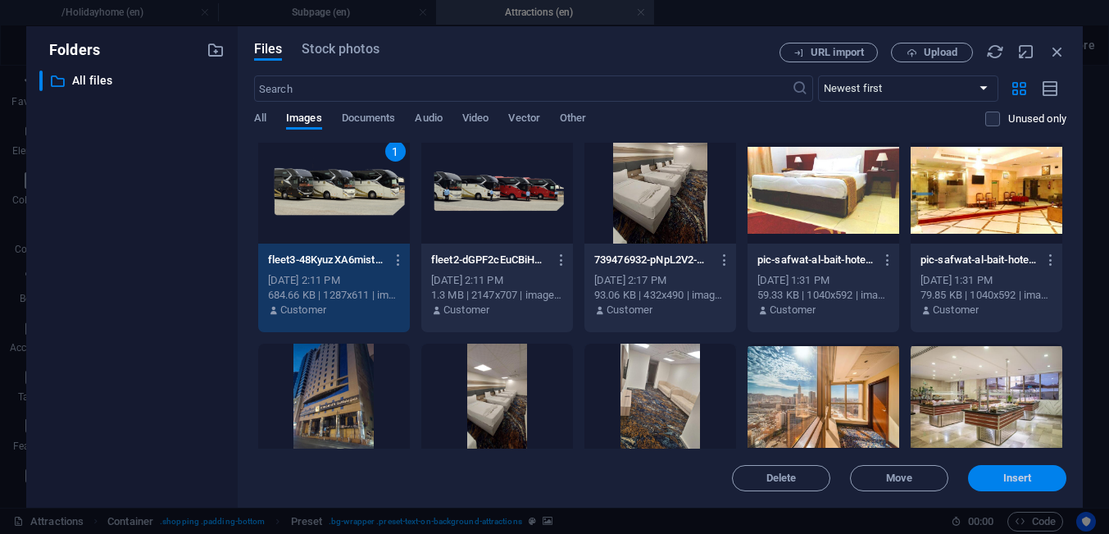
click at [998, 479] on span "Insert" at bounding box center [1017, 478] width 85 height 10
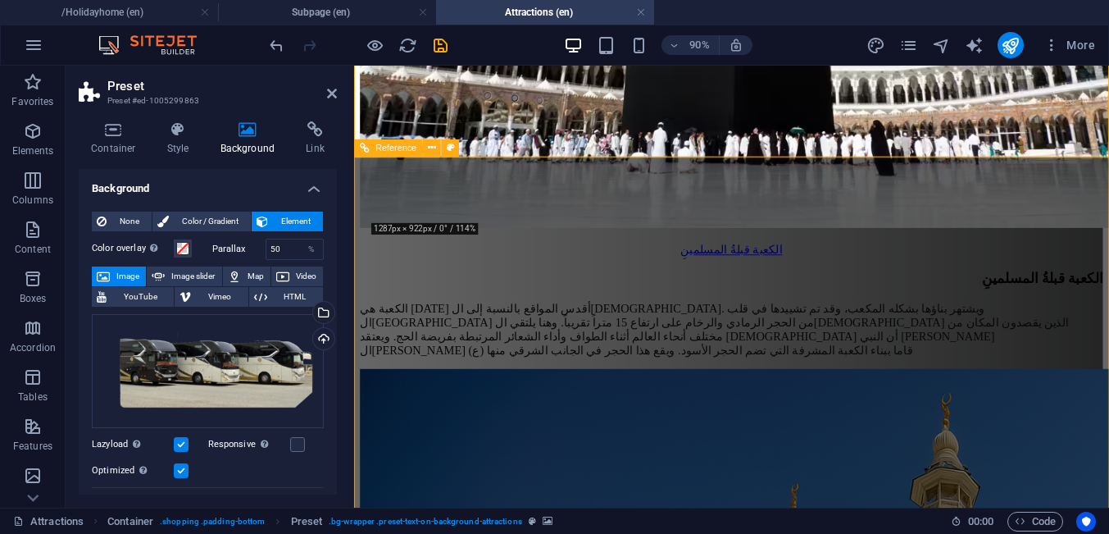
scroll to position [6427, 0]
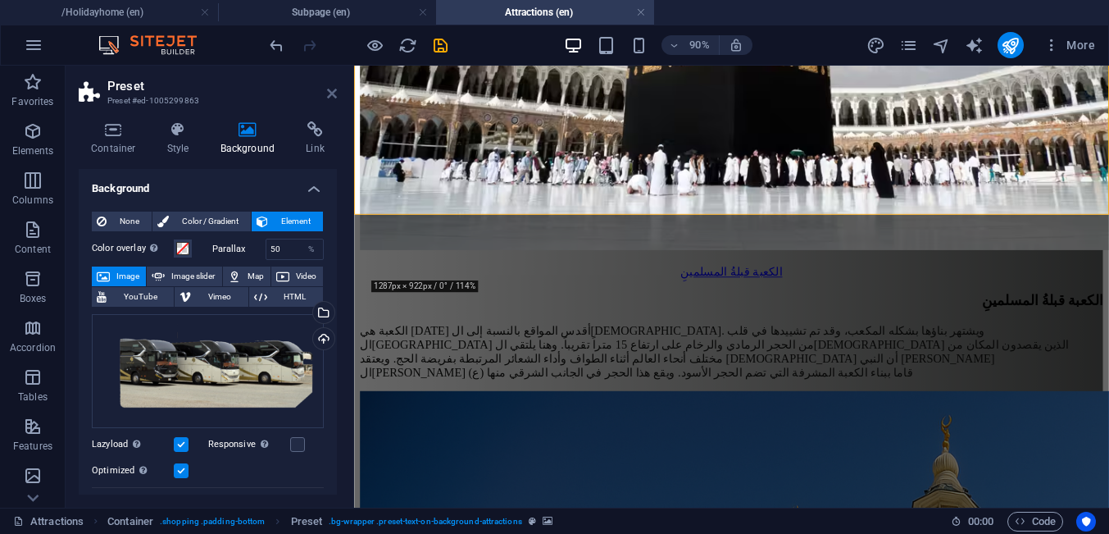
click at [333, 91] on icon at bounding box center [332, 93] width 10 height 13
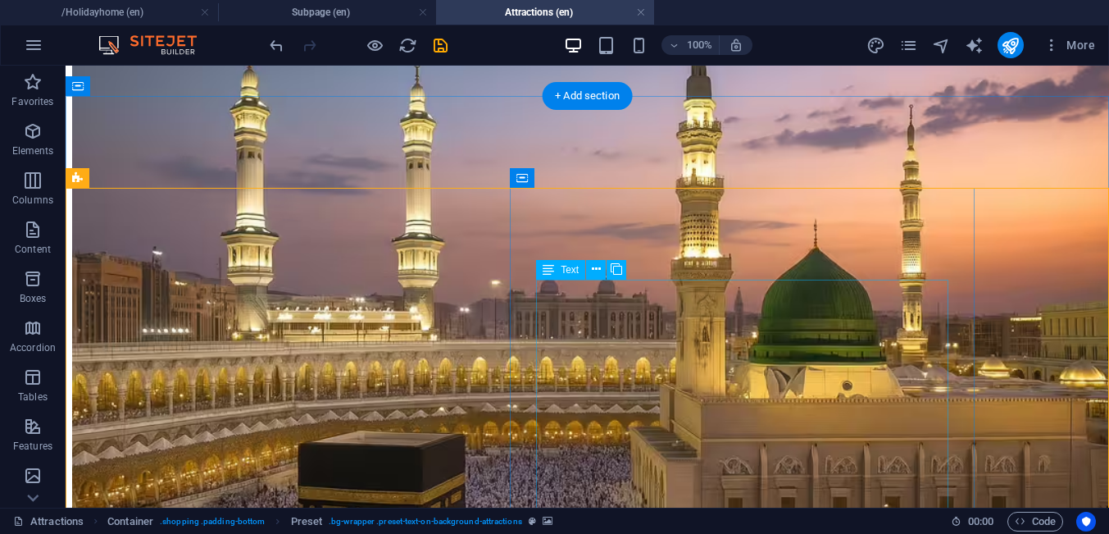
scroll to position [6218, 0]
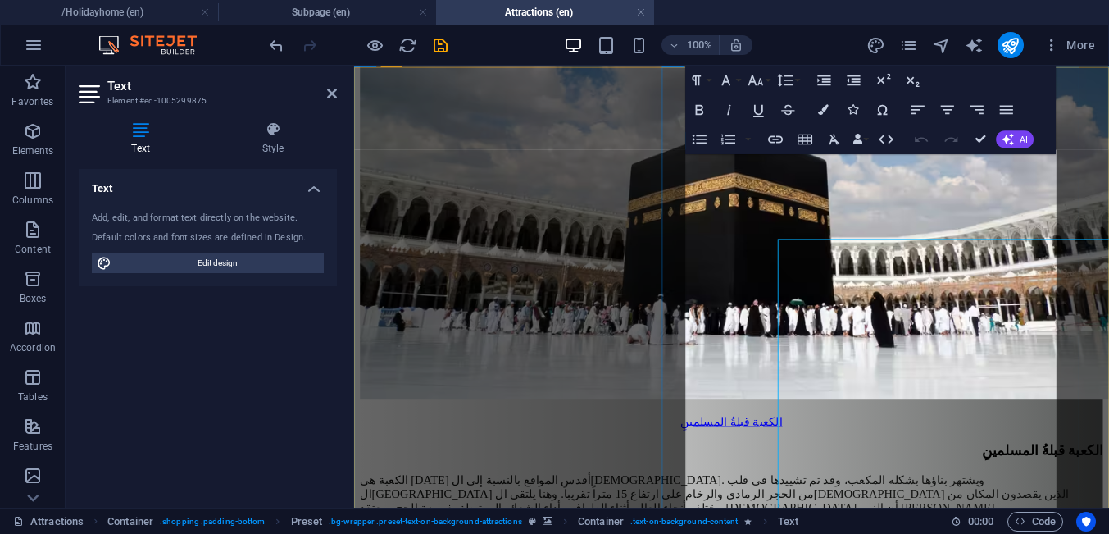
scroll to position [6090, 0]
